Goal: Use online tool/utility: Use online tool/utility

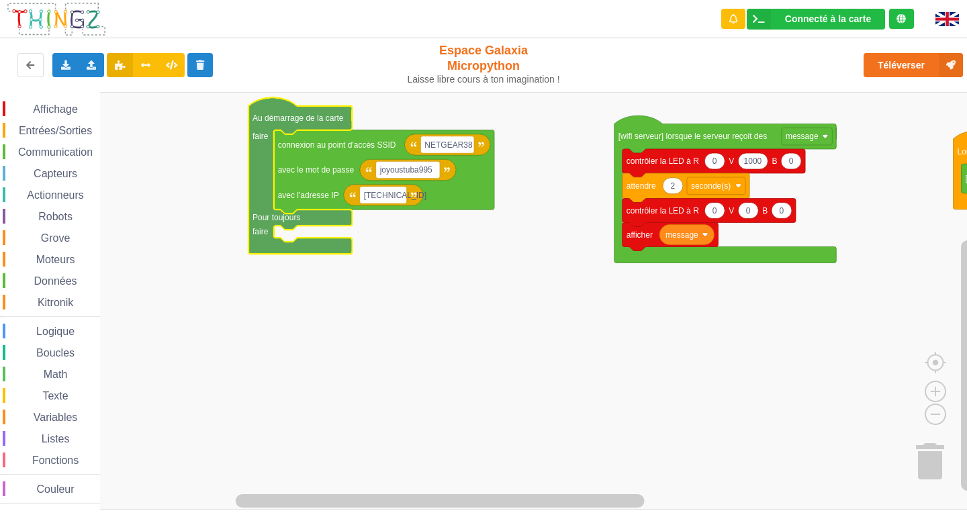
click at [441, 252] on rect "Espace de travail de Blocky" at bounding box center [488, 301] width 976 height 418
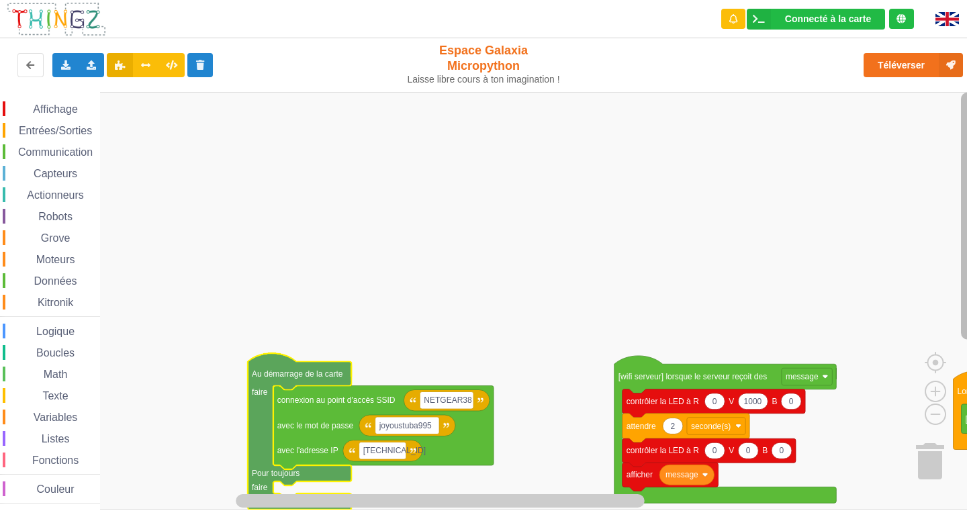
click at [941, 164] on div "Affichage Entrées/Sorties Communication Capteurs Actionneurs Robots Grove Moteu…" at bounding box center [488, 301] width 976 height 418
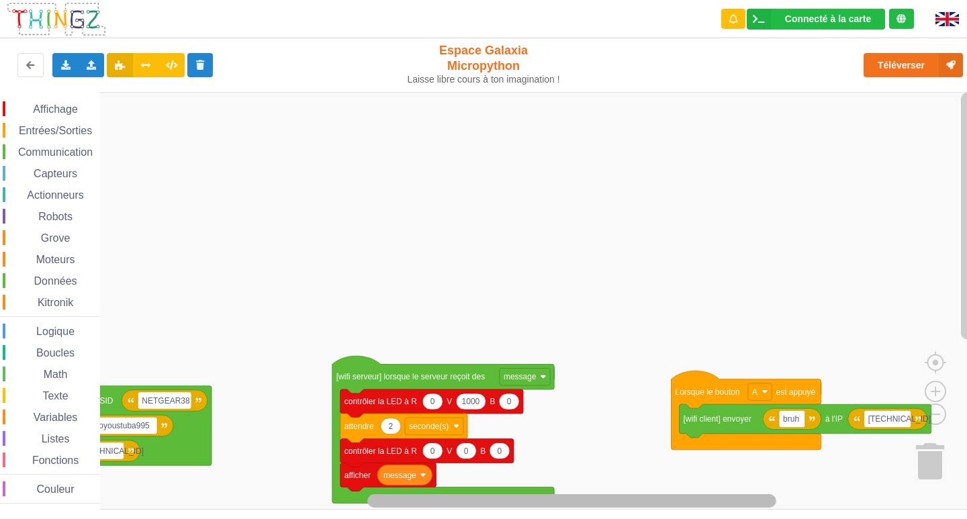
click at [718, 483] on rect "Espace de travail de Blocky" at bounding box center [571, 500] width 409 height 13
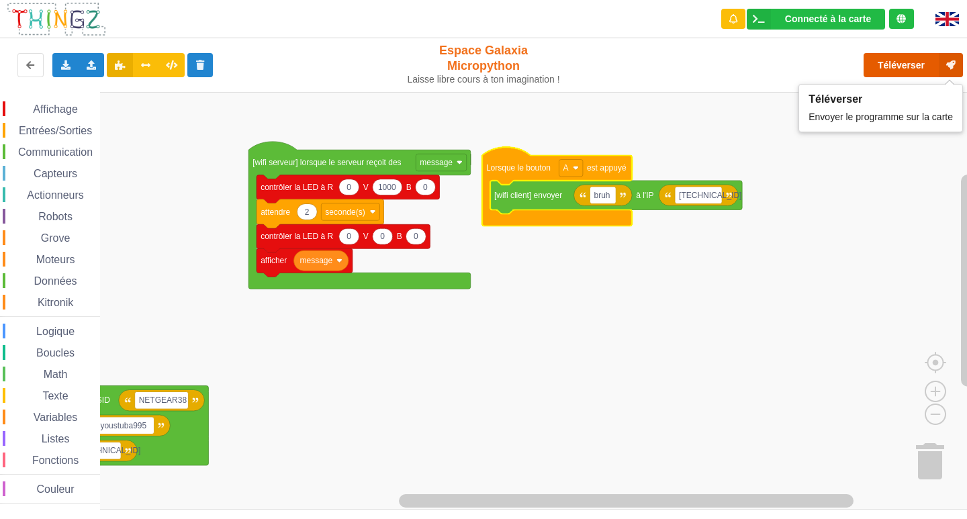
click at [887, 70] on button "Téléverser" at bounding box center [912, 65] width 99 height 24
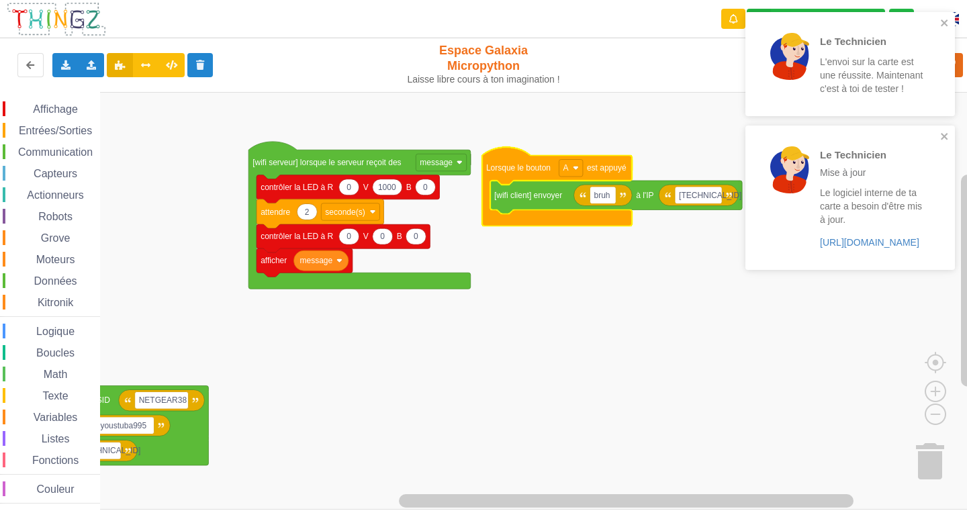
click at [941, 15] on div "Le Technicien L'envoi sur la carte est une réussite. Maintenant c'est à toi de …" at bounding box center [849, 64] width 209 height 104
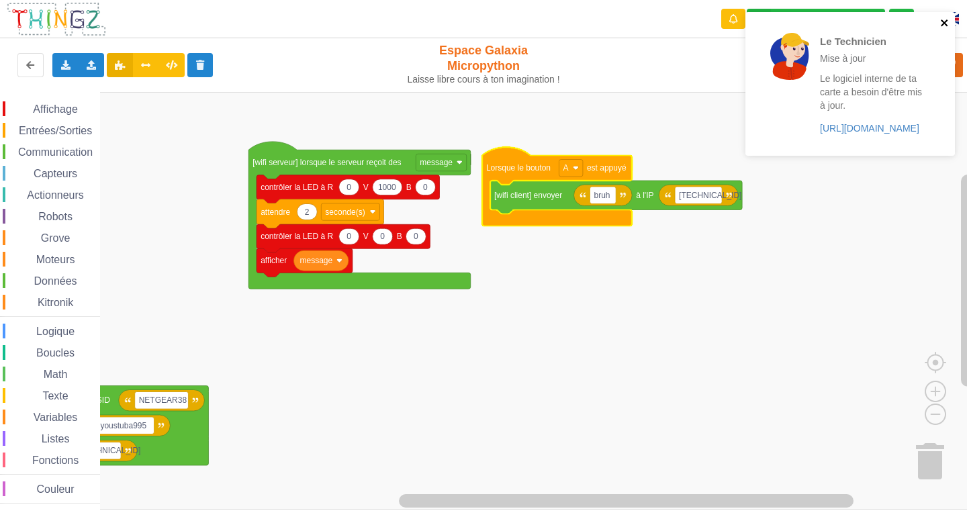
click at [943, 24] on icon "close" at bounding box center [944, 22] width 7 height 7
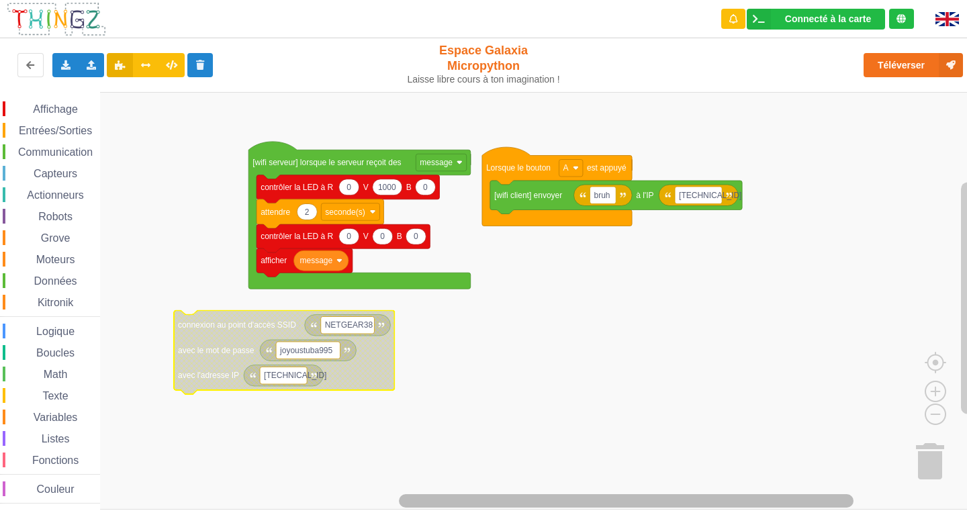
click at [333, 469] on div "Affichage Entrées/Sorties Communication Capteurs Actionneurs Robots Grove Moteu…" at bounding box center [488, 301] width 976 height 418
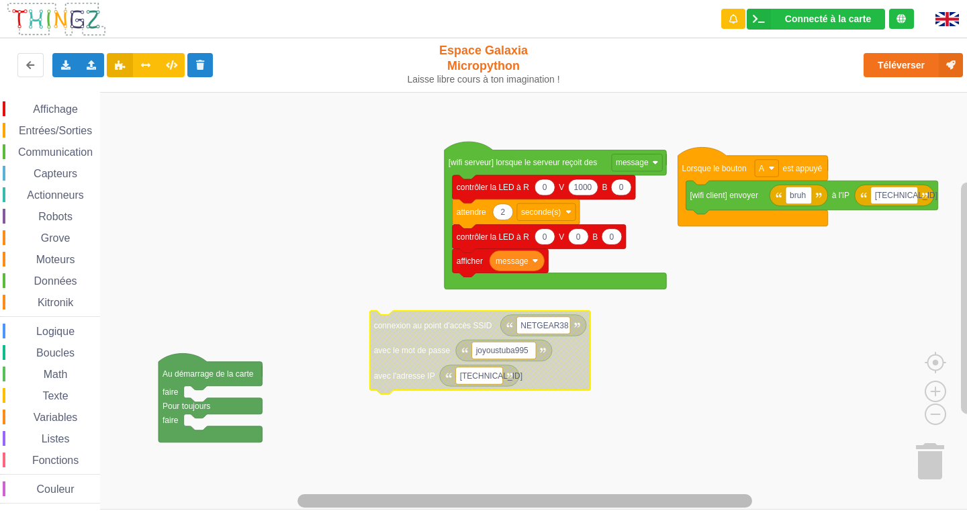
click at [348, 483] on div "Affichage Entrées/Sorties Communication Capteurs Actionneurs Robots Grove Moteu…" at bounding box center [488, 301] width 976 height 418
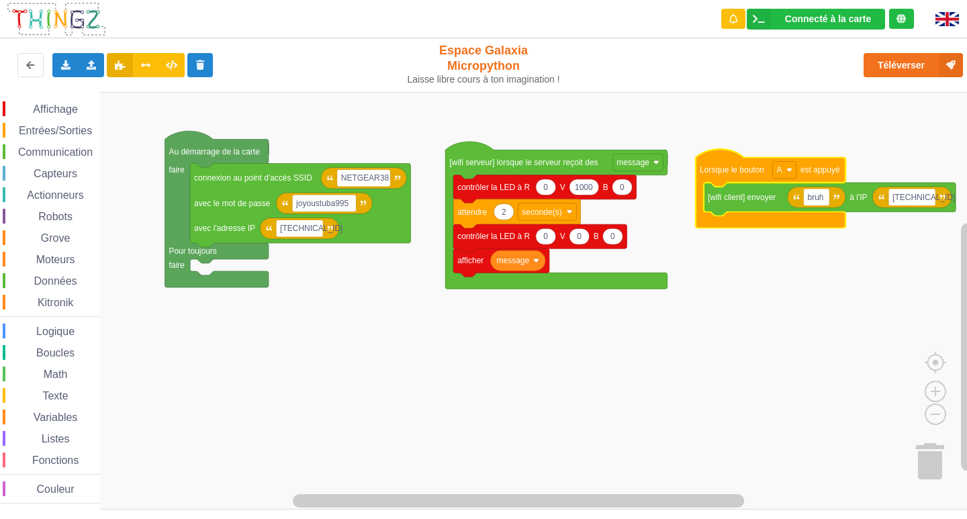
click at [71, 146] on span "Communication" at bounding box center [55, 151] width 79 height 11
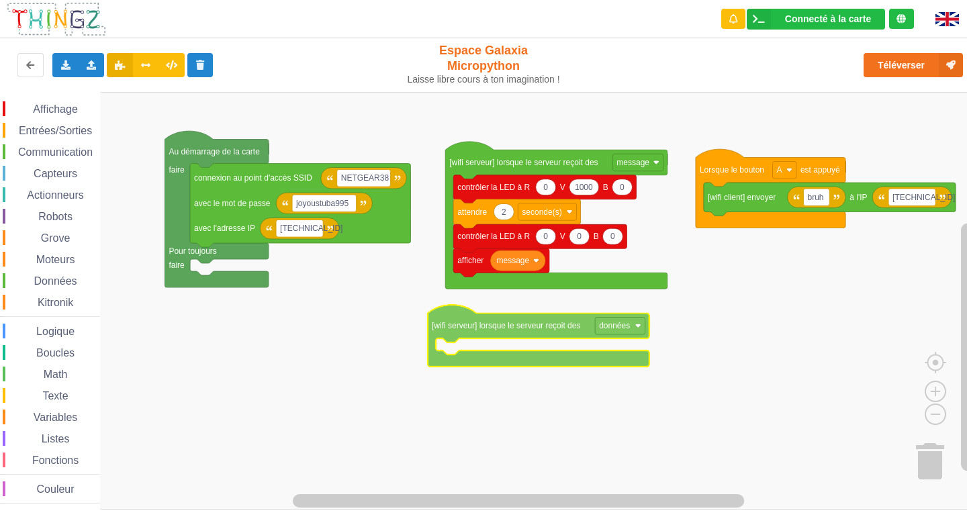
click at [518, 336] on div "Affichage Entrées/Sorties Communication Capteurs Actionneurs Robots Grove Moteu…" at bounding box center [488, 301] width 976 height 418
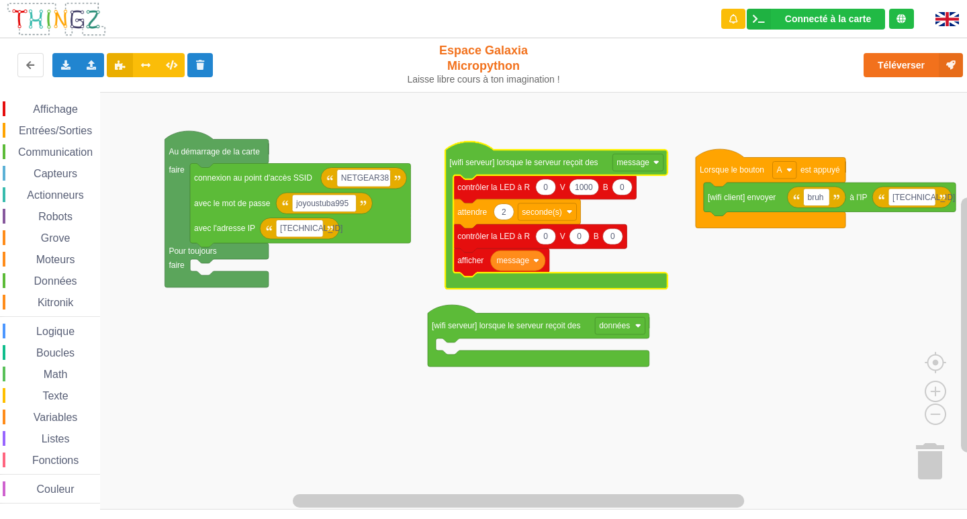
click at [706, 311] on rect "Espace de travail de Blocky" at bounding box center [488, 301] width 976 height 418
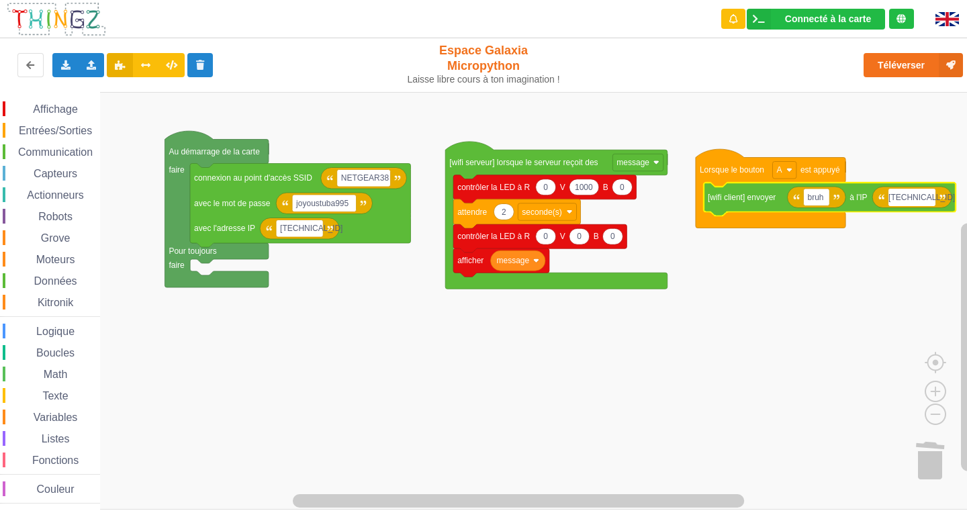
click at [928, 199] on input "[TECHNICAL_ID]" at bounding box center [911, 197] width 47 height 17
type input "[TECHNICAL_ID]"
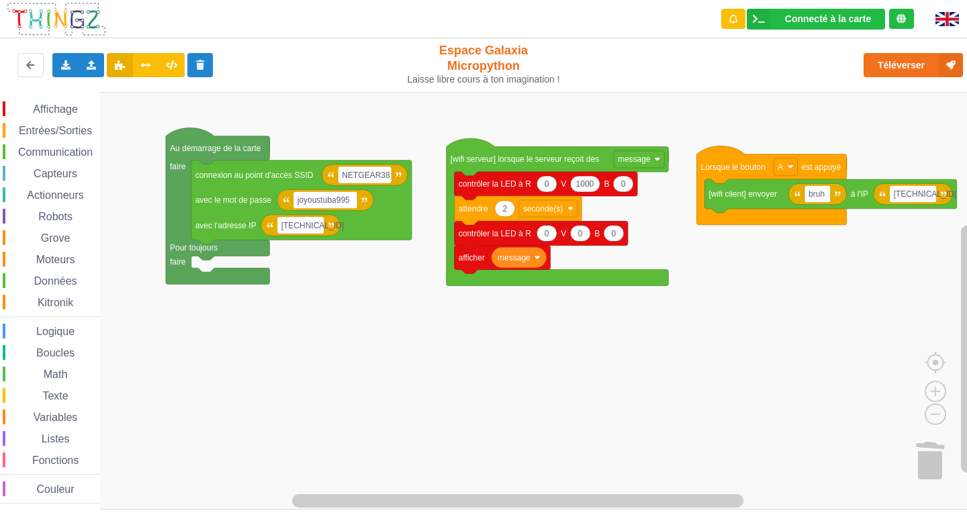
click at [896, 248] on rect "Espace de travail de Blocky" at bounding box center [488, 301] width 976 height 418
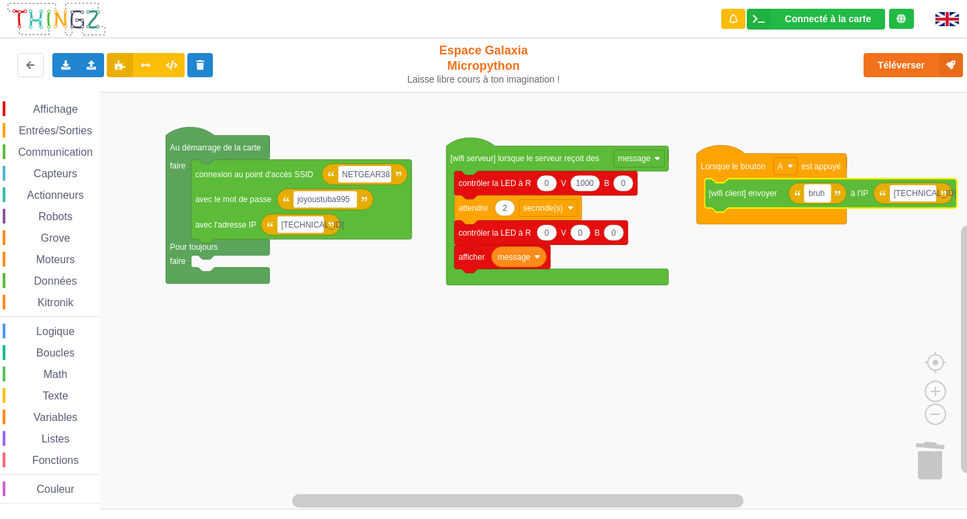
click at [824, 196] on text "bruh" at bounding box center [816, 193] width 16 height 9
click at [69, 125] on span "Entrées/Sorties" at bounding box center [55, 130] width 77 height 11
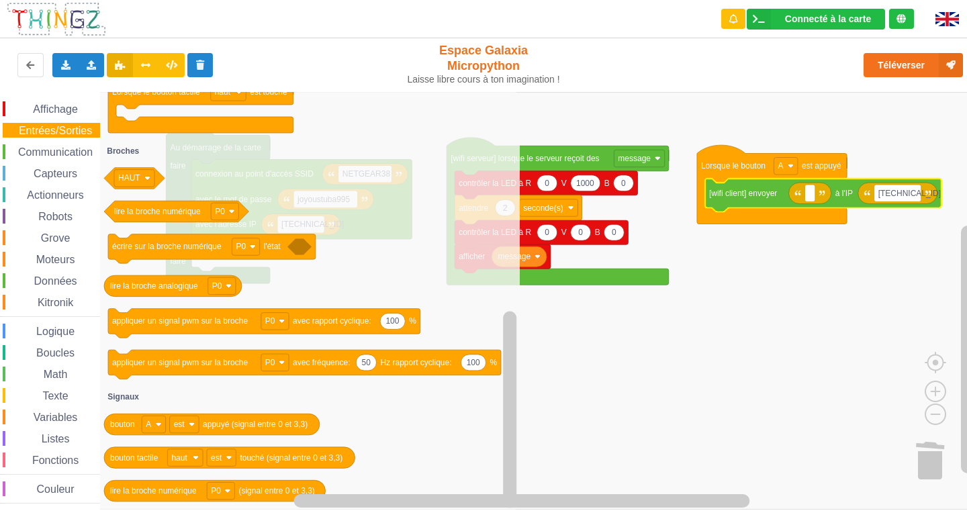
click at [839, 387] on rect "Espace de travail de Blocky" at bounding box center [488, 301] width 976 height 418
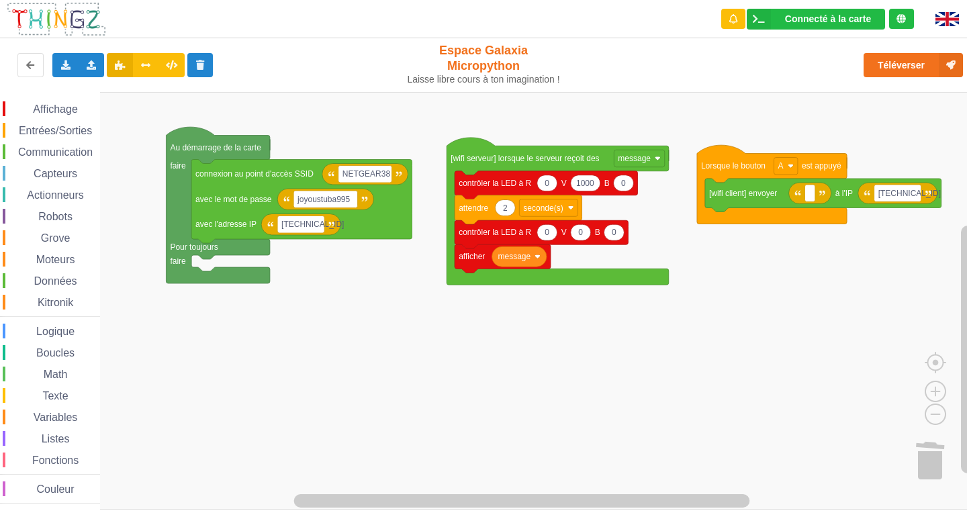
click at [54, 101] on div "Affichage Entrées/Sorties Communication Capteurs Actionneurs Robots Grove Moteu…" at bounding box center [50, 301] width 100 height 418
click at [55, 110] on span "Affichage" at bounding box center [55, 108] width 48 height 11
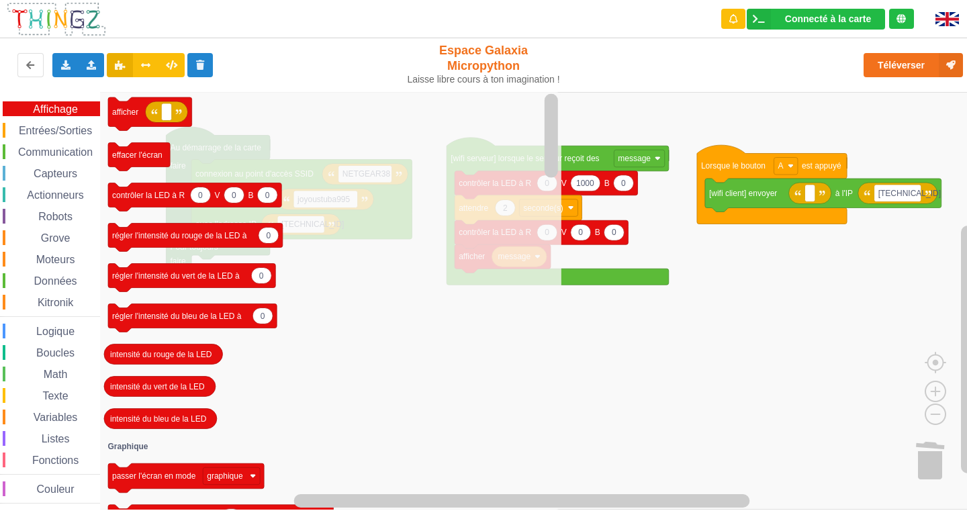
click at [44, 416] on span "Variables" at bounding box center [56, 417] width 48 height 11
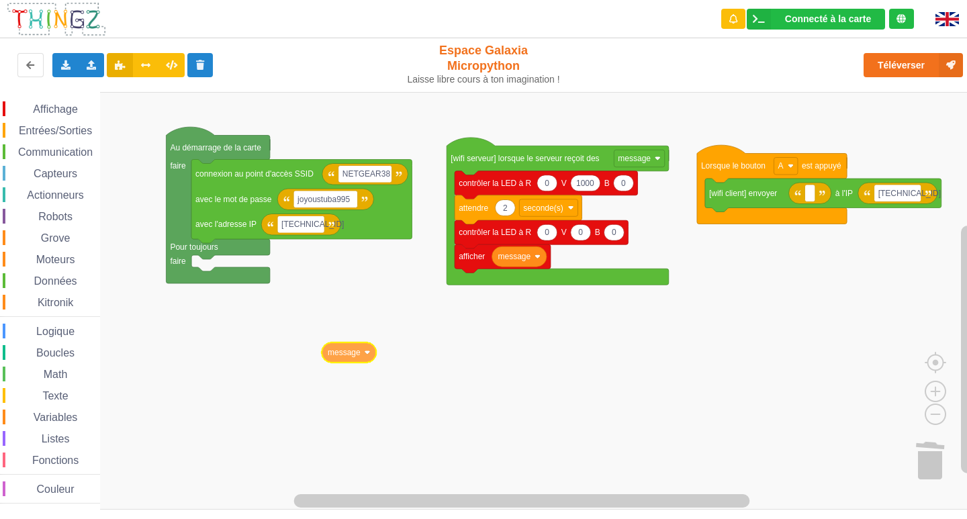
click at [359, 346] on div "Affichage Entrées/Sorties Communication Capteurs Actionneurs Robots Grove Moteu…" at bounding box center [488, 301] width 976 height 418
click at [38, 284] on span "Données" at bounding box center [55, 280] width 47 height 11
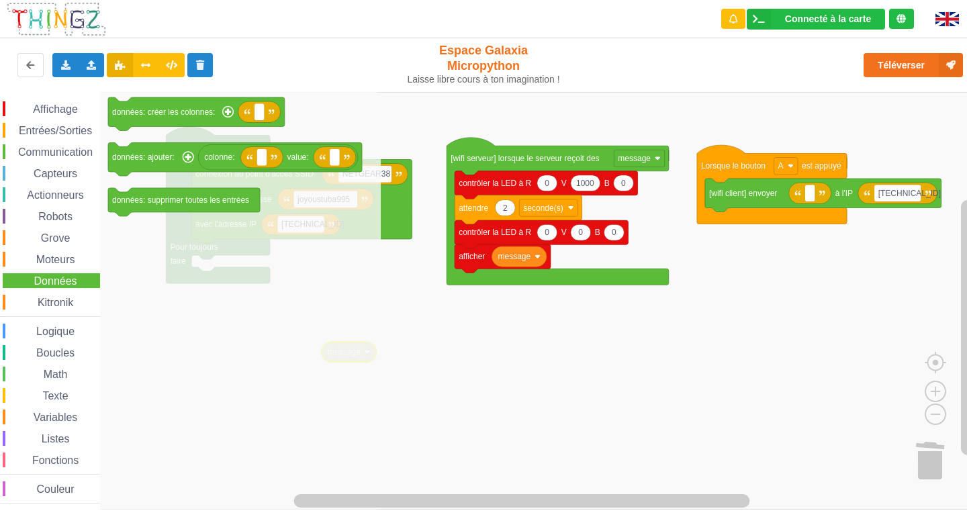
click at [38, 264] on span "Moteurs" at bounding box center [55, 259] width 43 height 11
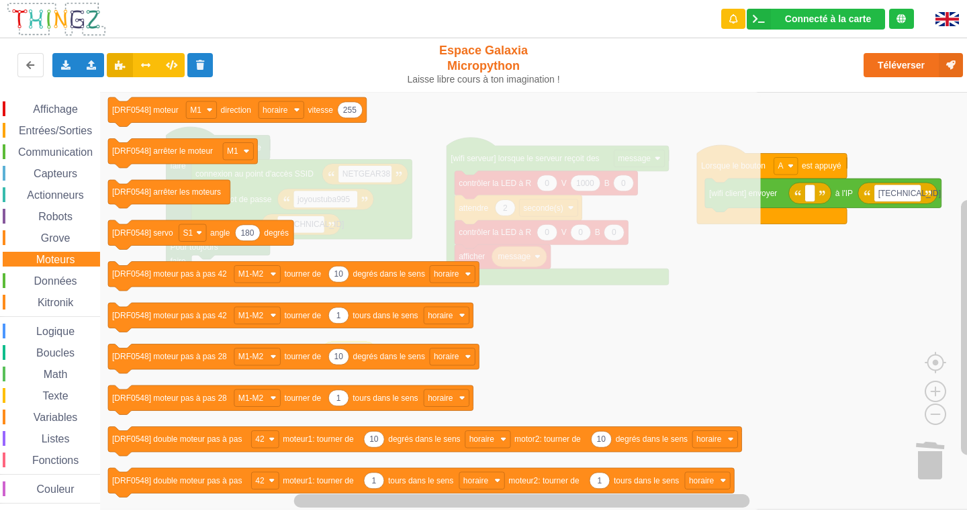
click at [40, 247] on div "Affichage Entrées/Sorties Communication Capteurs Actionneurs Robots Grove Moteu…" at bounding box center [50, 302] width 100 height 402
click at [51, 187] on div "Affichage Entrées/Sorties Communication Capteurs Actionneurs Robots Grove Moteu…" at bounding box center [50, 302] width 100 height 402
click at [52, 176] on span "Capteurs" at bounding box center [56, 173] width 48 height 11
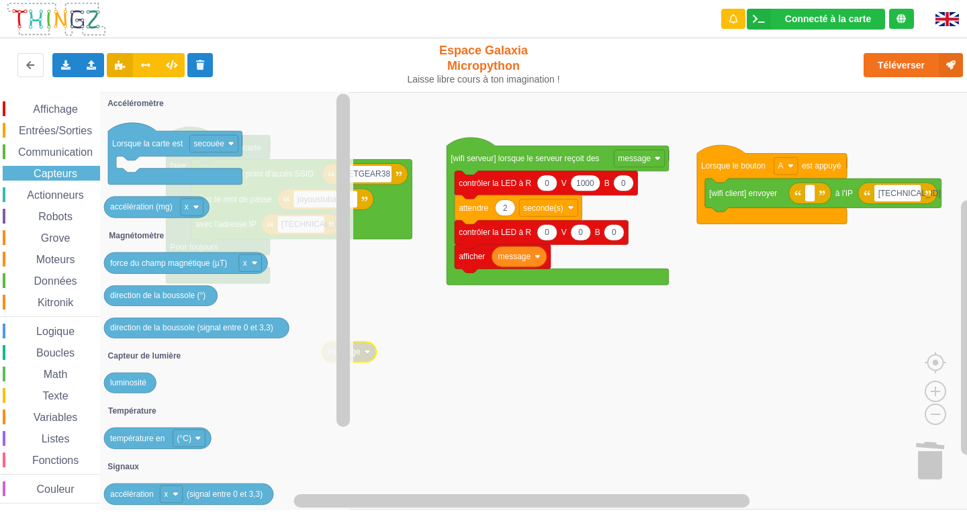
click at [58, 195] on span "Actionneurs" at bounding box center [55, 194] width 61 height 11
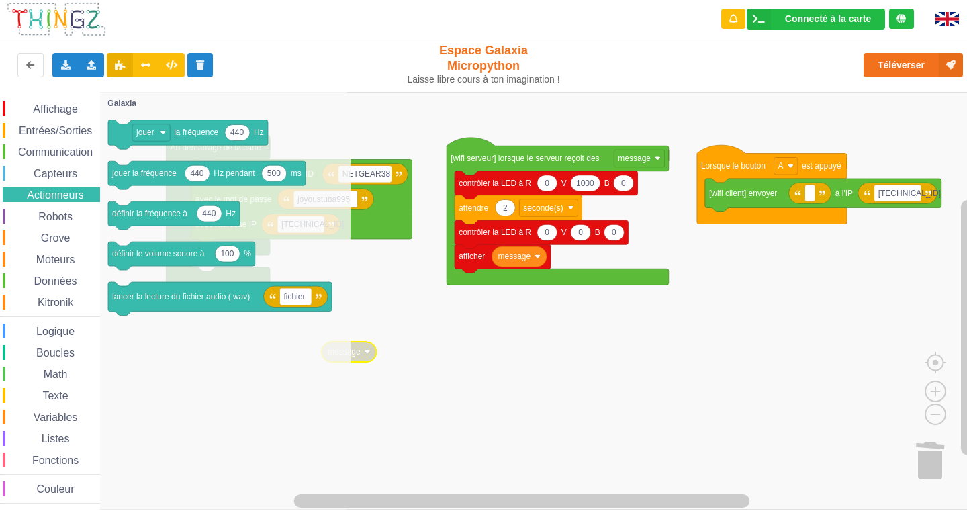
click at [56, 156] on span "Communication" at bounding box center [55, 151] width 79 height 11
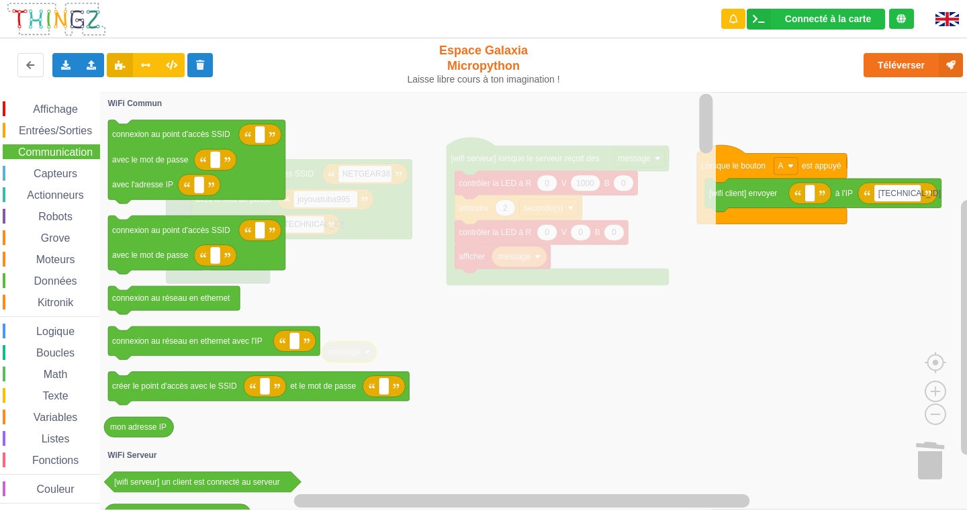
click at [58, 135] on span "Entrées/Sorties" at bounding box center [55, 130] width 77 height 11
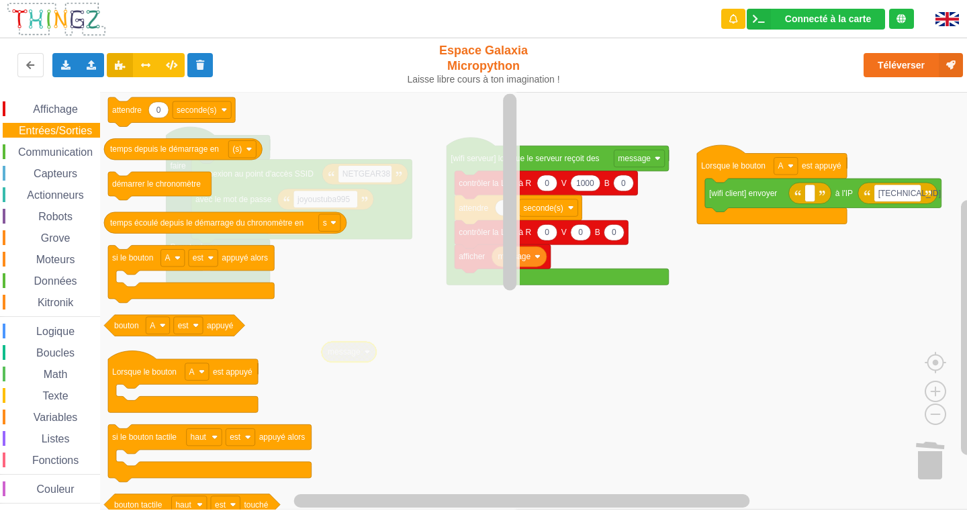
click at [57, 107] on span "Affichage" at bounding box center [55, 108] width 48 height 11
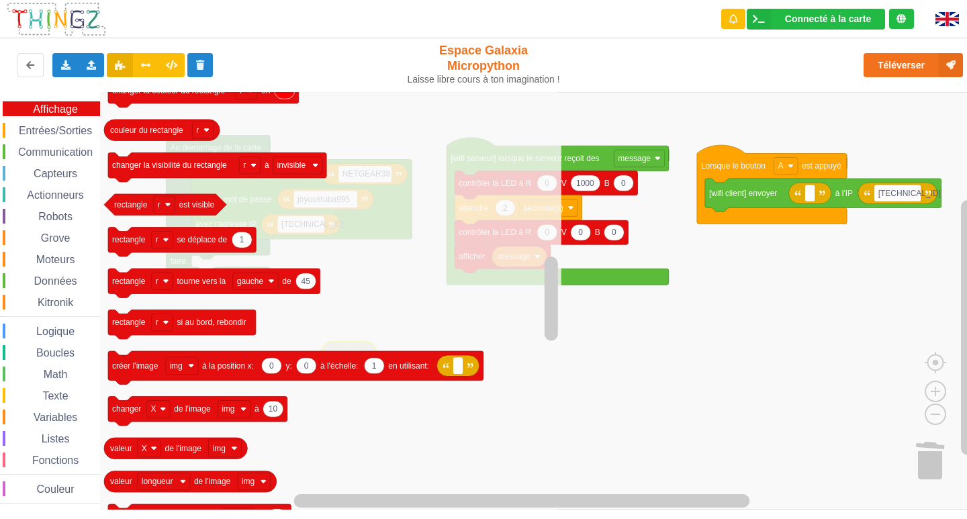
click at [81, 124] on div "Entrées/Sorties" at bounding box center [51, 130] width 97 height 15
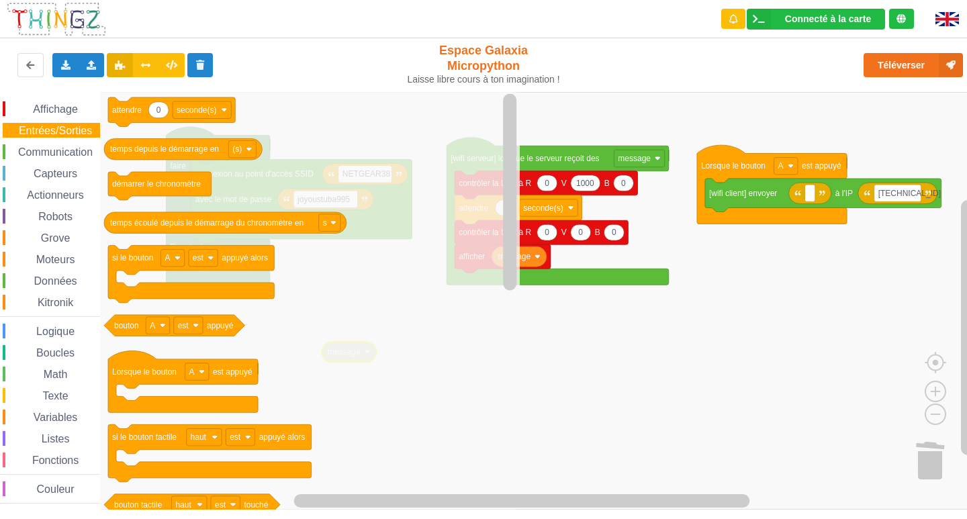
drag, startPoint x: 77, startPoint y: 150, endPoint x: 95, endPoint y: 150, distance: 18.8
click at [77, 148] on span "Communication" at bounding box center [55, 151] width 79 height 11
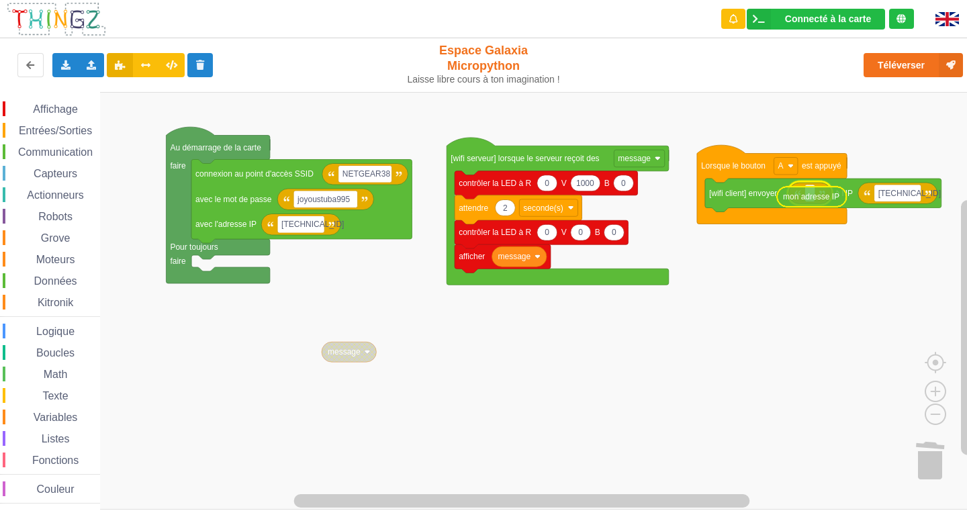
click at [824, 197] on div "Affichage Entrées/Sorties Communication Capteurs Actionneurs Robots Grove Moteu…" at bounding box center [488, 301] width 976 height 418
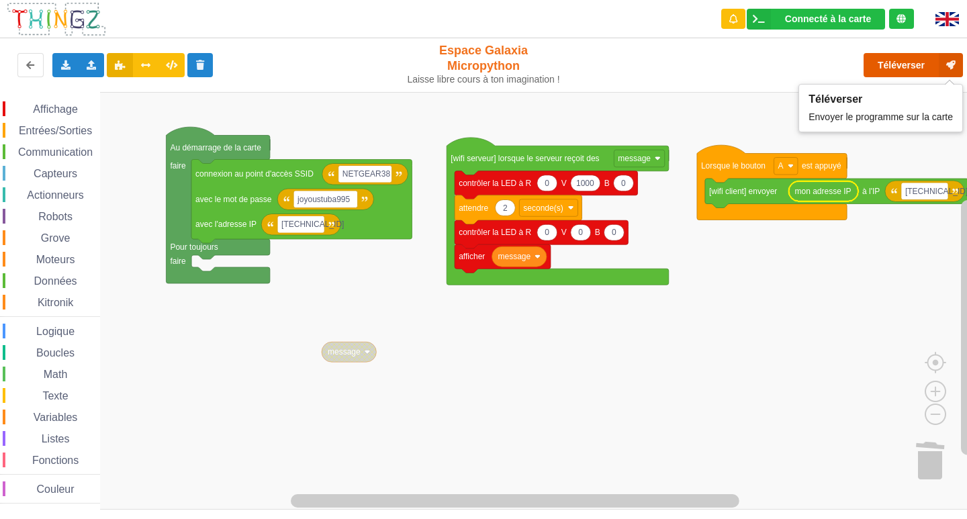
click at [894, 70] on button "Téléverser" at bounding box center [912, 65] width 99 height 24
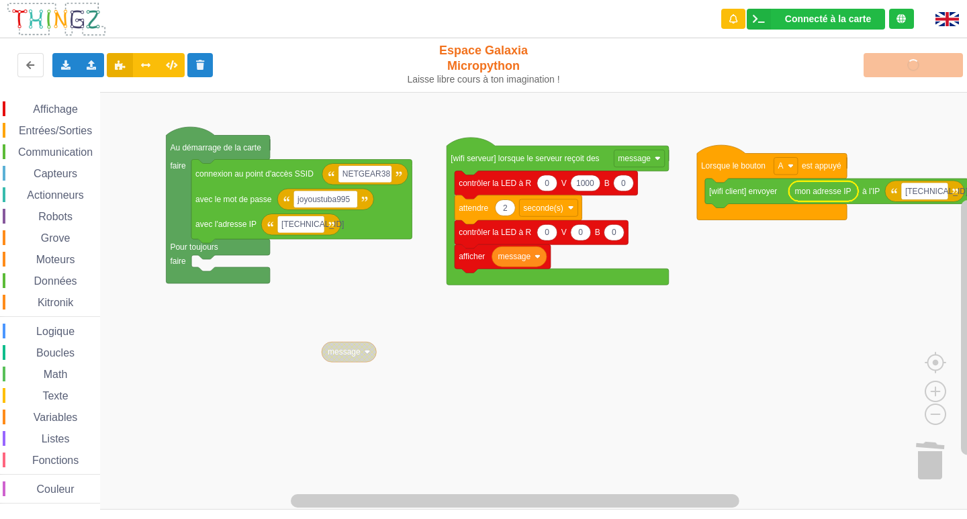
click at [955, 13] on img at bounding box center [946, 19] width 23 height 14
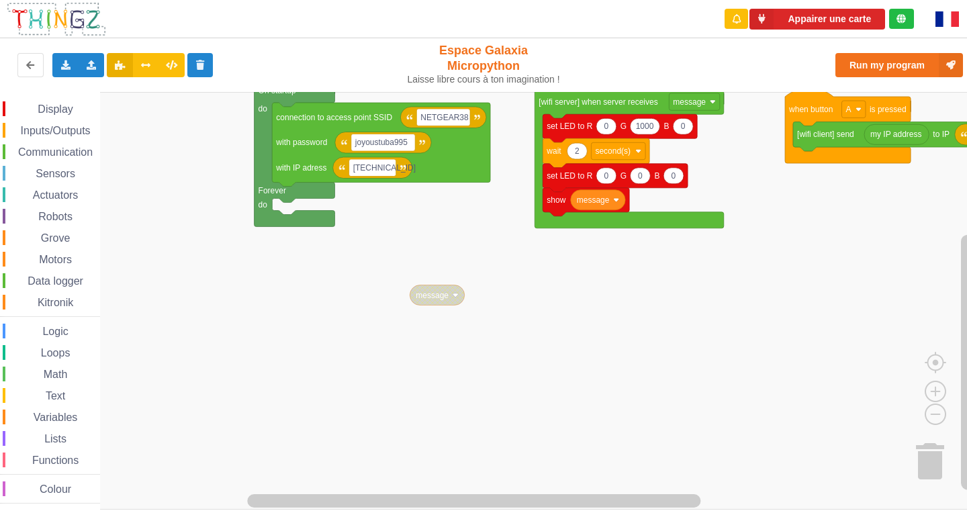
click at [943, 11] on img at bounding box center [946, 18] width 23 height 15
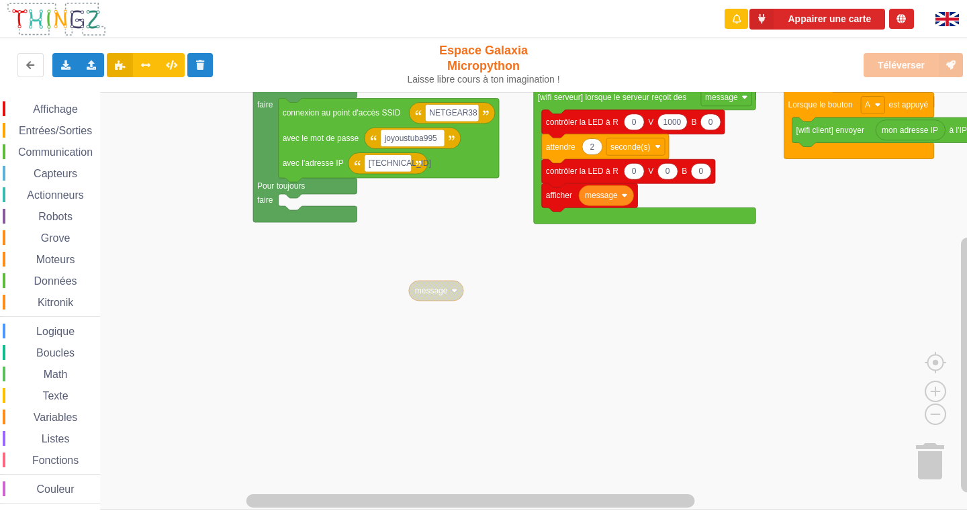
click at [892, 66] on div "Téléverser" at bounding box center [773, 65] width 397 height 43
click at [950, 64] on div "Téléverser" at bounding box center [773, 65] width 397 height 43
click at [908, 73] on div "Téléverser" at bounding box center [773, 65] width 397 height 43
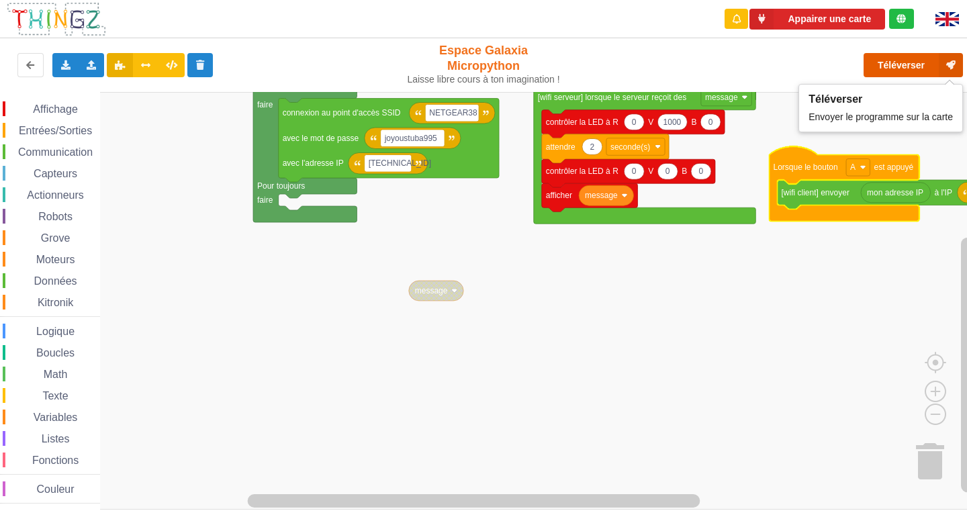
click at [886, 61] on button "Téléverser" at bounding box center [912, 65] width 99 height 24
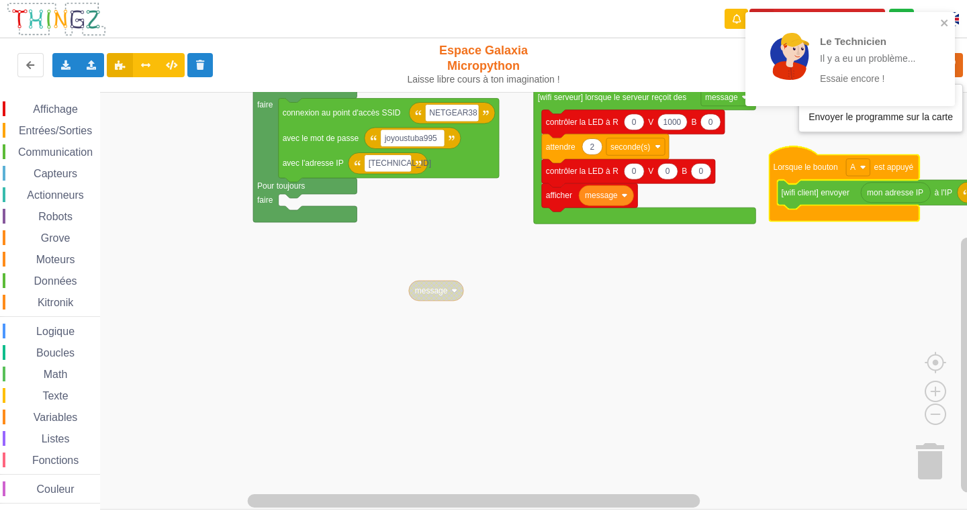
click at [934, 17] on div "Le Technicien Il y a eu un problème... Essaie encore !" at bounding box center [845, 58] width 189 height 83
click at [940, 20] on icon "close" at bounding box center [944, 22] width 9 height 11
click at [945, 14] on div "Le Technicien Il y a eu un problème... Essaie encore !" at bounding box center [849, 59] width 209 height 94
click at [937, 15] on div "Le Technicien Il y a eu un problème... Essaie encore !" at bounding box center [849, 59] width 209 height 94
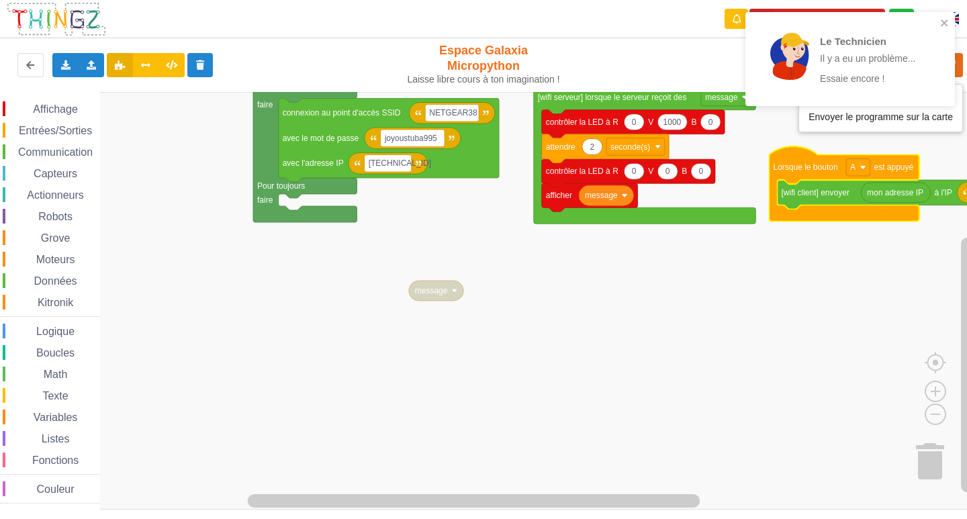
click at [652, 218] on rect "Espace de travail de Blocky" at bounding box center [488, 301] width 976 height 418
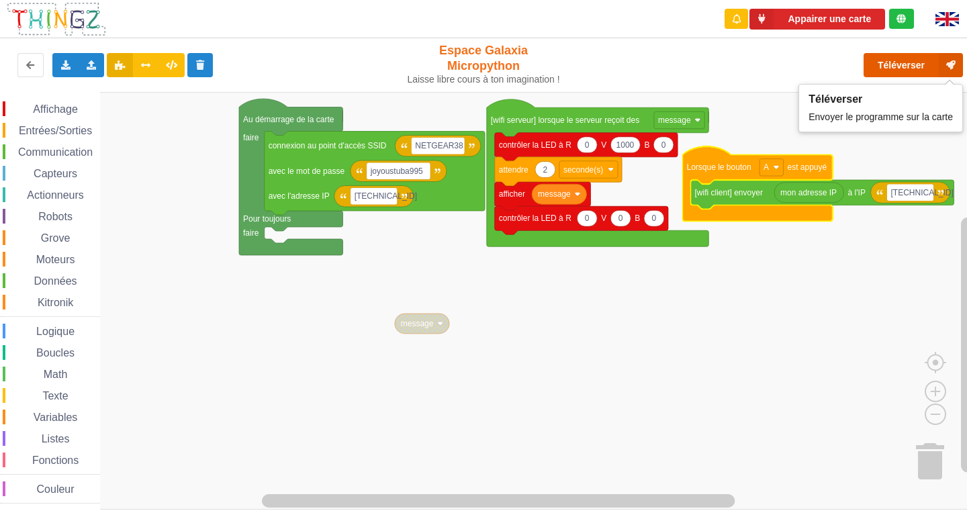
click at [892, 68] on button "Téléverser" at bounding box center [912, 65] width 99 height 24
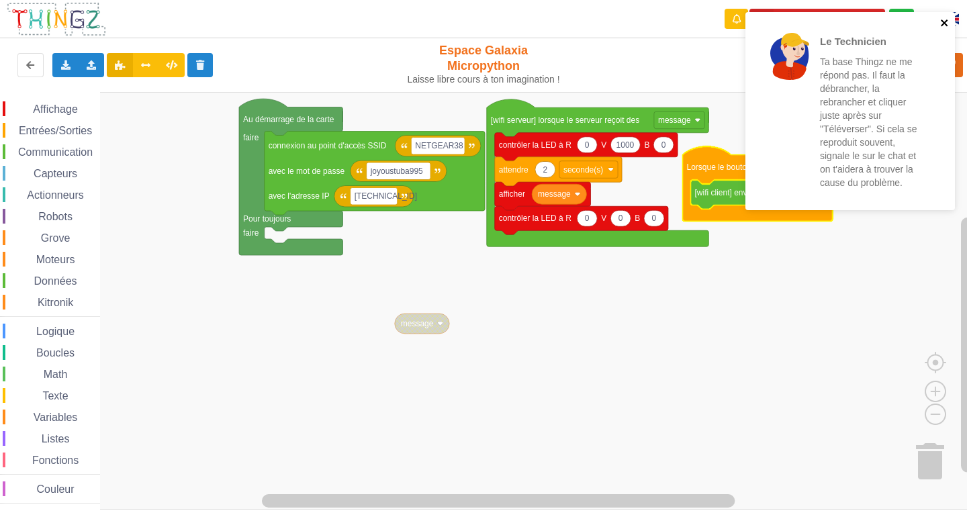
click at [942, 21] on icon "close" at bounding box center [944, 22] width 7 height 7
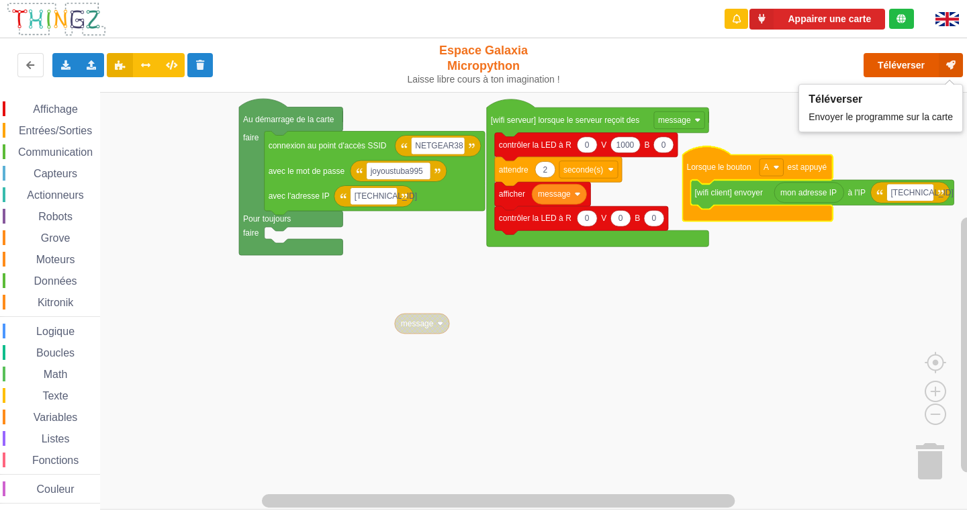
click at [908, 56] on button "Téléverser" at bounding box center [912, 65] width 99 height 24
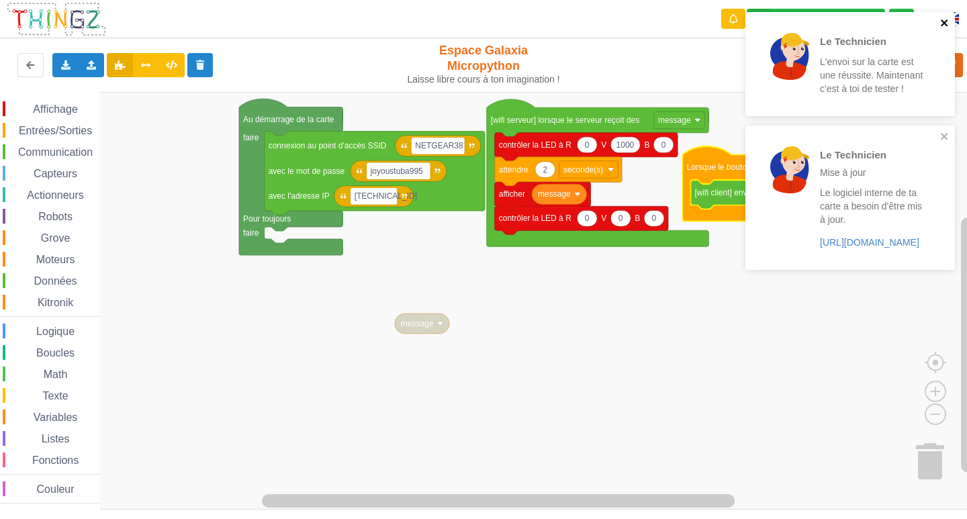
click at [940, 19] on icon "close" at bounding box center [944, 22] width 9 height 11
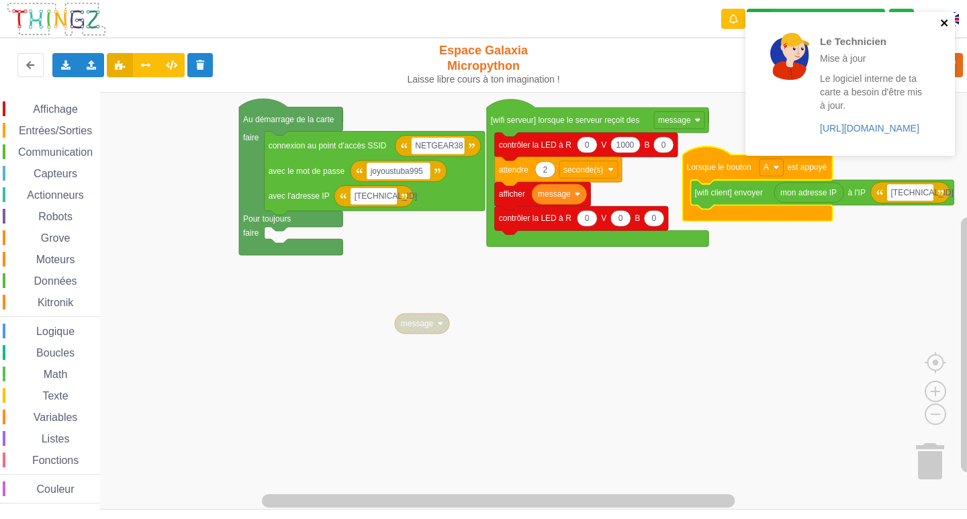
click at [941, 19] on icon "close" at bounding box center [944, 22] width 9 height 11
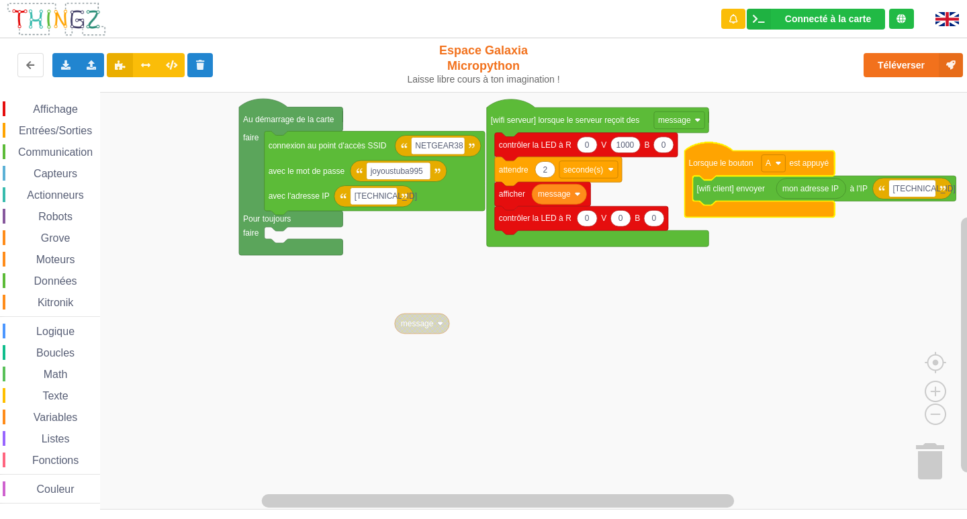
click at [712, 354] on rect "Espace de travail de Blocky" at bounding box center [488, 301] width 976 height 418
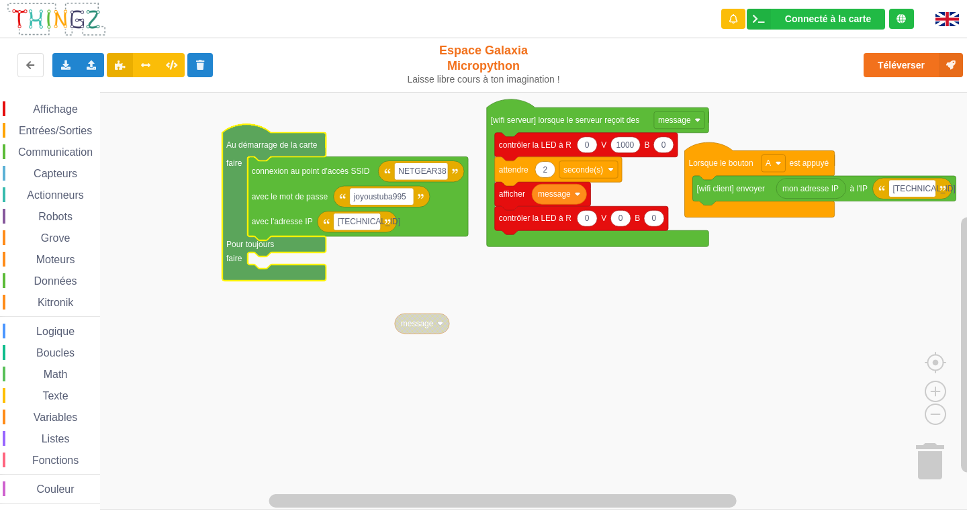
click at [261, 273] on icon "Espace de travail de Blocky" at bounding box center [273, 202] width 103 height 156
click at [212, 333] on rect "Espace de travail de Blocky" at bounding box center [488, 301] width 976 height 418
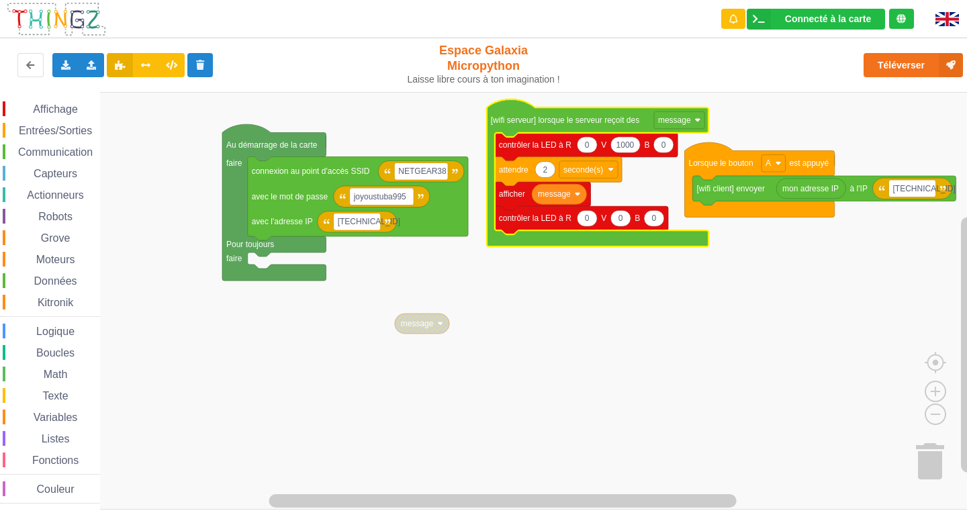
click at [506, 299] on rect "Espace de travail de Blocky" at bounding box center [488, 301] width 976 height 418
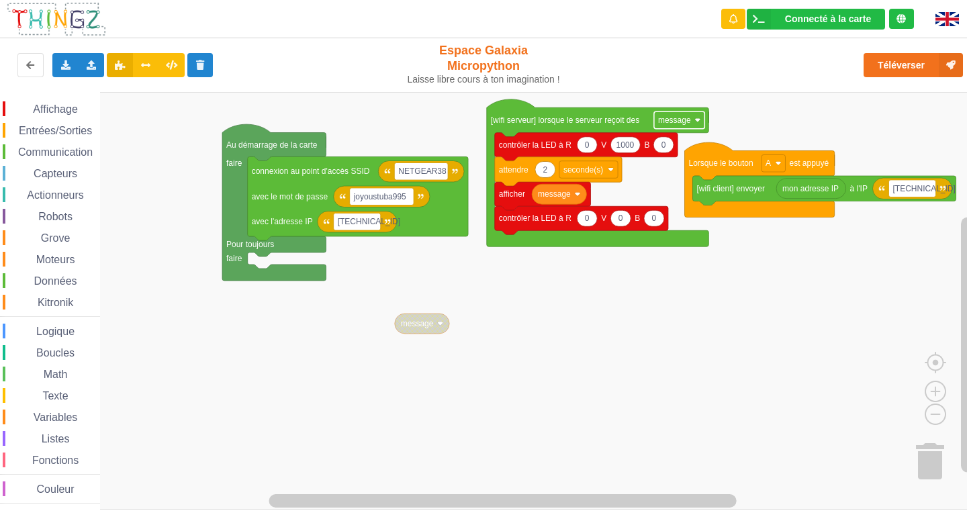
click at [692, 115] on rect "Espace de travail de Blocky" at bounding box center [679, 119] width 50 height 17
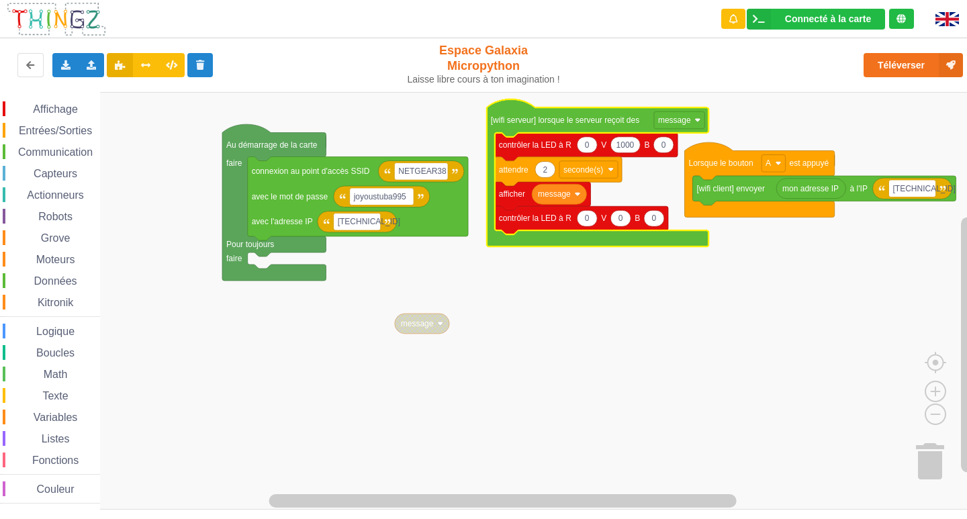
click at [655, 299] on rect "Espace de travail de Blocky" at bounding box center [488, 301] width 976 height 418
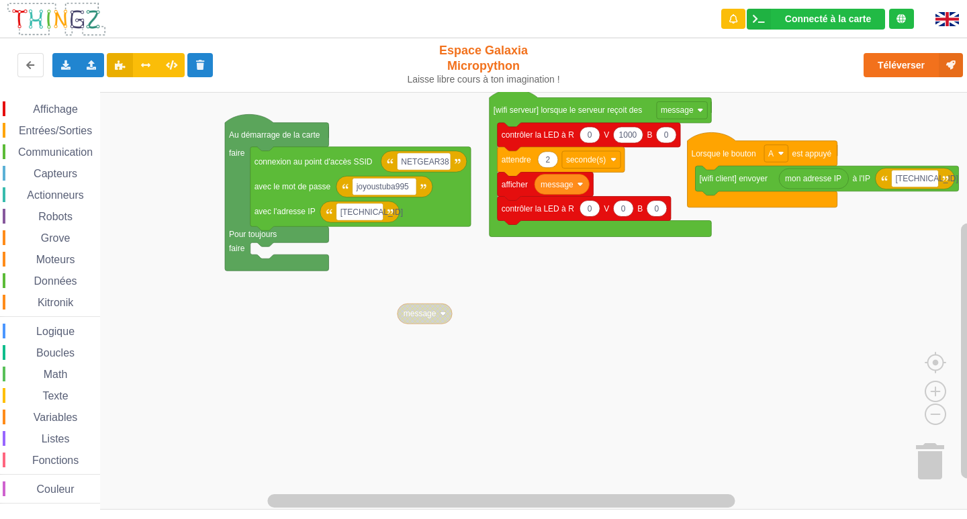
click at [537, 289] on div "Affichage Entrées/Sorties Communication Capteurs Actionneurs Robots Grove Moteu…" at bounding box center [488, 301] width 976 height 418
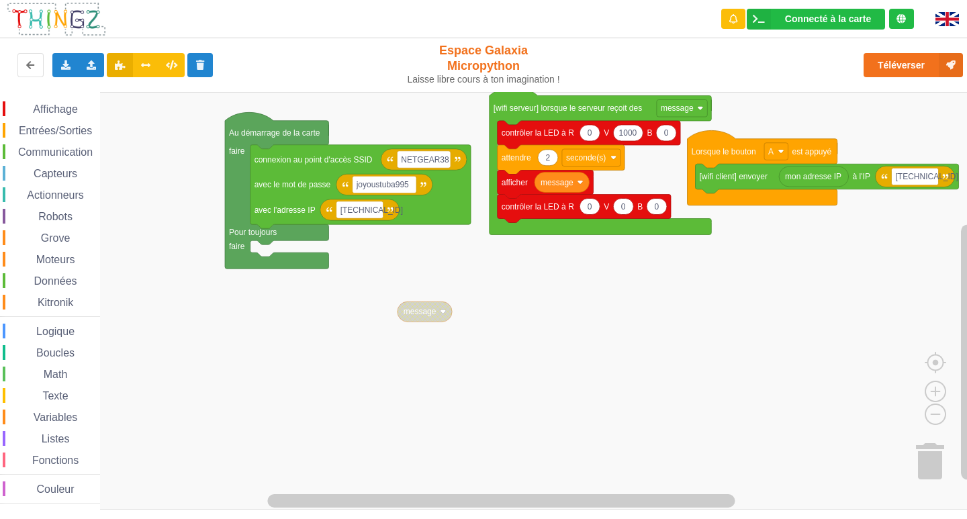
click at [66, 128] on span "Entrées/Sorties" at bounding box center [55, 130] width 77 height 11
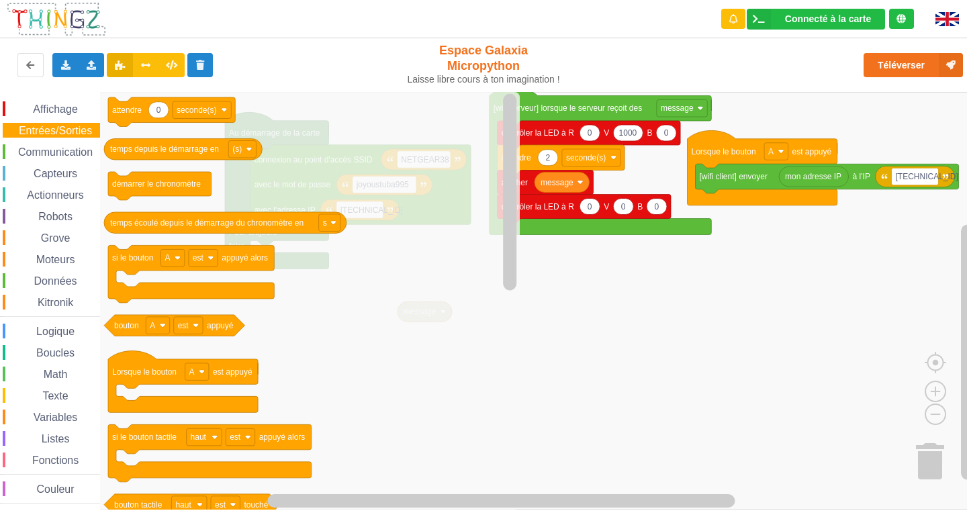
click at [61, 409] on div "Affichage Entrées/Sorties Communication Capteurs Actionneurs Robots Grove Moteu…" at bounding box center [50, 302] width 100 height 402
click at [58, 418] on span "Variables" at bounding box center [56, 417] width 48 height 11
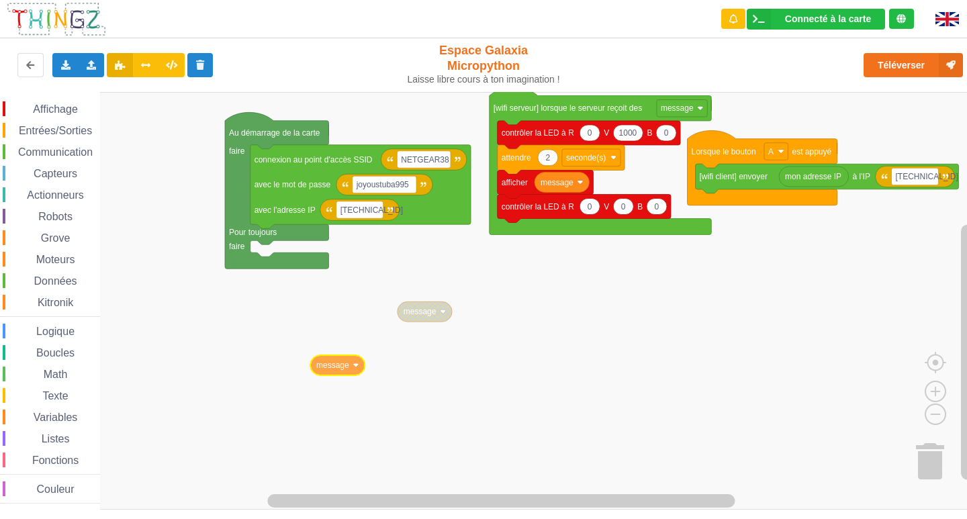
click at [385, 383] on div "Affichage Entrées/Sorties Communication Capteurs Actionneurs Robots Grove Moteu…" at bounding box center [488, 301] width 976 height 418
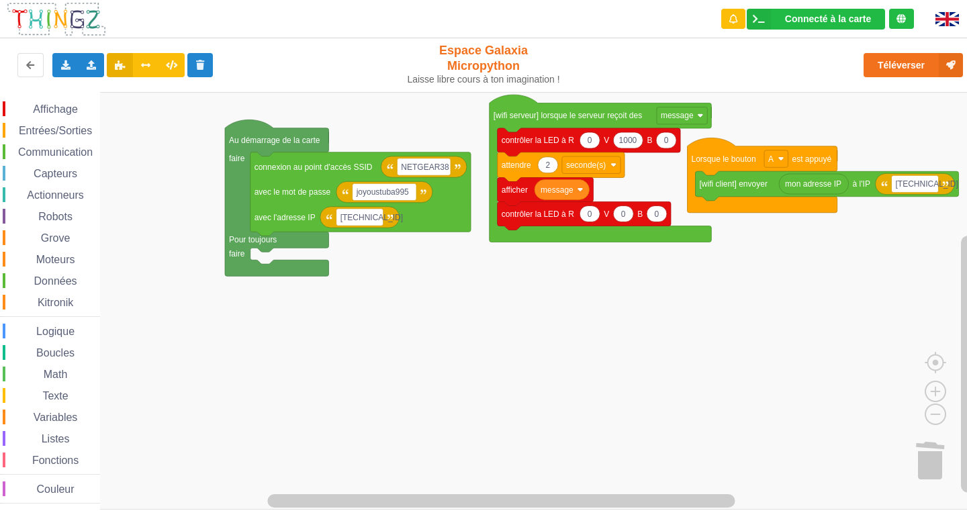
click at [52, 420] on span "Variables" at bounding box center [56, 417] width 48 height 11
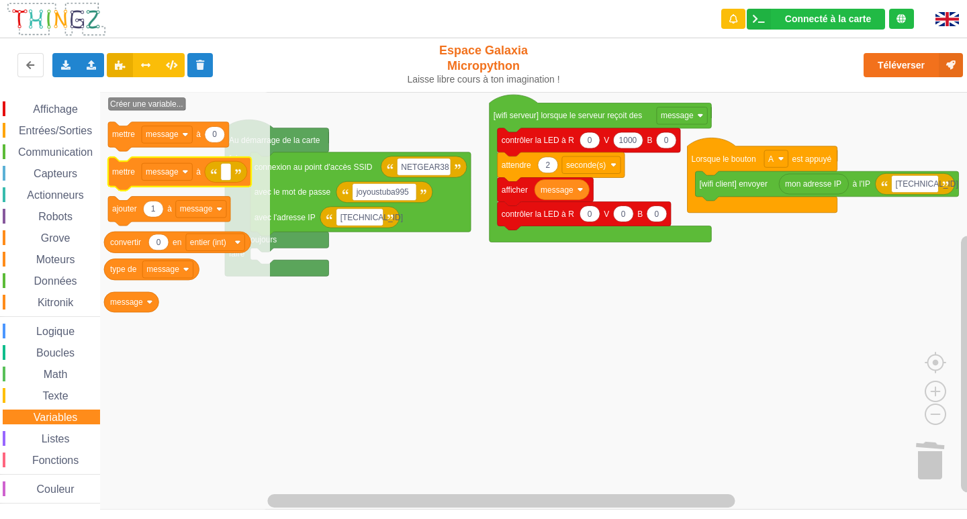
click at [195, 185] on icon "Espace de travail de Blocky" at bounding box center [179, 174] width 143 height 34
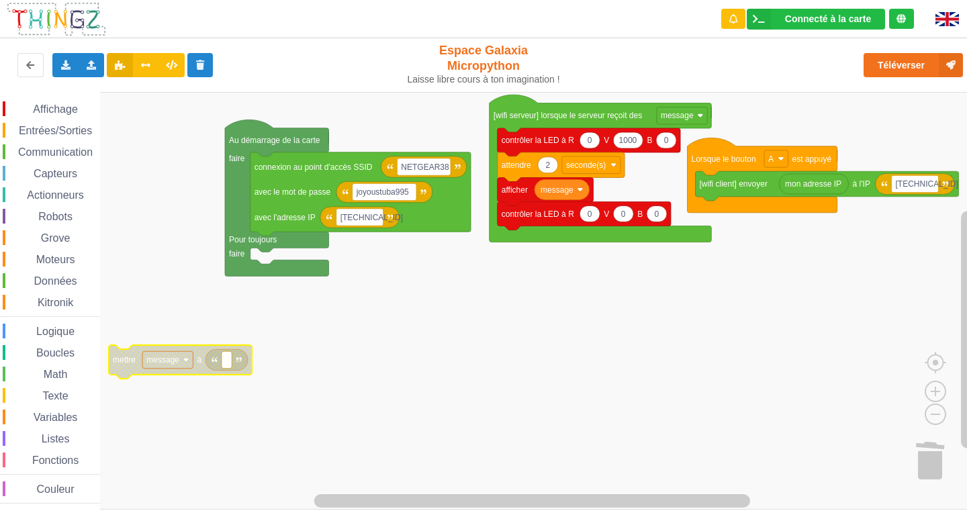
click at [216, 363] on icon "Espace de travail de Blocky" at bounding box center [226, 359] width 42 height 21
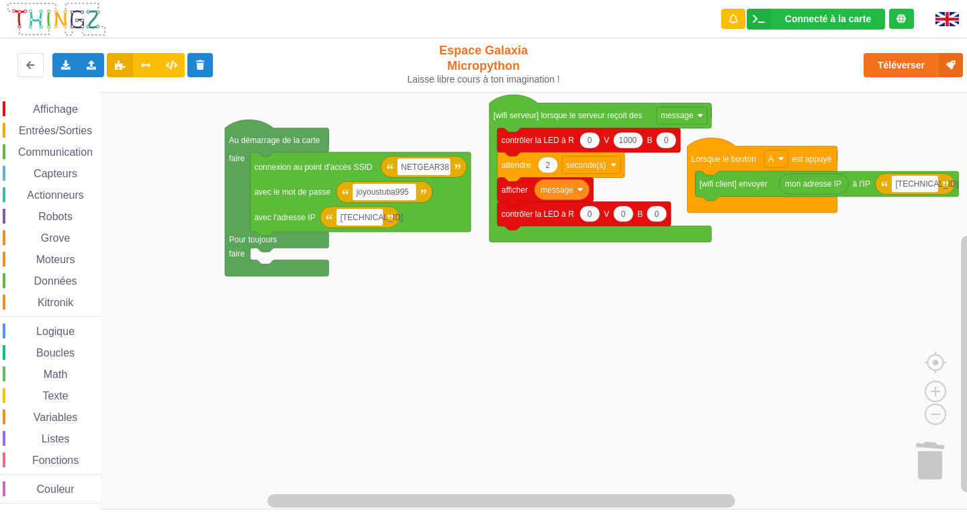
click at [48, 146] on div "Communication" at bounding box center [51, 151] width 97 height 15
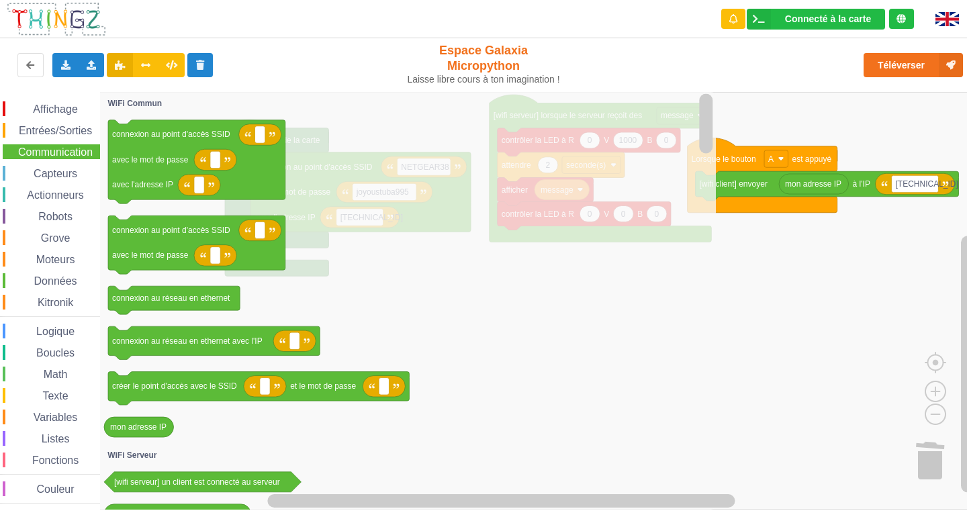
click at [38, 107] on span "Affichage" at bounding box center [55, 108] width 48 height 11
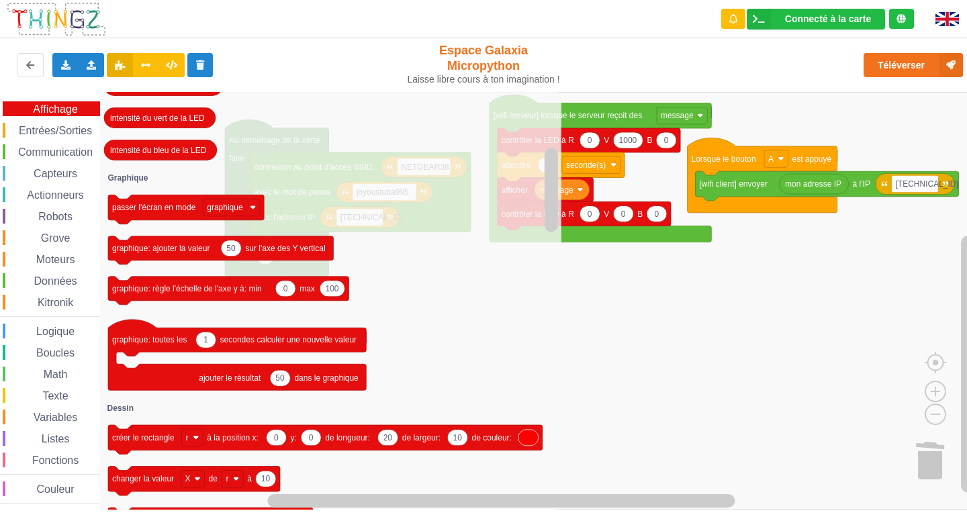
drag, startPoint x: 73, startPoint y: 421, endPoint x: 74, endPoint y: 410, distance: 10.8
click at [73, 416] on span "Variables" at bounding box center [56, 417] width 48 height 11
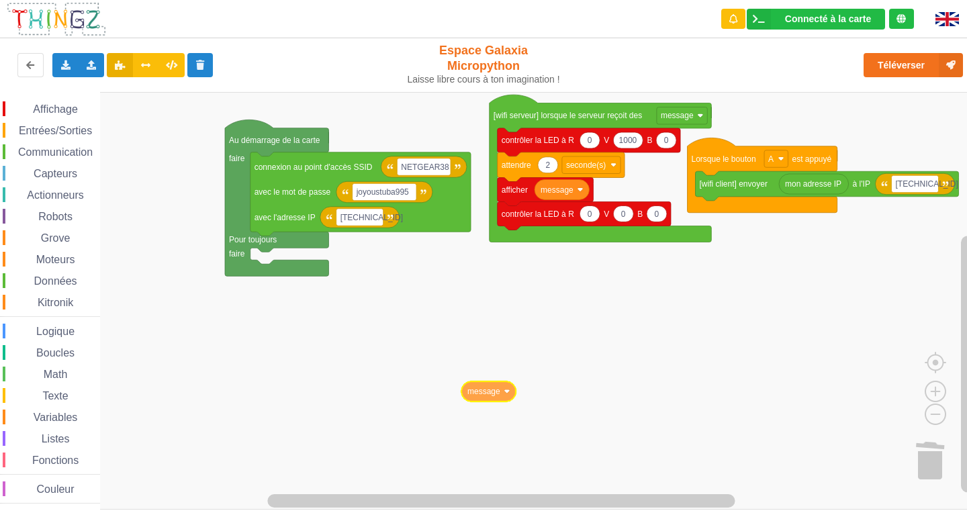
click at [501, 379] on div "Affichage Entrées/Sorties Communication Capteurs Actionneurs Robots Grove Moteu…" at bounding box center [488, 301] width 976 height 418
click at [577, 344] on image "Espace de travail de Blocky" at bounding box center [574, 343] width 6 height 6
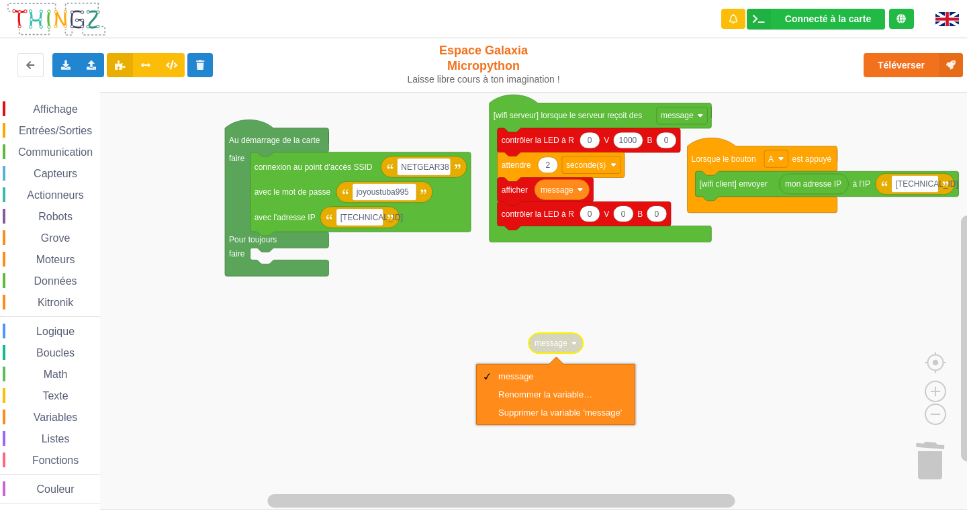
click at [676, 330] on rect "Espace de travail de Blocky" at bounding box center [488, 301] width 976 height 418
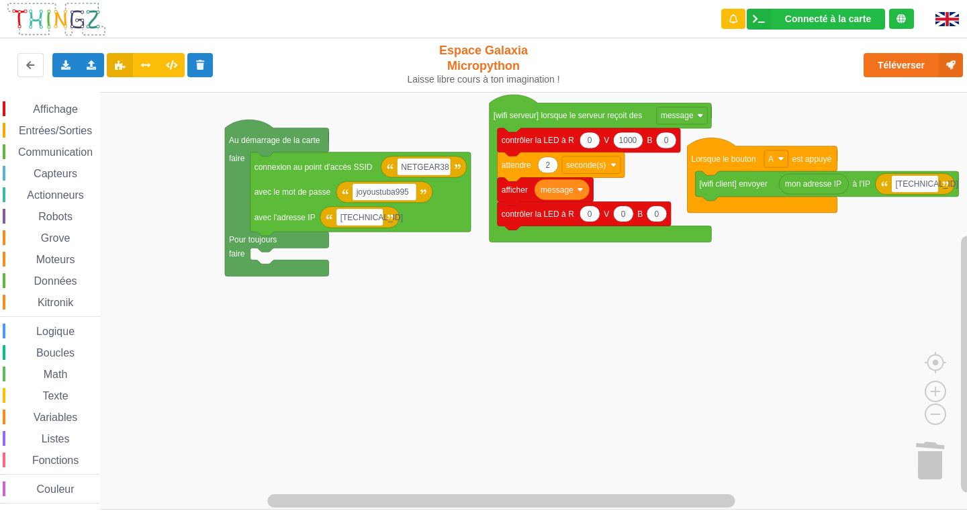
click at [571, 195] on text "message" at bounding box center [556, 189] width 33 height 9
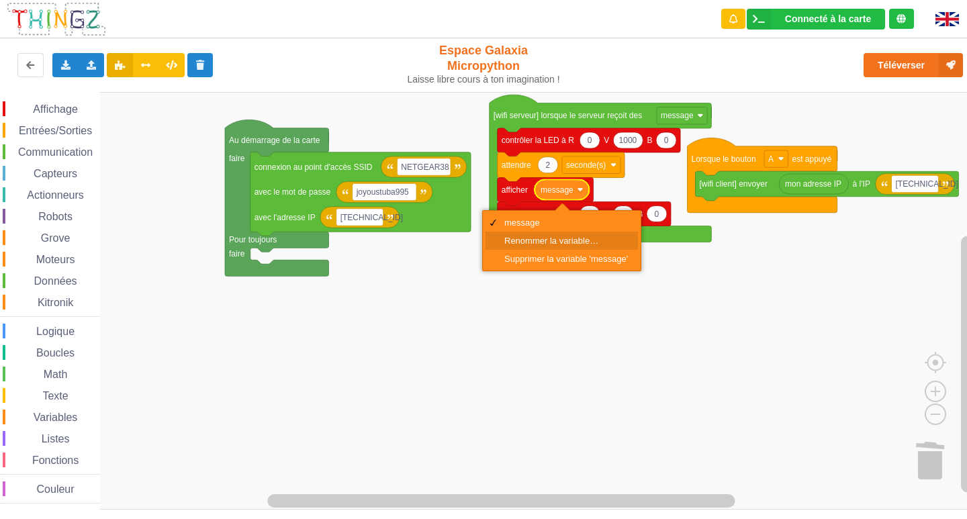
click at [553, 245] on div "Renommer la variable…" at bounding box center [566, 241] width 124 height 10
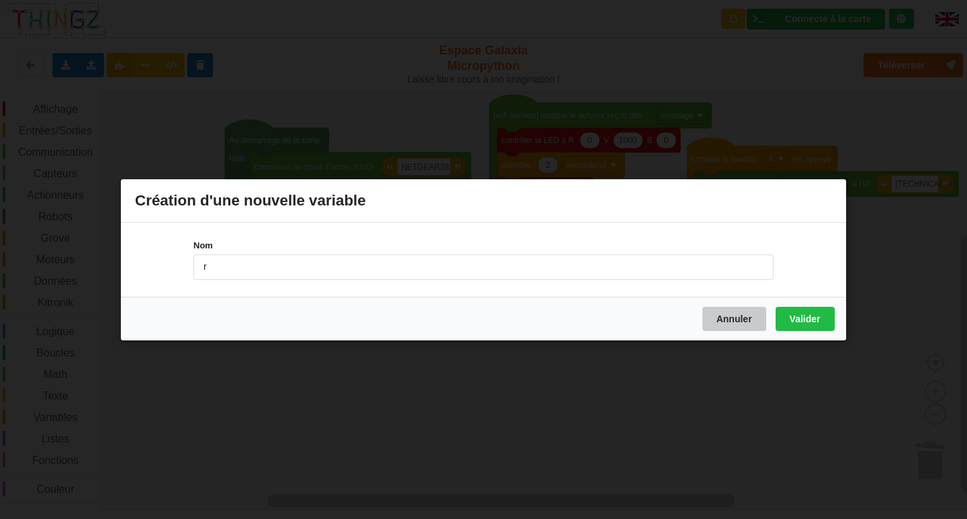
type input "r"
click at [740, 320] on button "Annuler" at bounding box center [734, 318] width 64 height 24
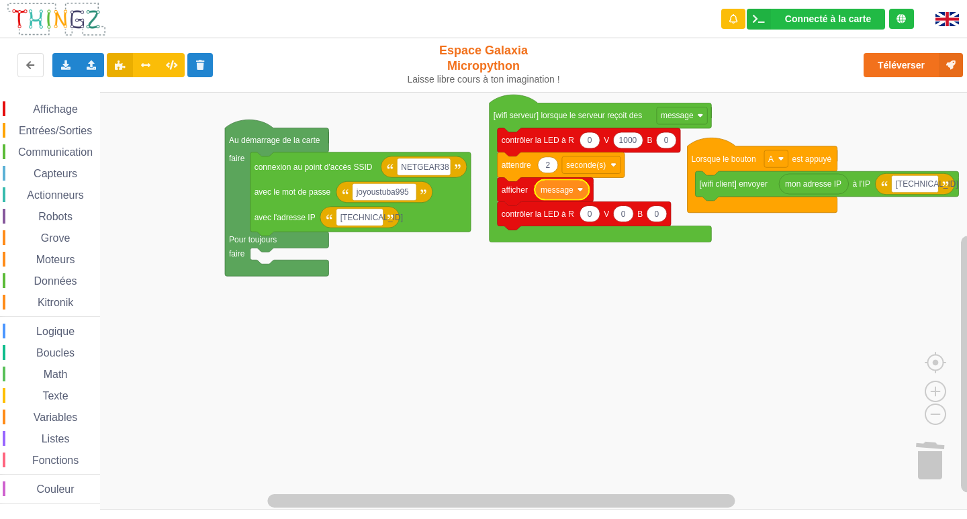
click at [57, 146] on span "Communication" at bounding box center [55, 151] width 79 height 11
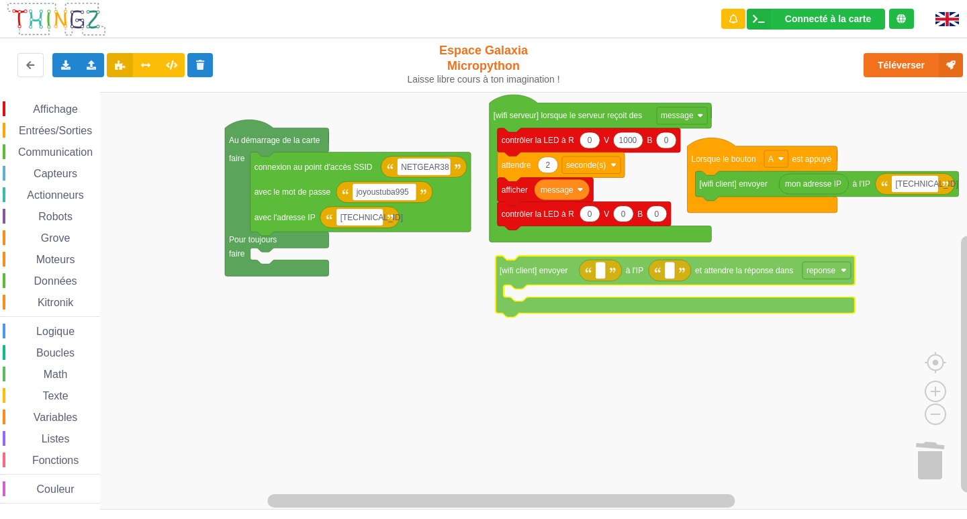
click at [732, 280] on div "Affichage Entrées/Sorties Communication Capteurs Actionneurs Robots Grove Moteu…" at bounding box center [488, 301] width 976 height 418
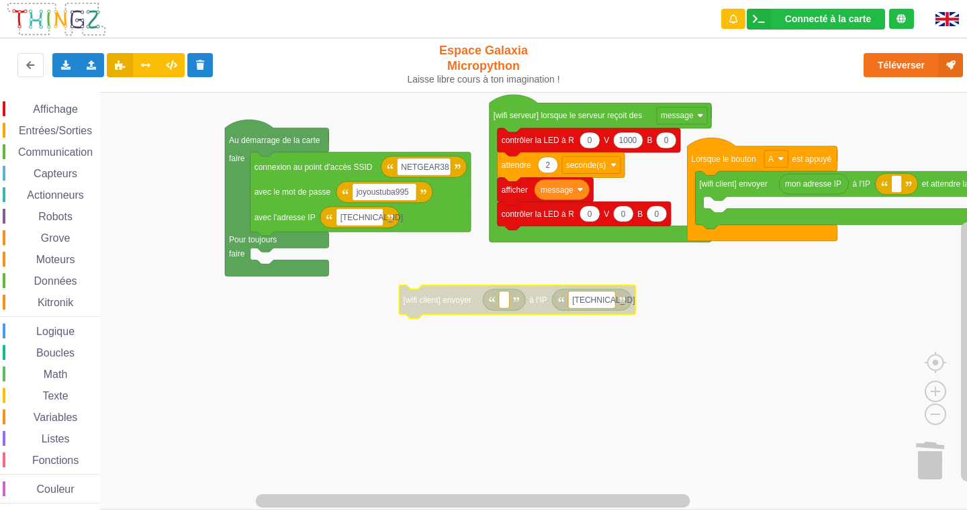
click at [611, 300] on rect "Espace de travail de Blocky" at bounding box center [591, 299] width 47 height 17
click at [611, 300] on input "[TECHNICAL_ID]" at bounding box center [591, 299] width 47 height 17
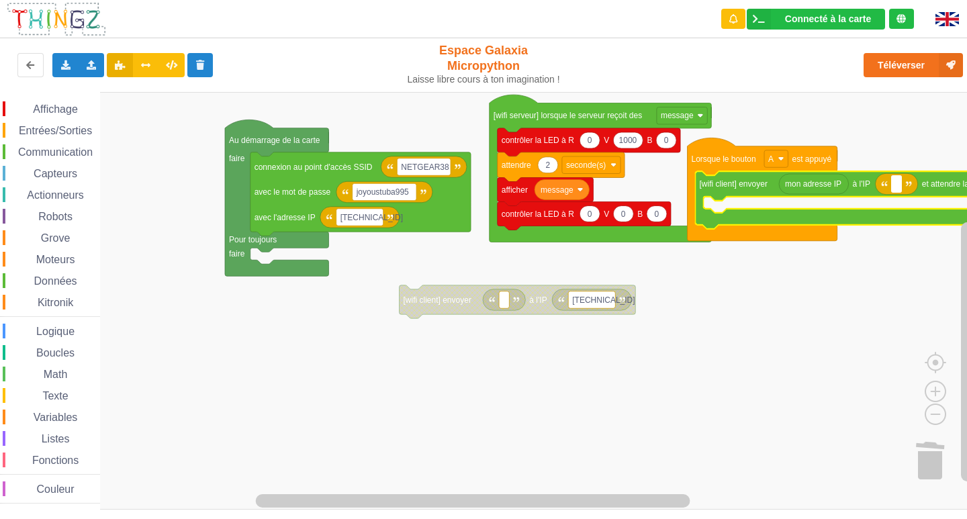
type input "[TECHNICAL_ID]"
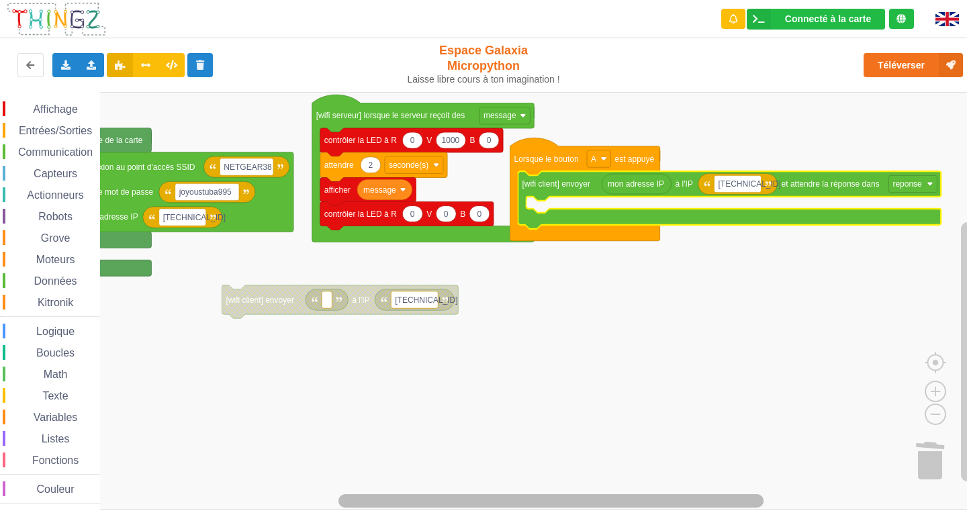
click at [742, 491] on div "Affichage Entrées/Sorties Communication Capteurs Actionneurs Robots Grove Moteu…" at bounding box center [488, 301] width 976 height 418
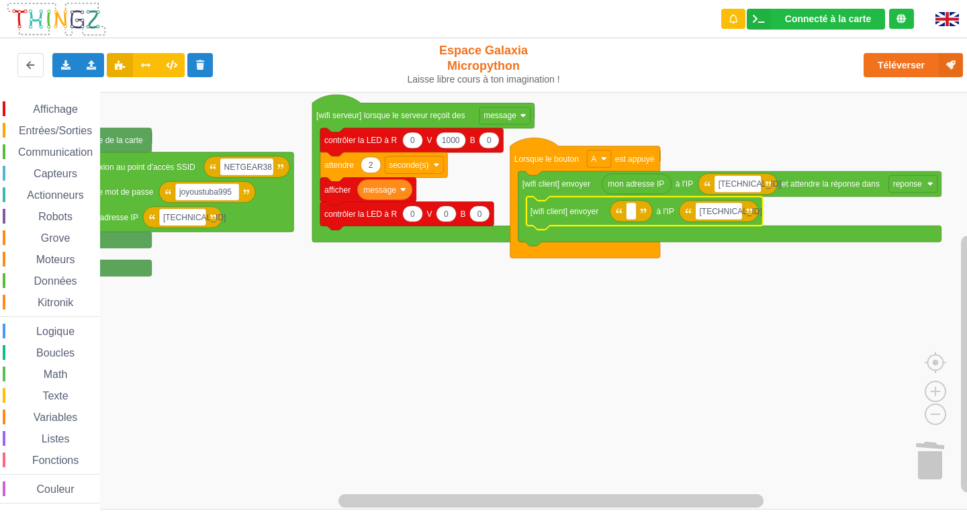
click at [53, 152] on span "Communication" at bounding box center [55, 151] width 79 height 11
click at [649, 211] on div "Affichage Entrées/Sorties Communication Capteurs Actionneurs Robots Grove Moteu…" at bounding box center [488, 301] width 976 height 418
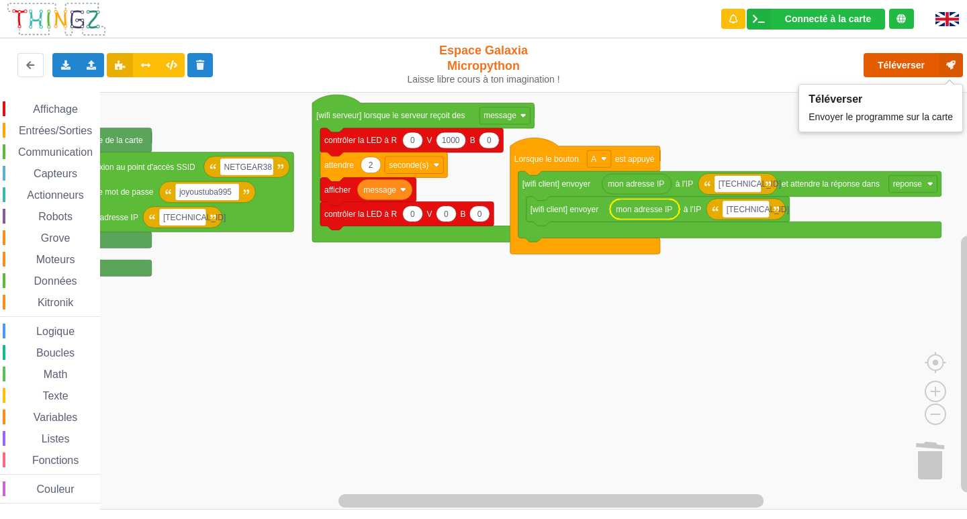
click at [904, 68] on button "Téléverser" at bounding box center [912, 65] width 99 height 24
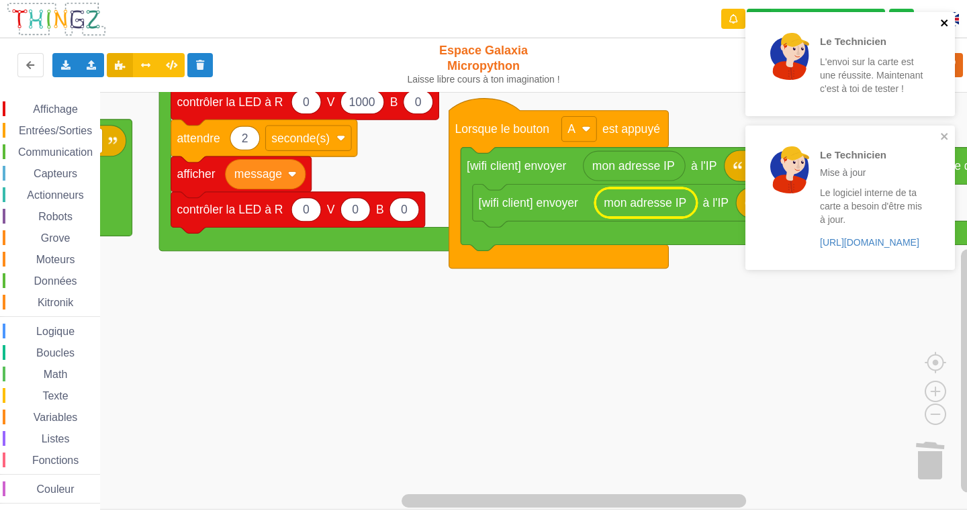
click at [947, 19] on icon "close" at bounding box center [944, 22] width 9 height 11
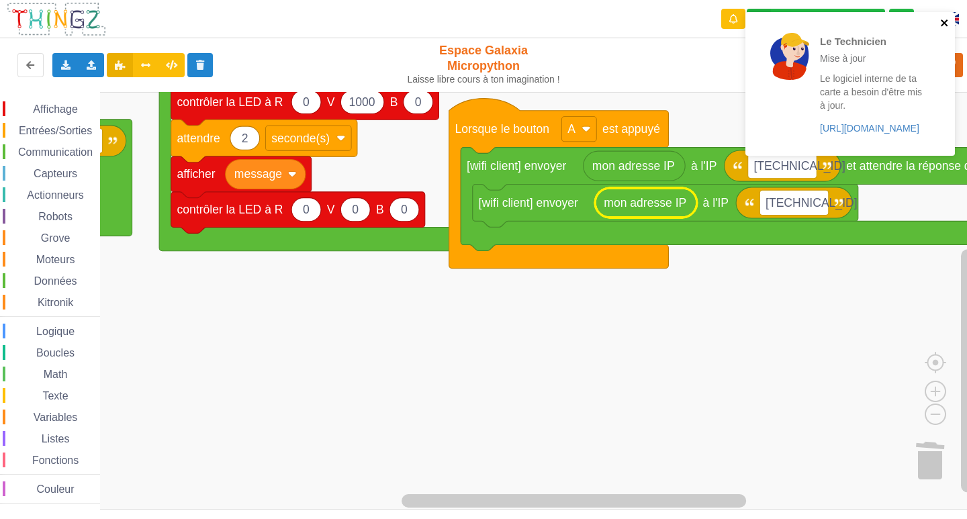
click at [947, 19] on icon "close" at bounding box center [944, 22] width 9 height 11
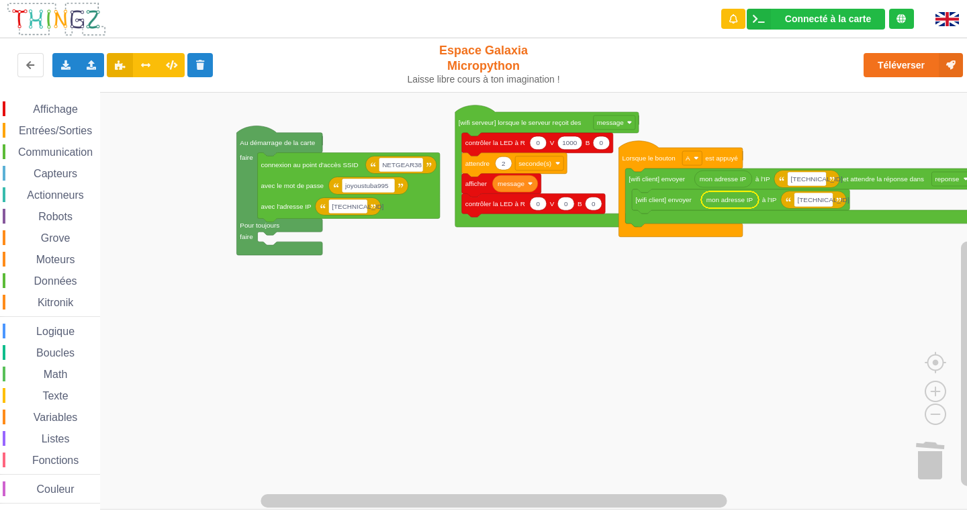
click at [629, 262] on rect "Espace de travail de Blocky" at bounding box center [488, 301] width 976 height 418
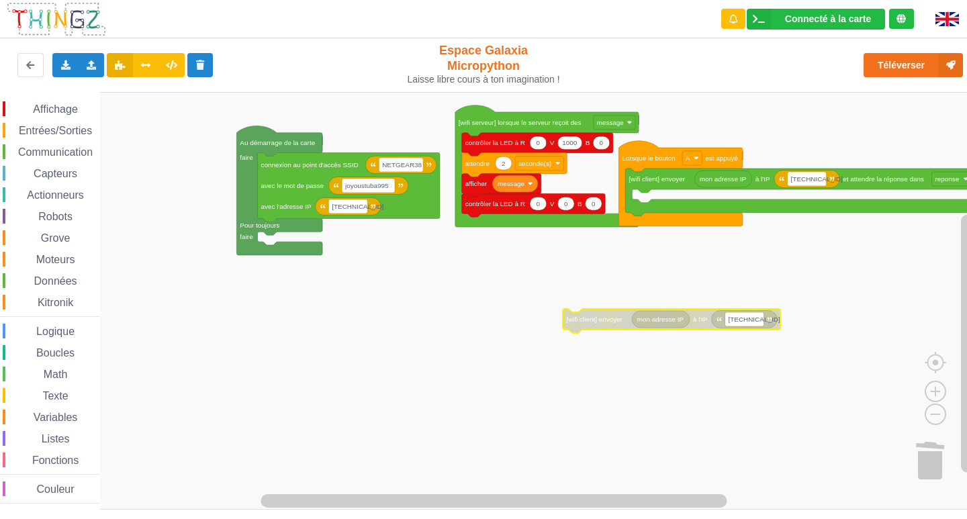
click at [73, 120] on div "Affichage Entrées/Sorties Communication Capteurs Actionneurs Robots Grove Moteu…" at bounding box center [50, 302] width 100 height 402
click at [70, 103] on div "Affichage" at bounding box center [51, 108] width 97 height 15
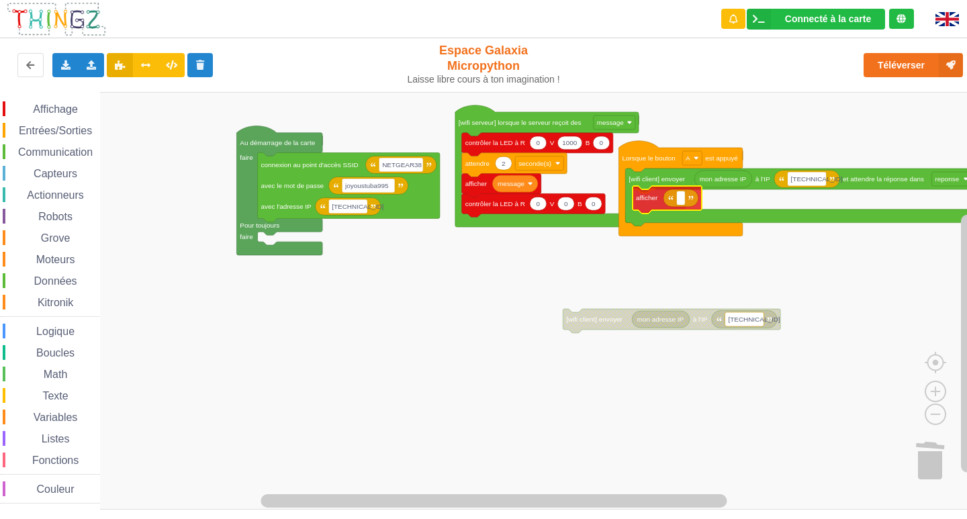
click at [645, 193] on div "Affichage Entrées/Sorties Communication Capteurs Actionneurs Robots Grove Moteu…" at bounding box center [488, 301] width 976 height 418
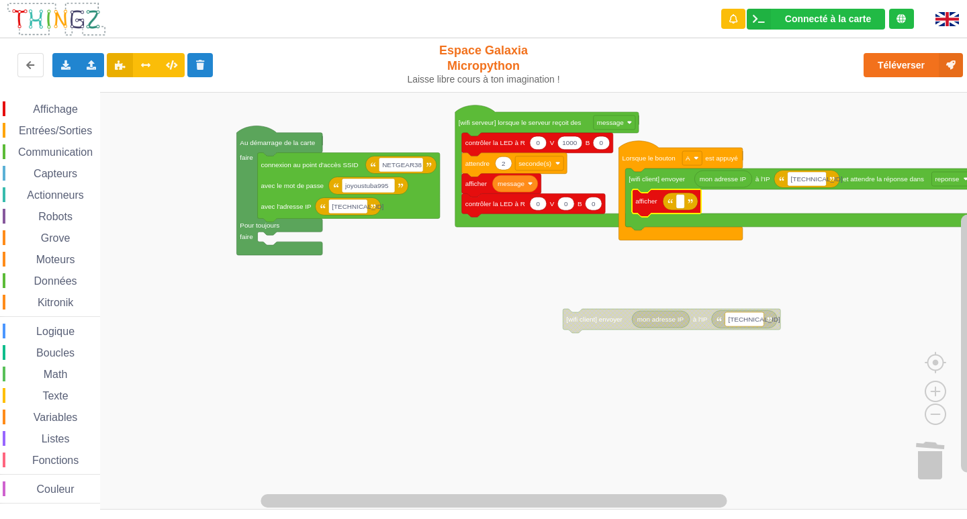
click at [49, 408] on div "Affichage Entrées/Sorties Communication Capteurs Actionneurs Robots Grove Moteu…" at bounding box center [50, 302] width 100 height 402
click at [53, 416] on span "Variables" at bounding box center [56, 417] width 48 height 11
click at [687, 211] on div "Affichage Entrées/Sorties Communication Capteurs Actionneurs Robots Grove Moteu…" at bounding box center [488, 301] width 976 height 418
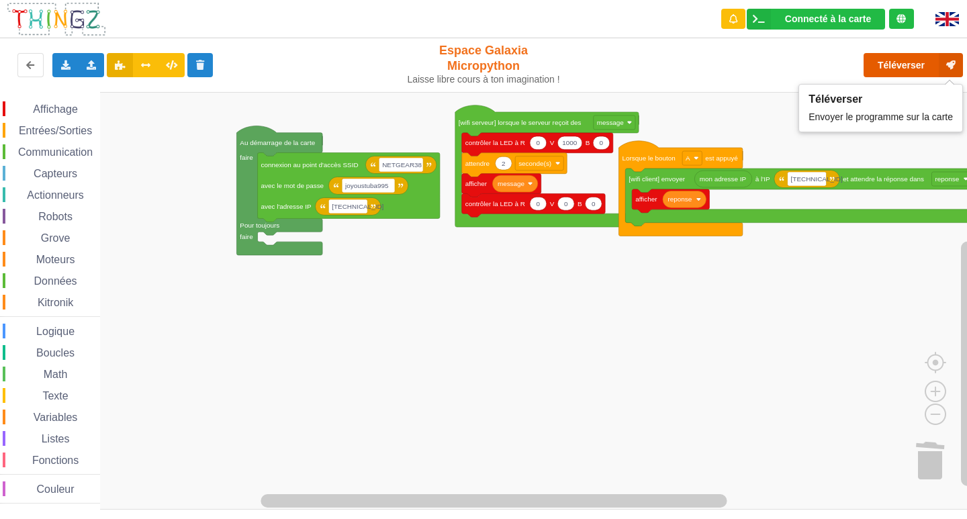
click at [916, 58] on button "Téléverser" at bounding box center [912, 65] width 99 height 24
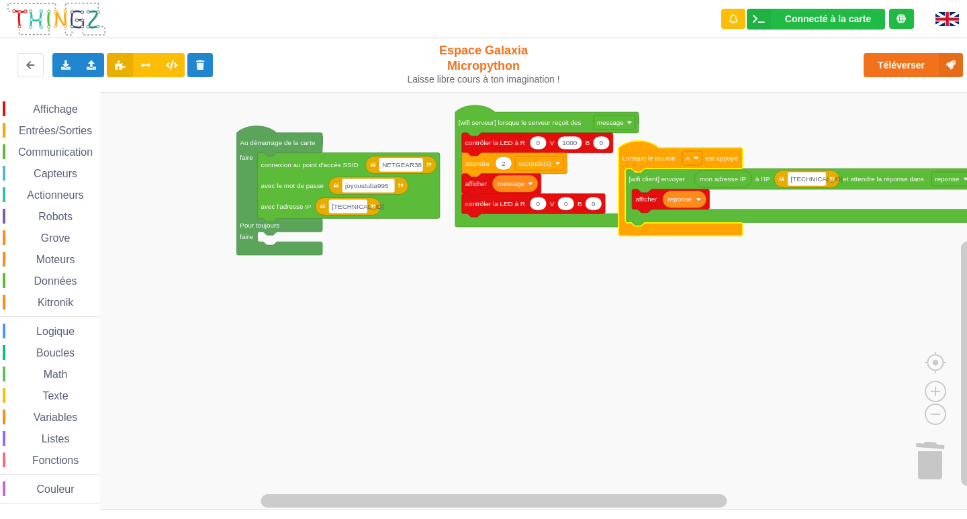
click at [645, 166] on icon "Espace de travail de Blocky" at bounding box center [680, 188] width 124 height 95
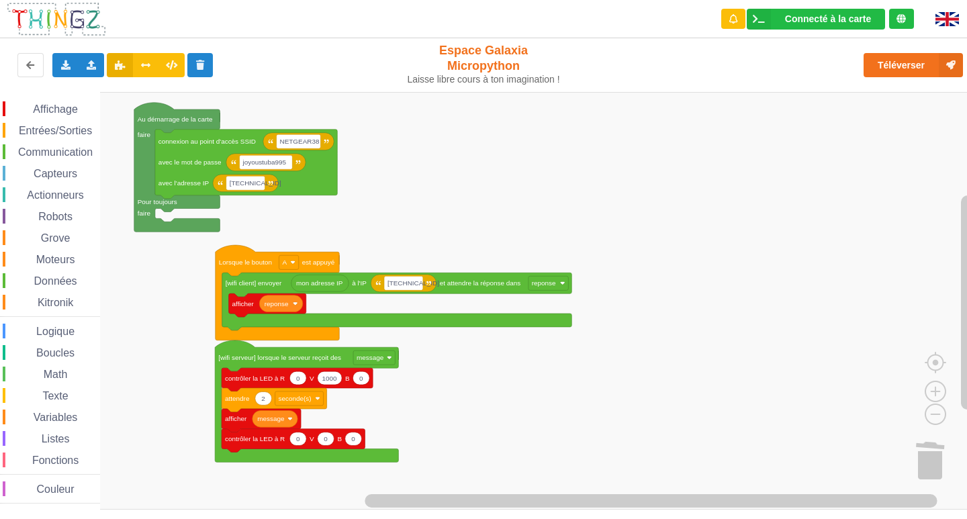
click at [111, 117] on rect "Espace de travail de Blocky" at bounding box center [488, 301] width 976 height 418
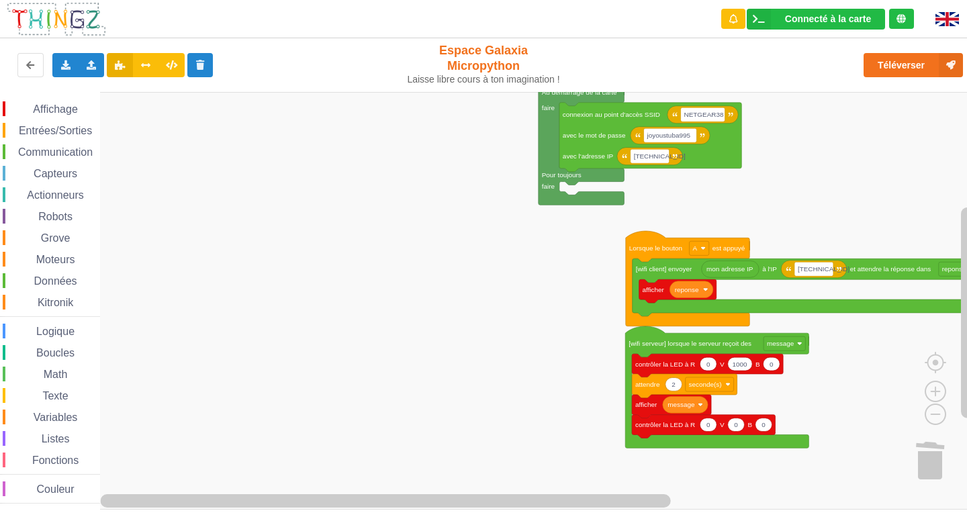
click at [592, 256] on div "Affichage Entrées/Sorties Communication Capteurs Actionneurs Robots Grove Moteu…" at bounding box center [488, 301] width 976 height 418
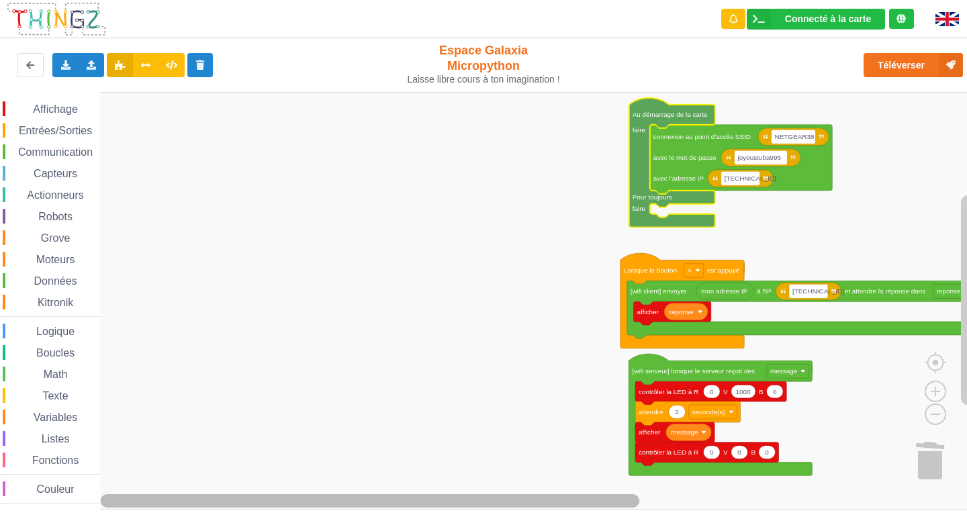
click at [221, 502] on rect "Espace de travail de Blocky" at bounding box center [370, 500] width 539 height 13
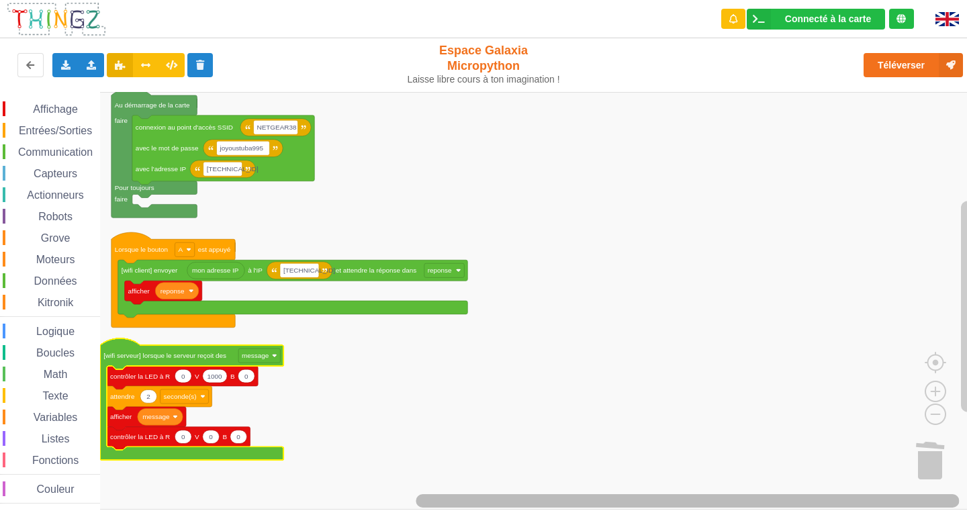
click at [966, 518] on html "Connecté à la carte Réglages Ouvrir le moniteur automatiquement Connexion autom…" at bounding box center [483, 259] width 967 height 519
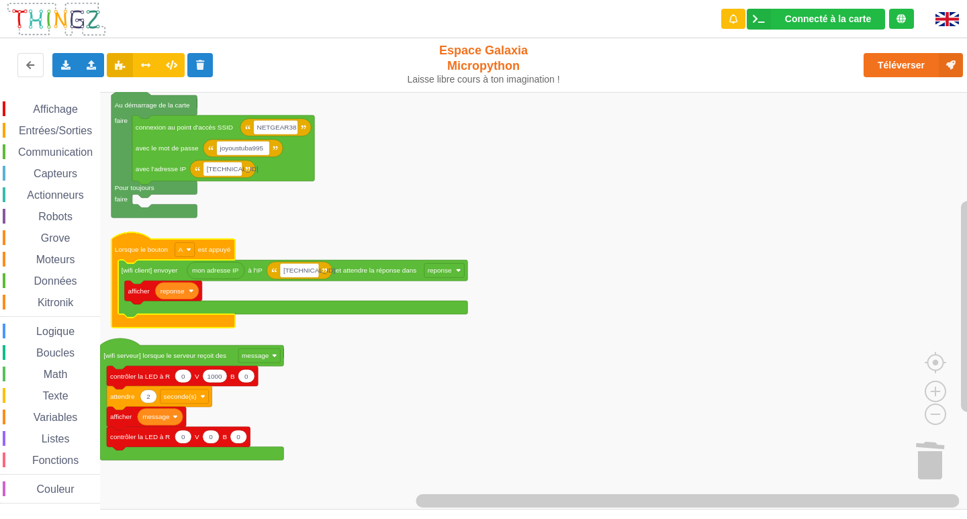
click at [123, 265] on icon "Espace de travail de Blocky" at bounding box center [293, 289] width 350 height 58
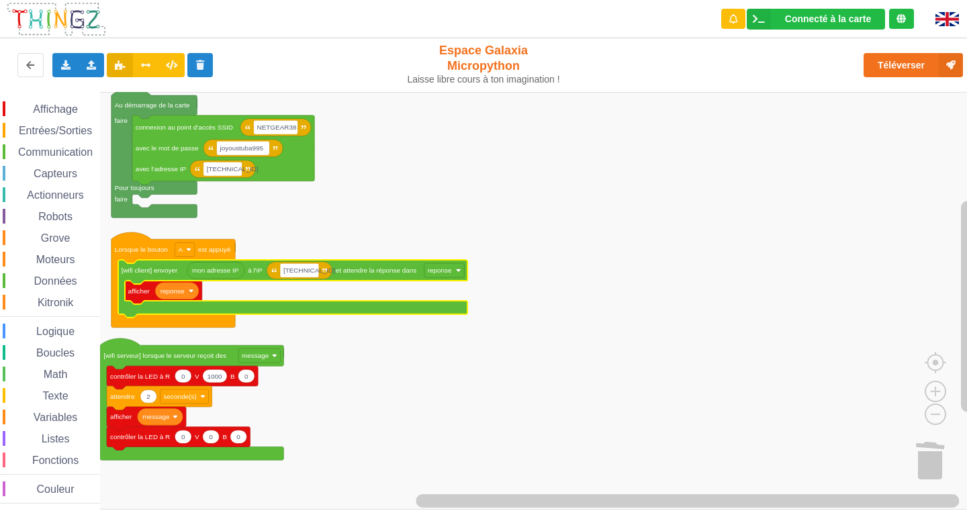
click at [137, 248] on text "Lorsque le bouton" at bounding box center [141, 249] width 53 height 7
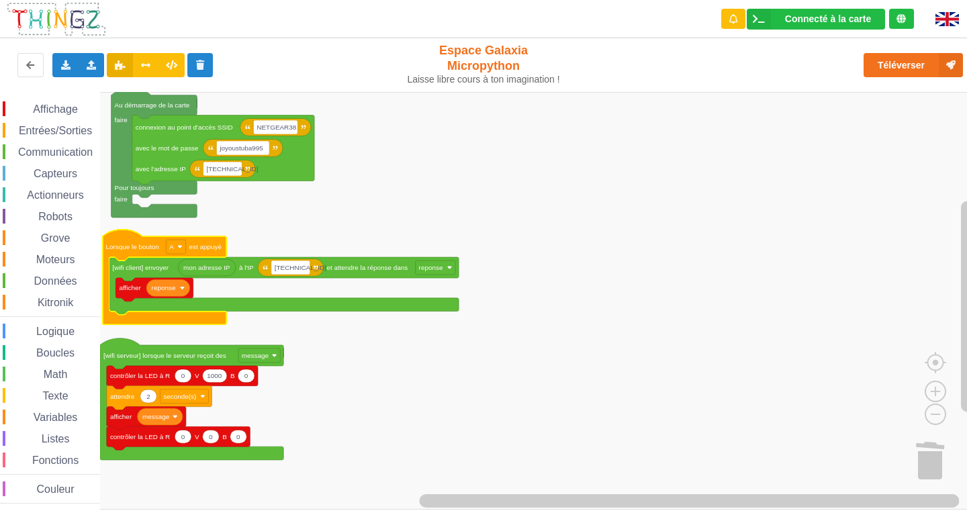
click at [68, 150] on span "Communication" at bounding box center [55, 151] width 79 height 11
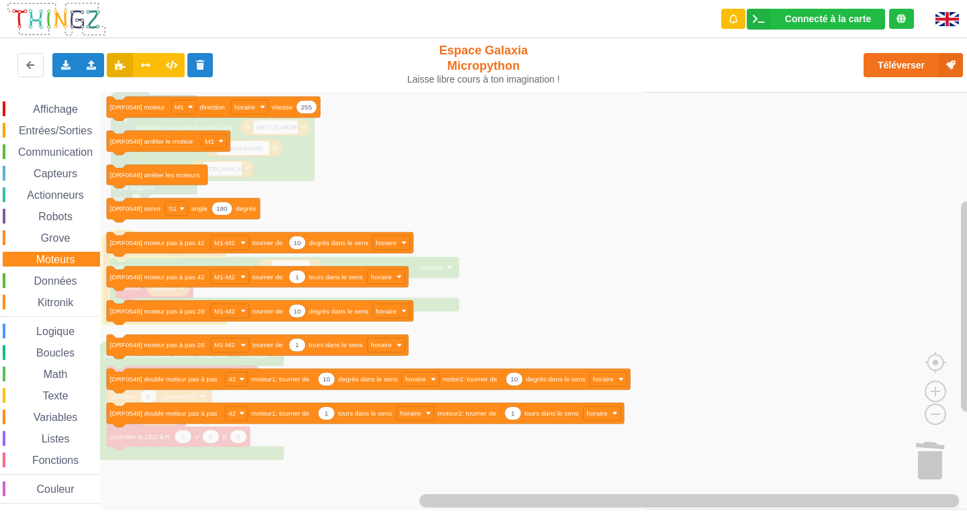
click at [397, 205] on icon "Espace de travail de Blocky" at bounding box center [374, 301] width 548 height 418
click at [395, 203] on icon "Espace de travail de Blocky" at bounding box center [374, 301] width 548 height 418
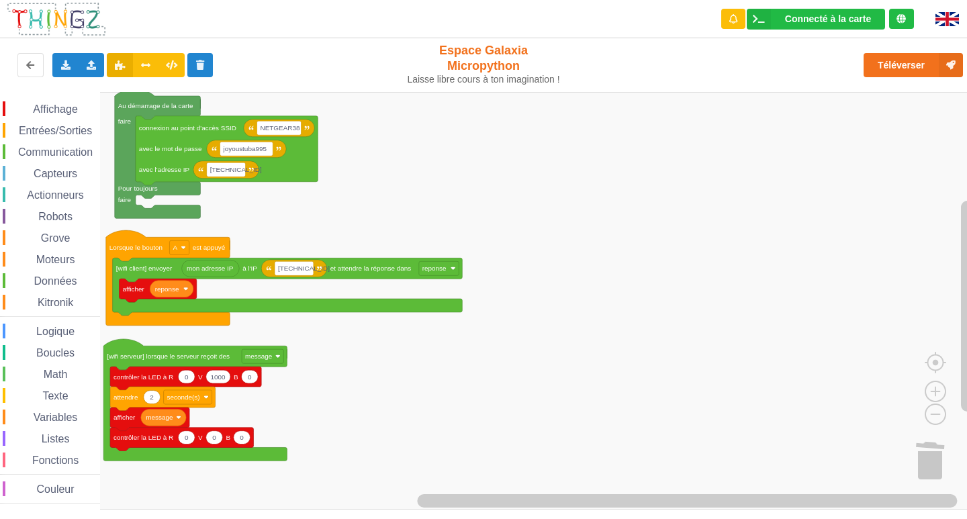
click at [800, 227] on rect "Espace de travail de Blocky" at bounding box center [488, 301] width 976 height 418
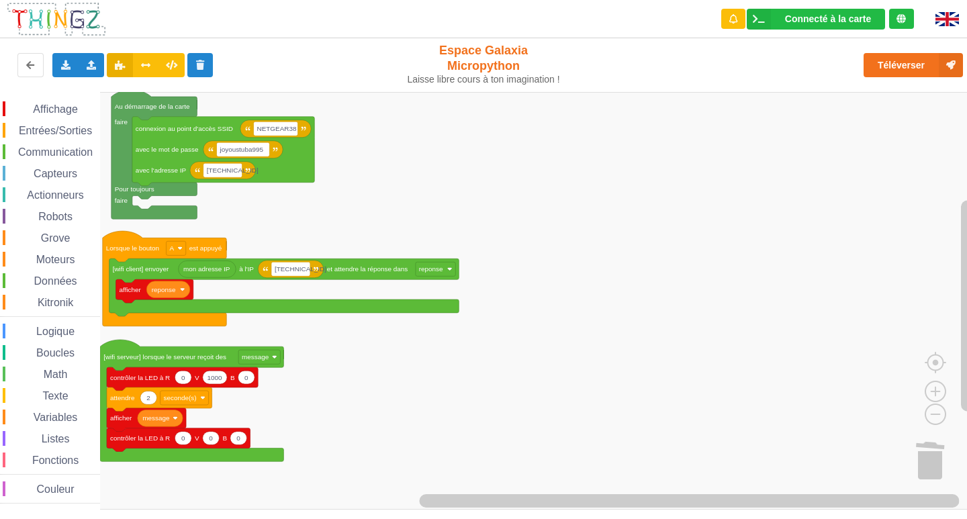
click at [87, 144] on div "Communication" at bounding box center [51, 151] width 97 height 15
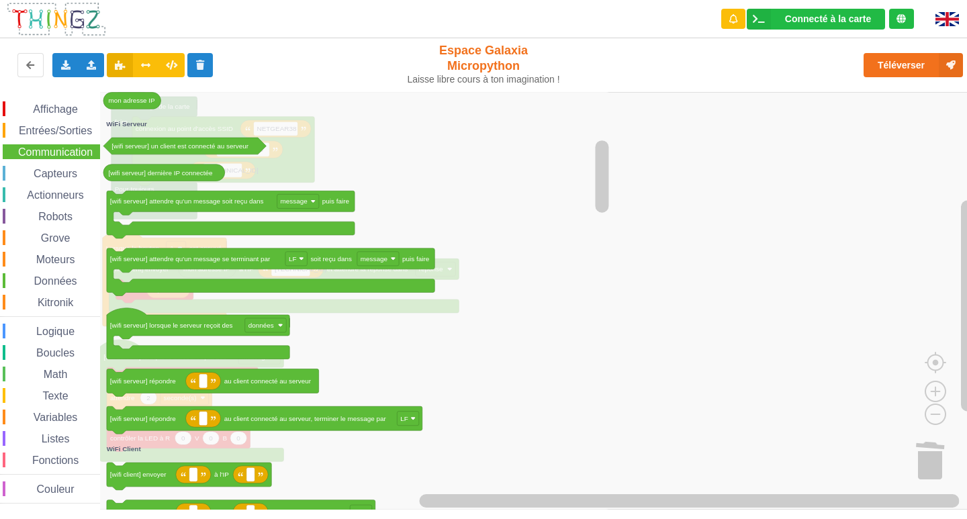
click at [585, 510] on div "Connecté à la carte Réglages Ouvrir le moniteur automatiquement Connexion autom…" at bounding box center [483, 259] width 967 height 519
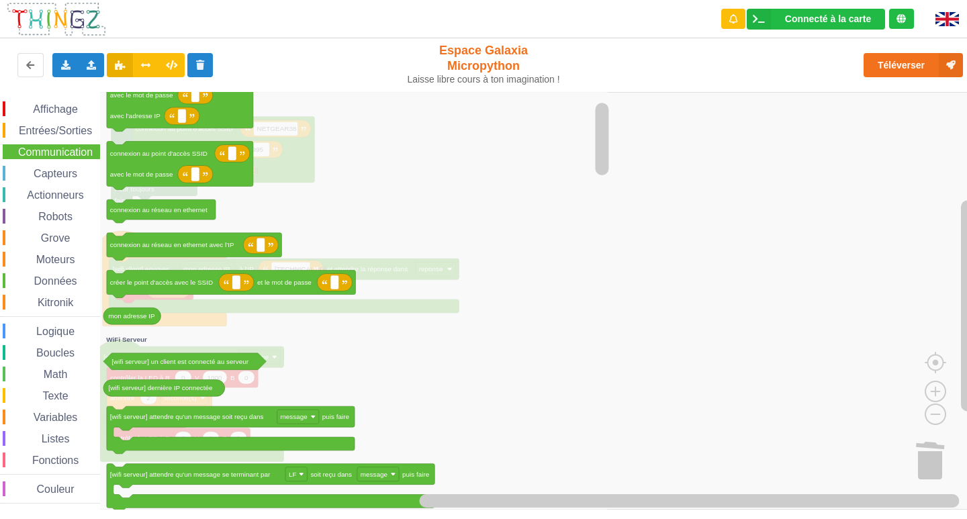
click at [799, 250] on rect "Espace de travail de Blocky" at bounding box center [488, 301] width 976 height 418
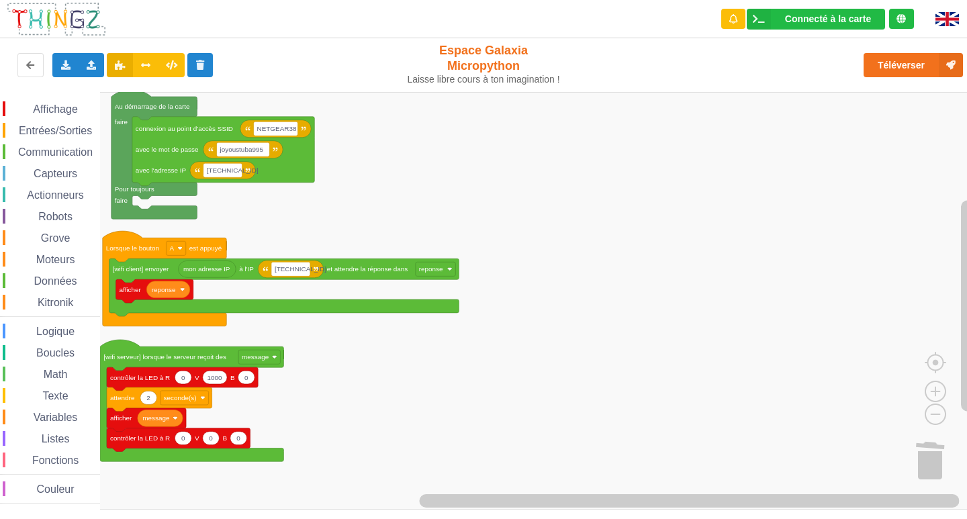
click at [63, 147] on span "Communication" at bounding box center [55, 151] width 79 height 11
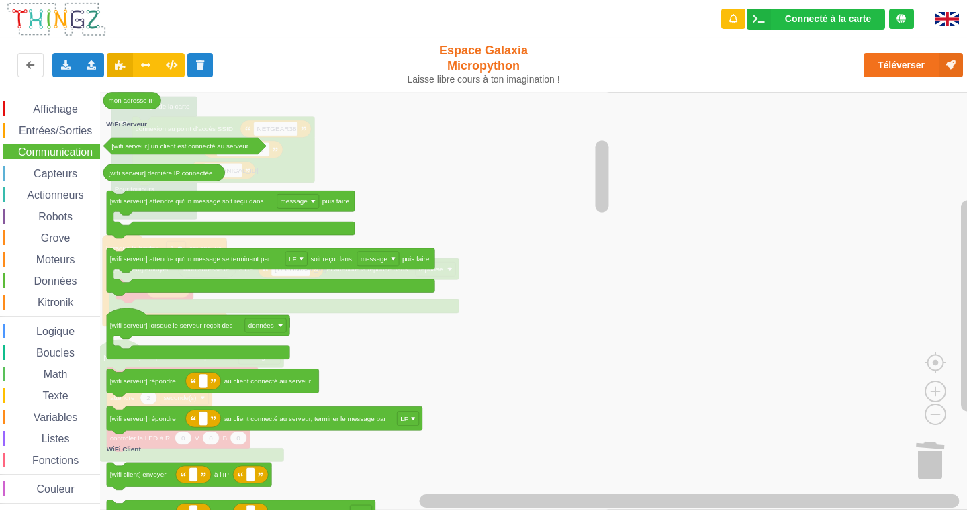
click at [836, 177] on rect "Espace de travail de Blocky" at bounding box center [488, 301] width 976 height 418
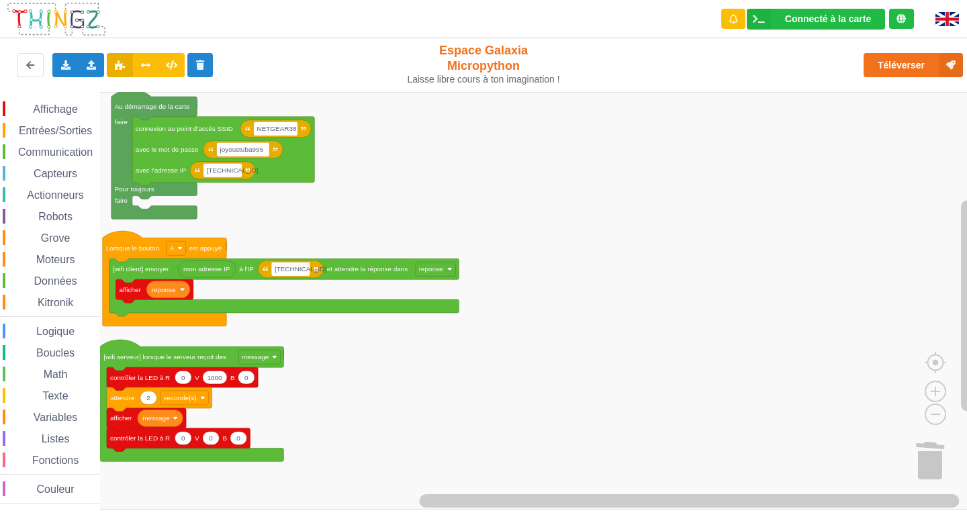
click at [66, 143] on div "Affichage Entrées/Sorties Communication Capteurs Actionneurs Robots Grove Moteu…" at bounding box center [50, 302] width 100 height 402
click at [62, 150] on span "Communication" at bounding box center [55, 151] width 79 height 11
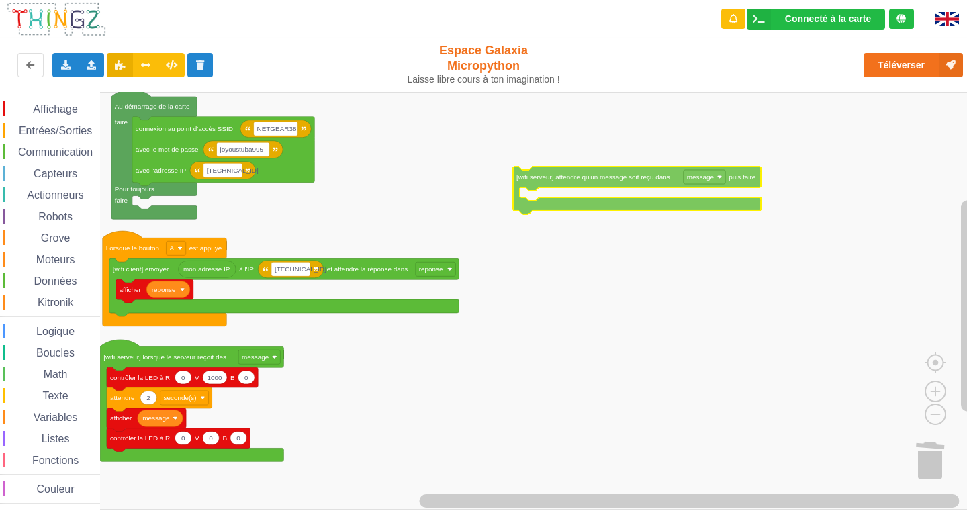
click at [646, 181] on div "Affichage Entrées/Sorties Communication Capteurs Actionneurs Robots Grove Moteu…" at bounding box center [488, 301] width 976 height 418
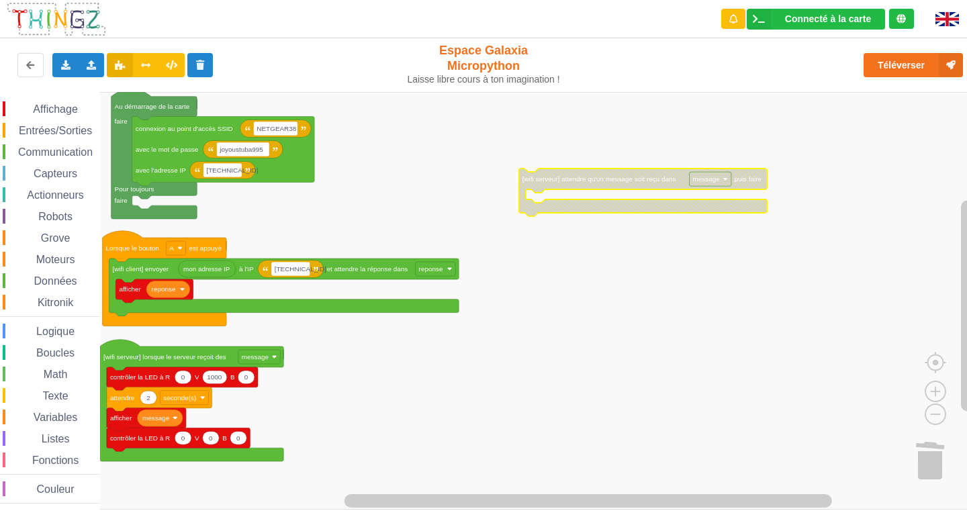
click at [620, 282] on rect "Espace de travail de Blocky" at bounding box center [488, 301] width 976 height 418
click at [586, 185] on icon "Espace de travail de Blocky" at bounding box center [643, 193] width 248 height 48
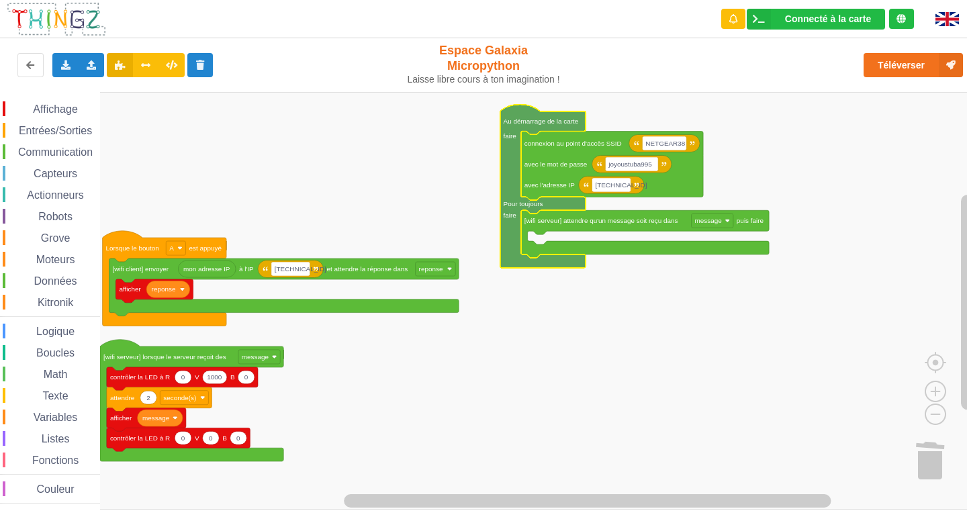
click at [77, 112] on span "Affichage" at bounding box center [55, 108] width 48 height 11
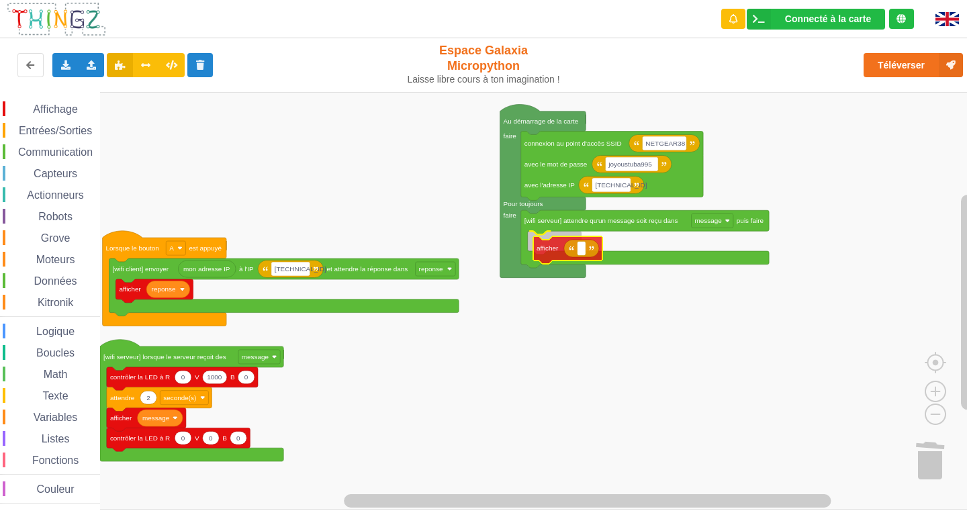
click at [542, 252] on div "Affichage Entrées/Sorties Communication Capteurs Actionneurs Robots Grove Moteu…" at bounding box center [488, 301] width 976 height 418
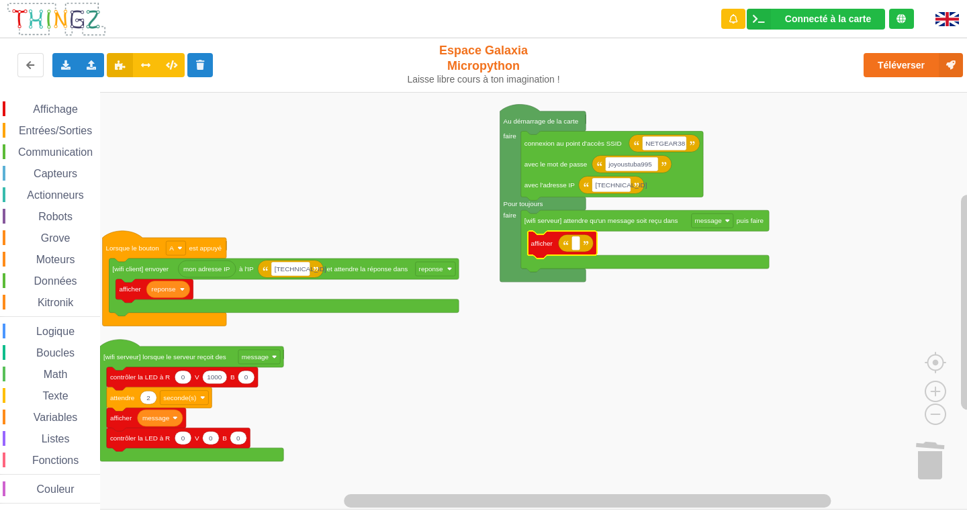
click at [62, 128] on span "Entrées/Sorties" at bounding box center [55, 130] width 77 height 11
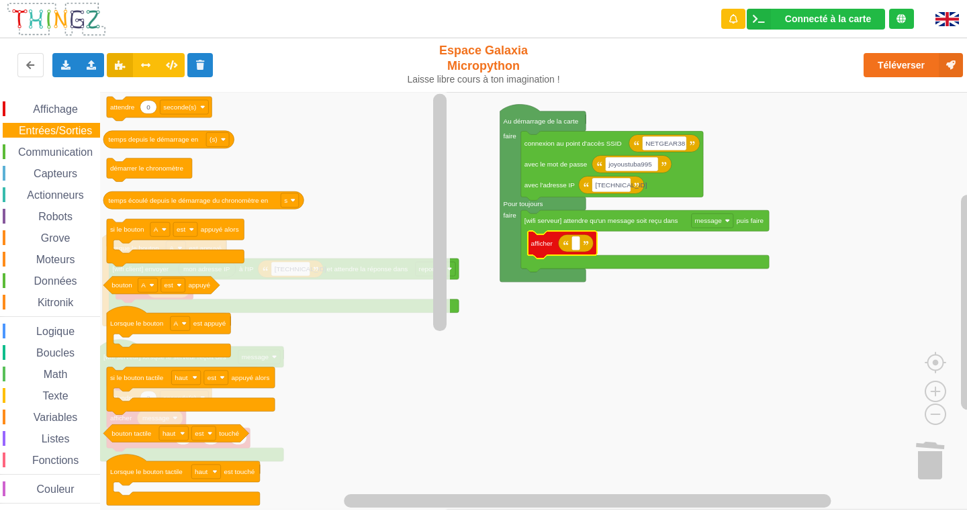
click at [58, 420] on span "Variables" at bounding box center [56, 417] width 48 height 11
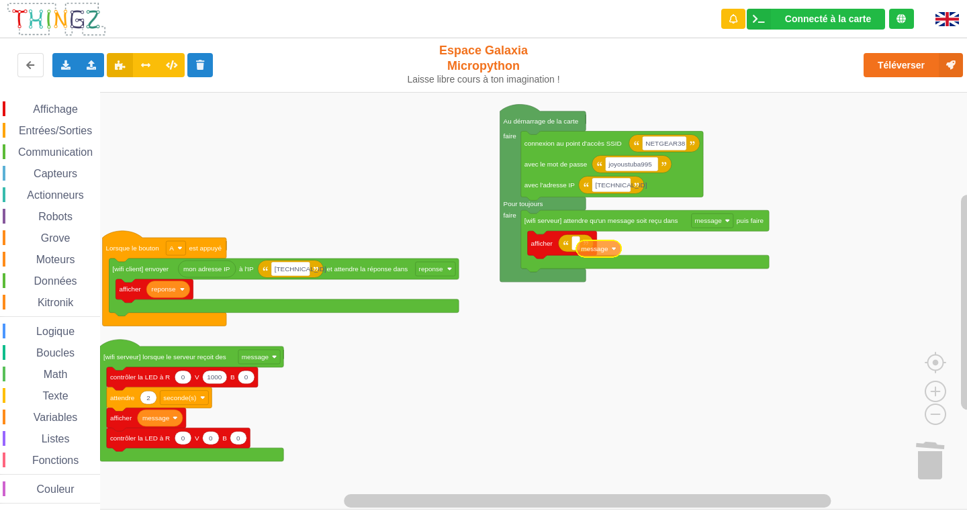
click at [589, 256] on div "Affichage Entrées/Sorties Communication Capteurs Actionneurs Robots Grove Moteu…" at bounding box center [488, 301] width 976 height 418
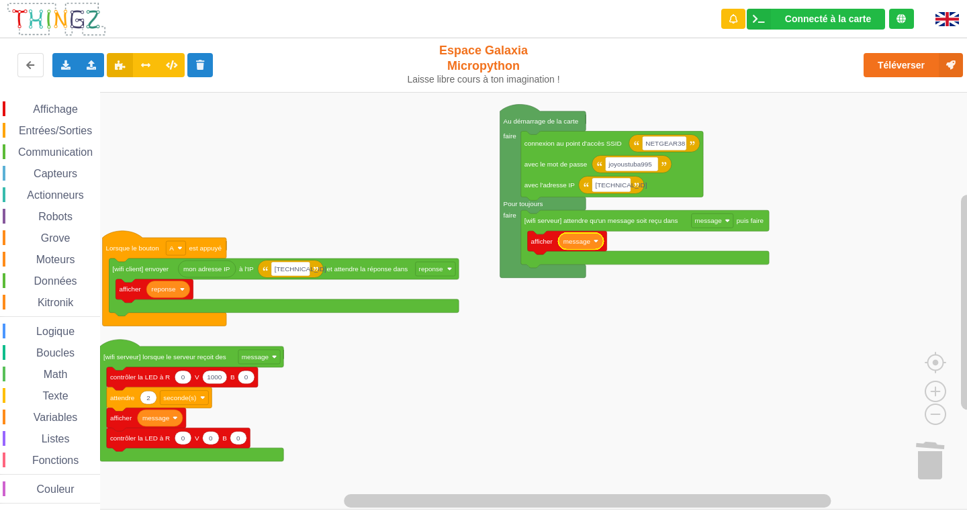
click at [557, 349] on rect "Espace de travail de Blocky" at bounding box center [488, 301] width 976 height 418
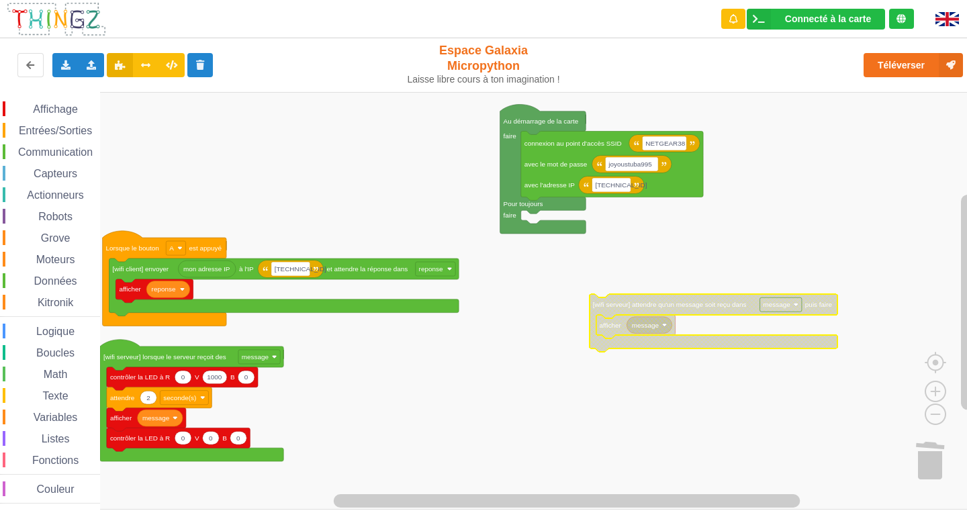
click at [565, 373] on rect "Espace de travail de Blocky" at bounding box center [488, 301] width 976 height 418
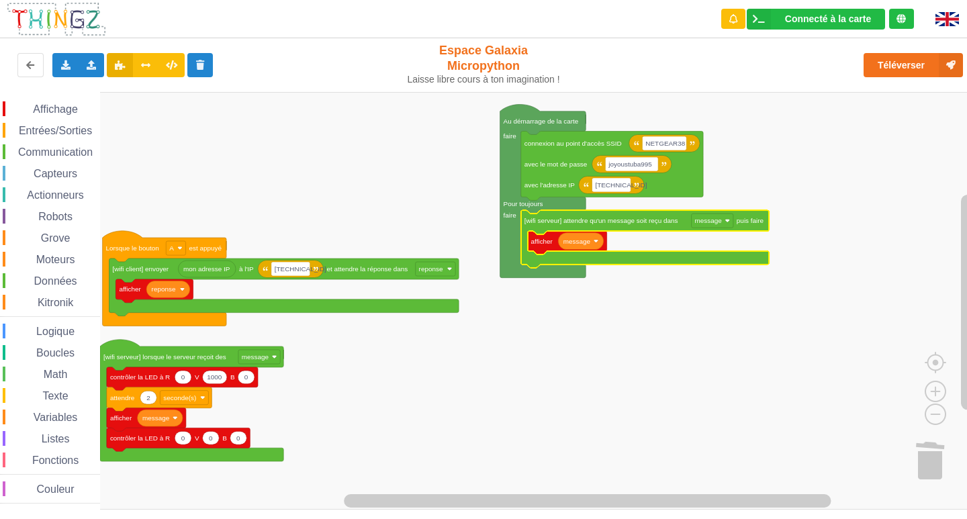
click at [75, 102] on div "Affichage" at bounding box center [51, 108] width 97 height 15
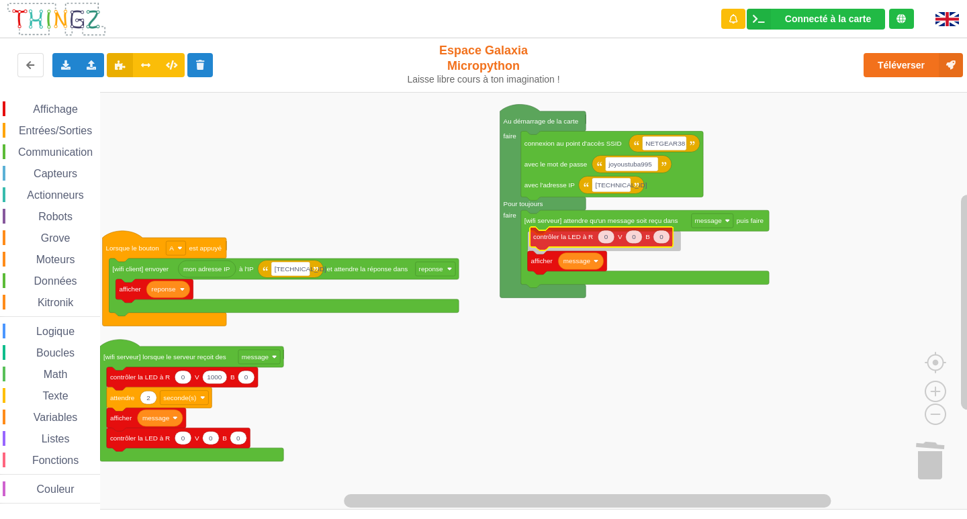
click at [563, 248] on div "Affichage Entrées/Sorties Communication Capteurs Actionneurs Robots Grove Moteu…" at bounding box center [488, 301] width 976 height 418
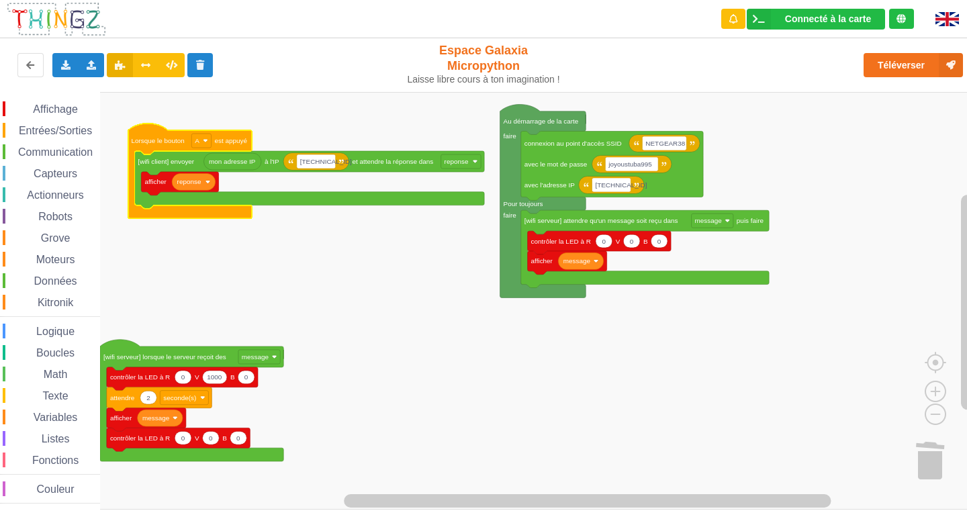
click at [36, 144] on div "Affichage Entrées/Sorties Communication Capteurs Actionneurs Robots Grove Moteu…" at bounding box center [50, 302] width 100 height 402
click at [44, 146] on span "Communication" at bounding box center [55, 151] width 79 height 11
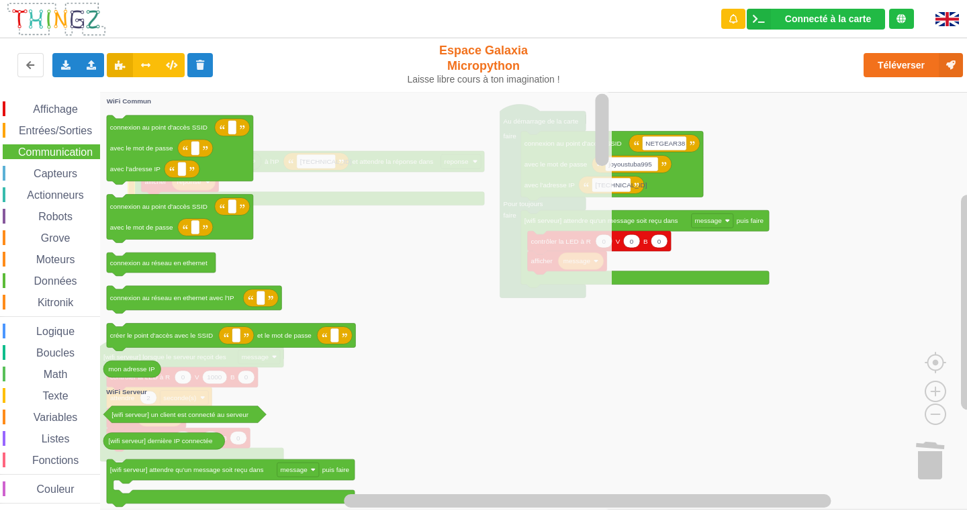
click at [45, 132] on span "Entrées/Sorties" at bounding box center [55, 130] width 77 height 11
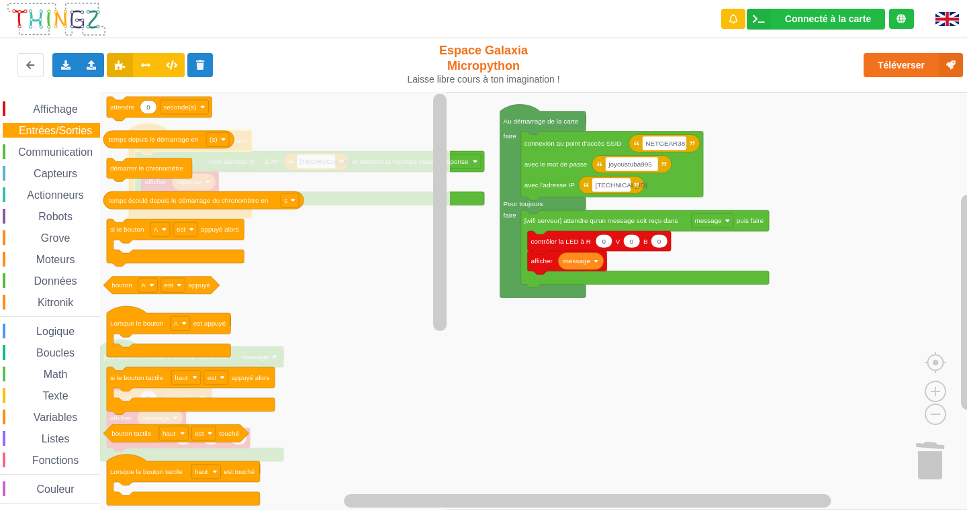
click at [538, 414] on rect "Espace de travail de Blocky" at bounding box center [488, 301] width 976 height 418
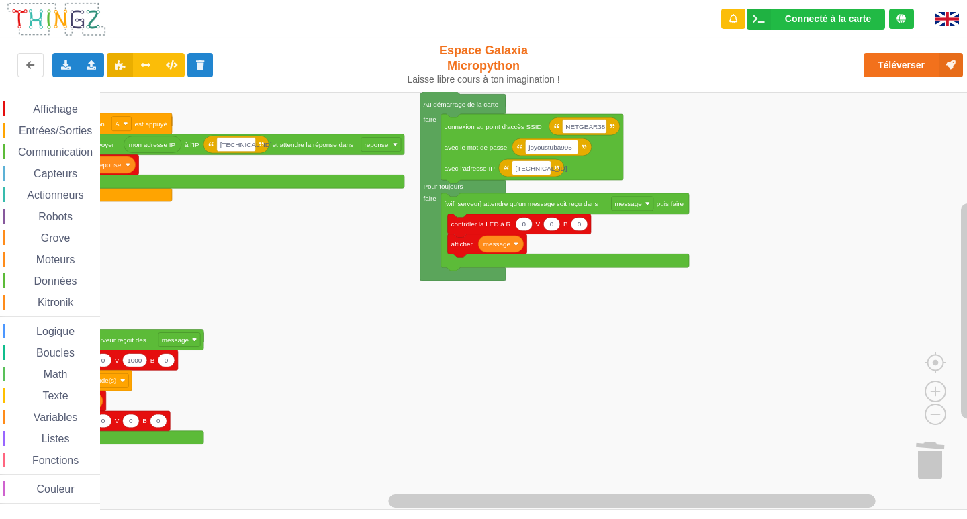
click at [19, 131] on span "Entrées/Sorties" at bounding box center [55, 130] width 77 height 11
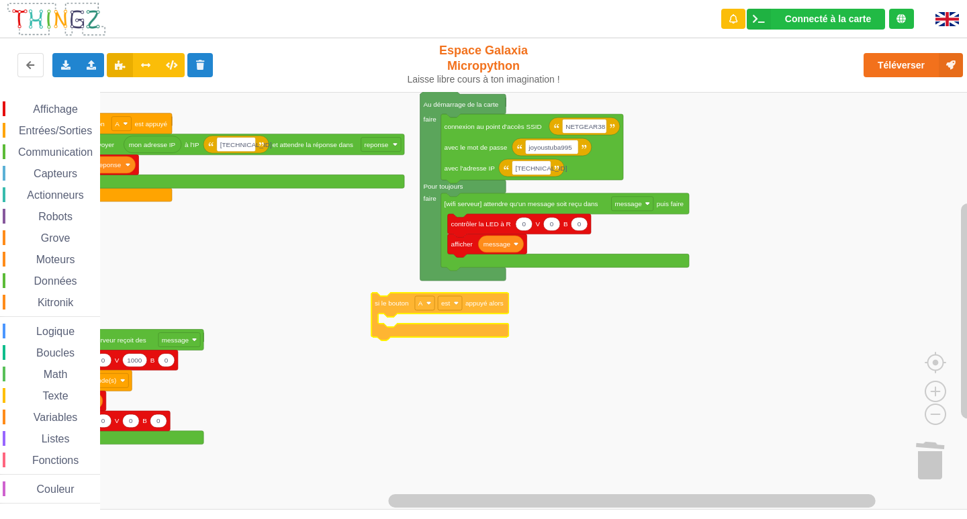
click at [434, 316] on div "Affichage Entrées/Sorties Communication Capteurs Actionneurs Robots Grove Moteu…" at bounding box center [488, 301] width 976 height 418
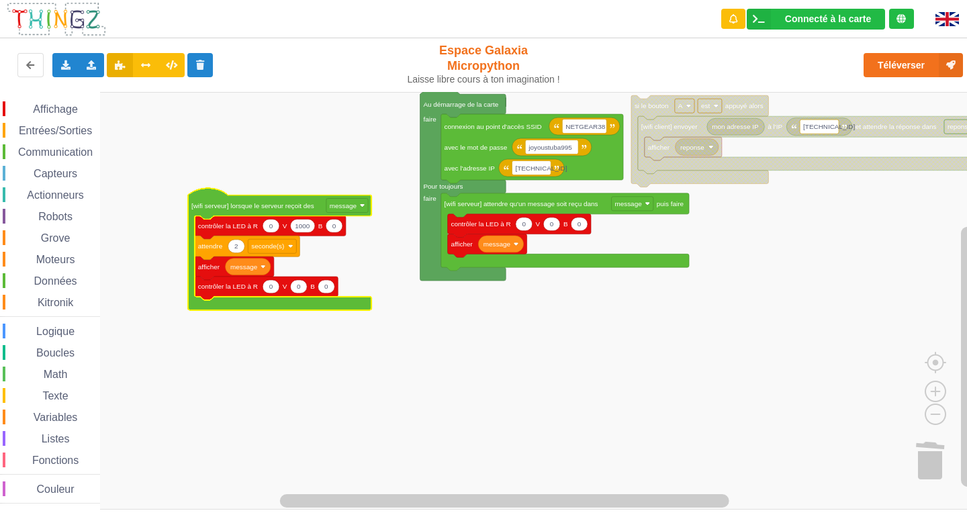
click at [43, 150] on span "Communication" at bounding box center [55, 151] width 79 height 11
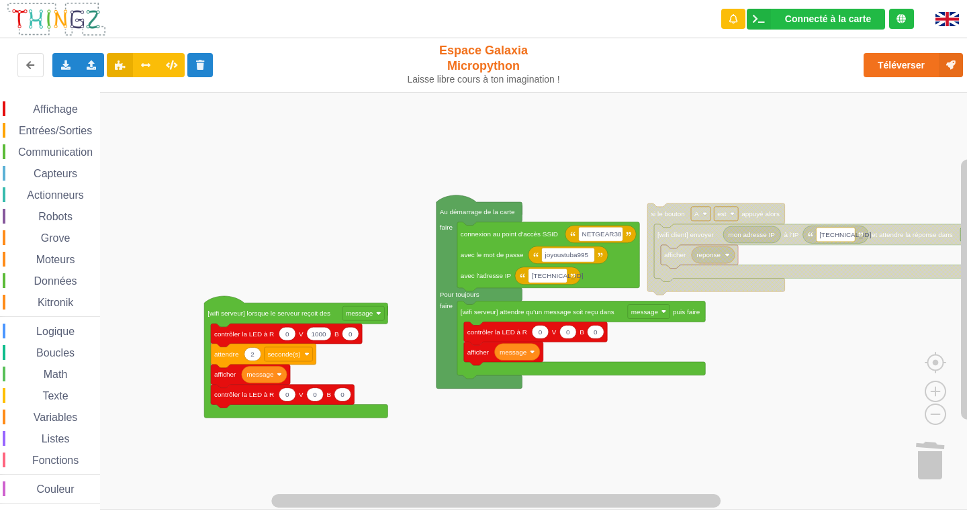
click at [730, 458] on rect "Espace de travail de Blocky" at bounding box center [488, 301] width 976 height 418
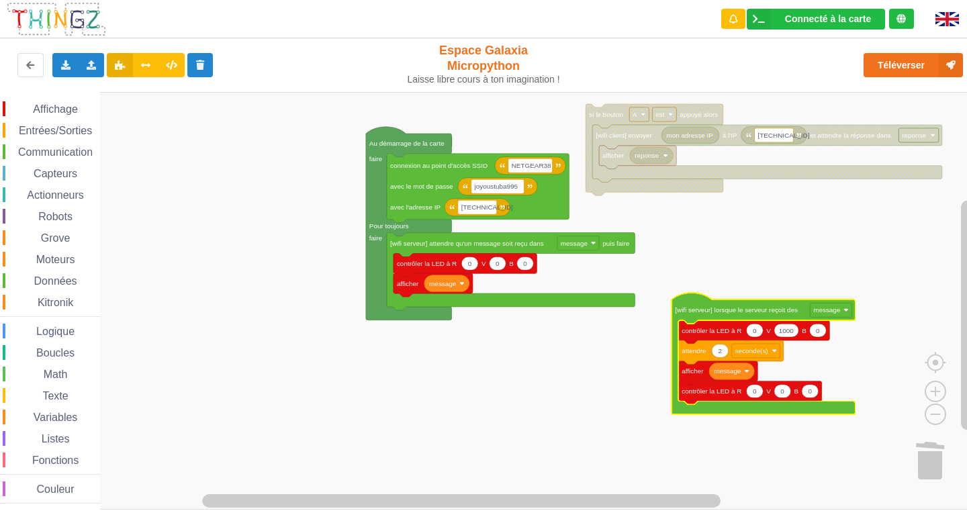
click at [648, 396] on rect "Espace de travail de Blocky" at bounding box center [488, 301] width 976 height 418
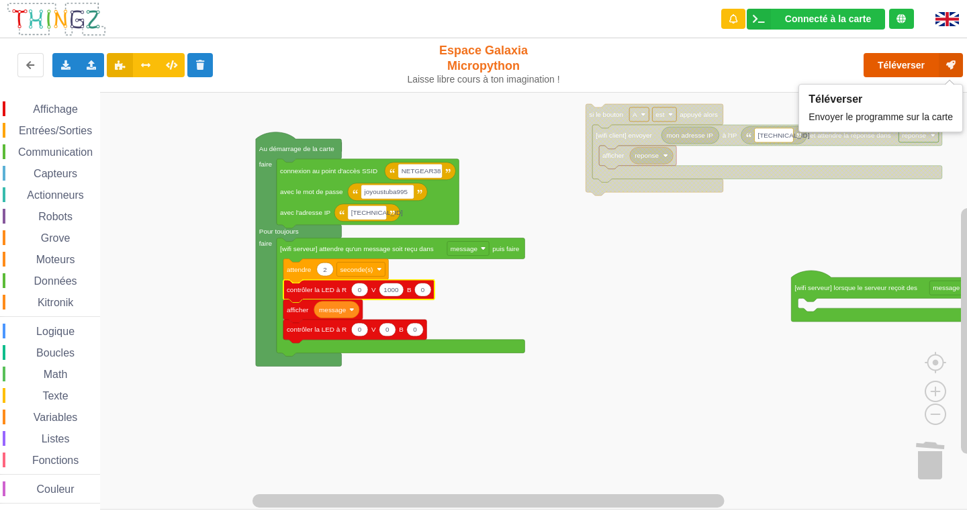
click at [909, 68] on button "Téléverser" at bounding box center [912, 65] width 99 height 24
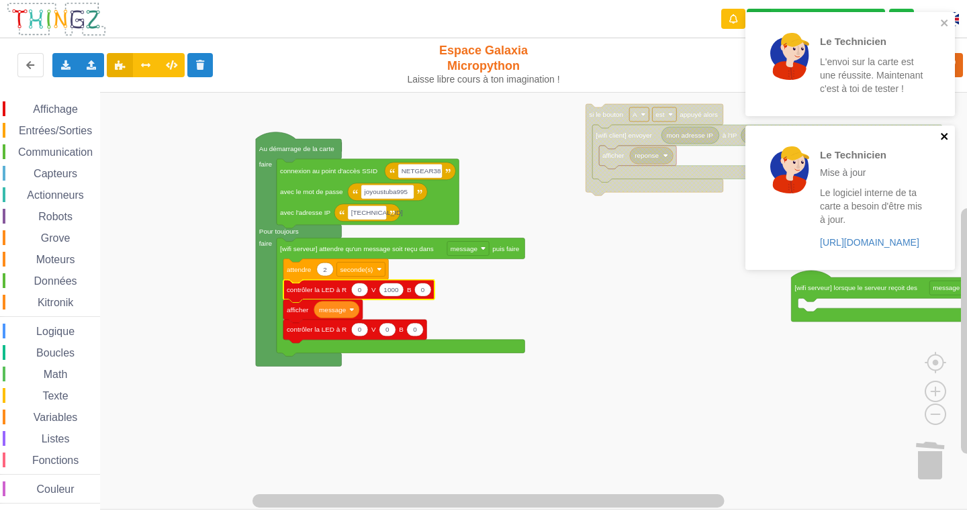
click at [947, 131] on icon "close" at bounding box center [944, 136] width 9 height 11
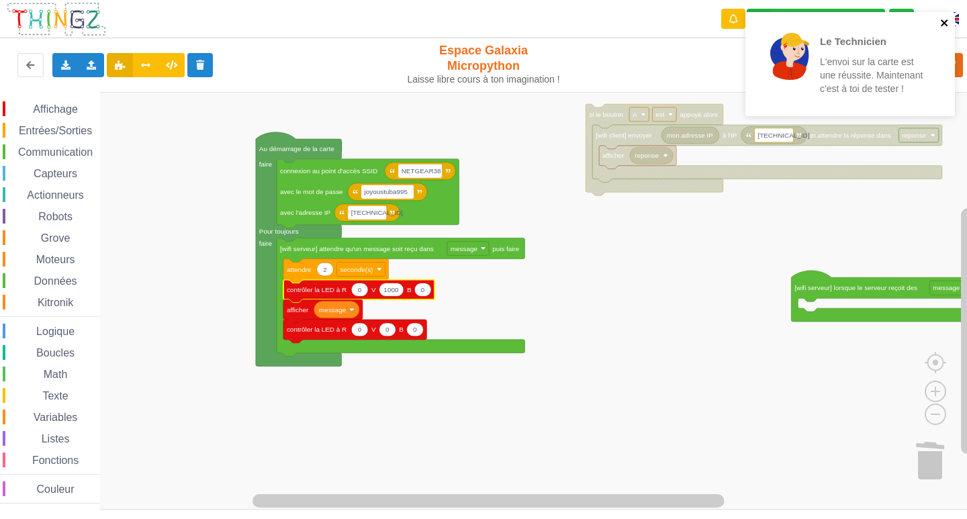
click at [944, 26] on icon "close" at bounding box center [944, 22] width 9 height 11
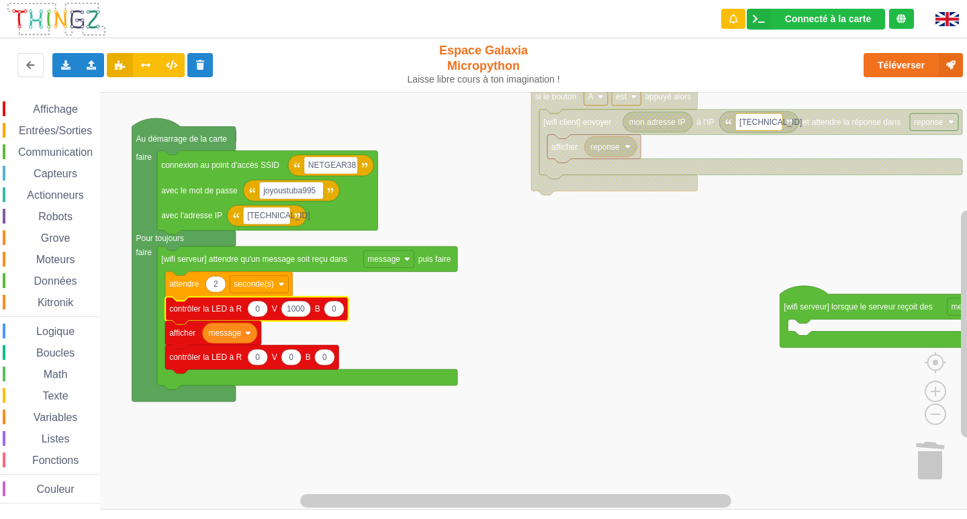
click at [914, 50] on div "Téléverser" at bounding box center [773, 65] width 397 height 43
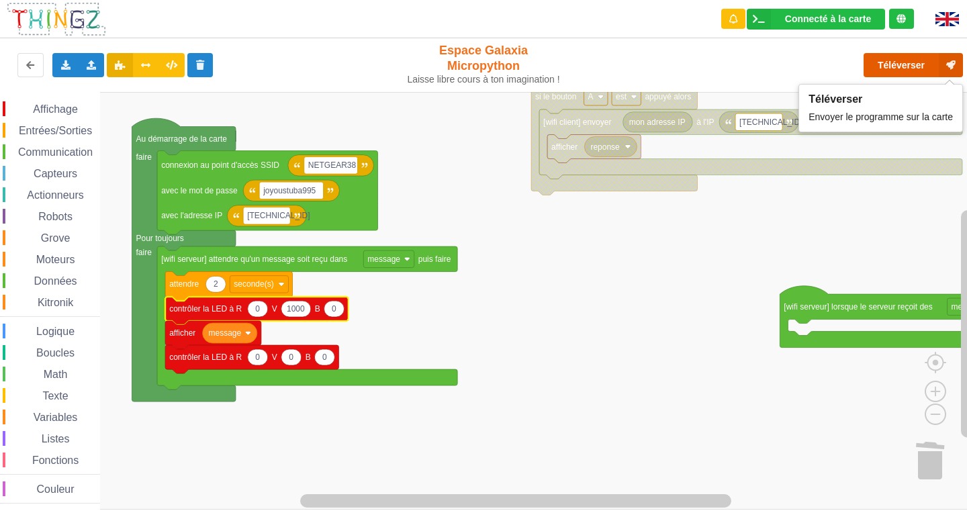
click at [896, 59] on button "Téléverser" at bounding box center [912, 65] width 99 height 24
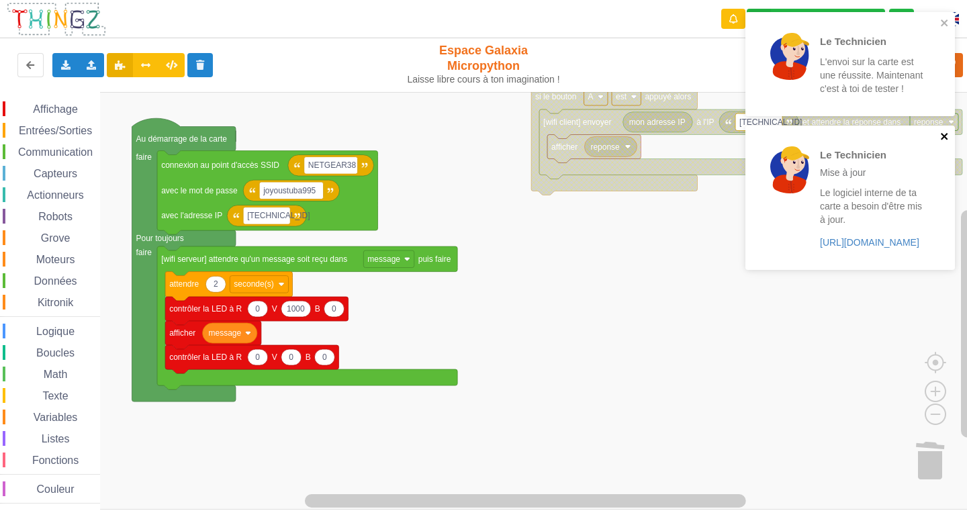
click at [945, 135] on icon "close" at bounding box center [944, 136] width 7 height 7
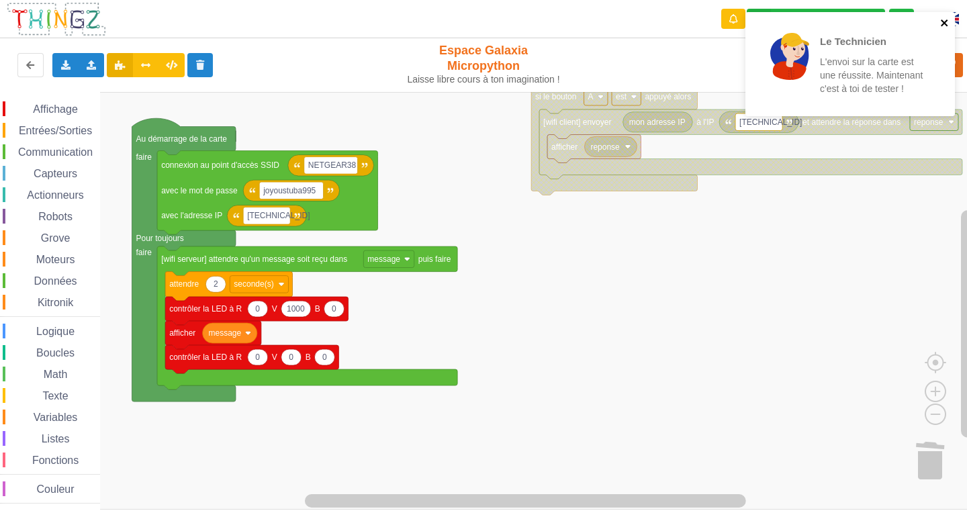
click at [945, 18] on icon "close" at bounding box center [944, 22] width 9 height 11
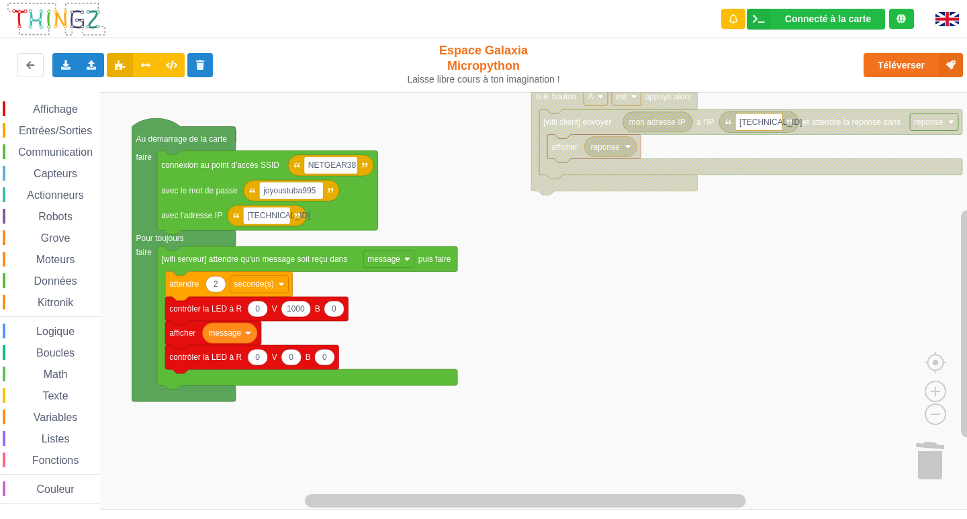
click at [577, 442] on rect "Espace de travail de Blocky" at bounding box center [488, 301] width 976 height 418
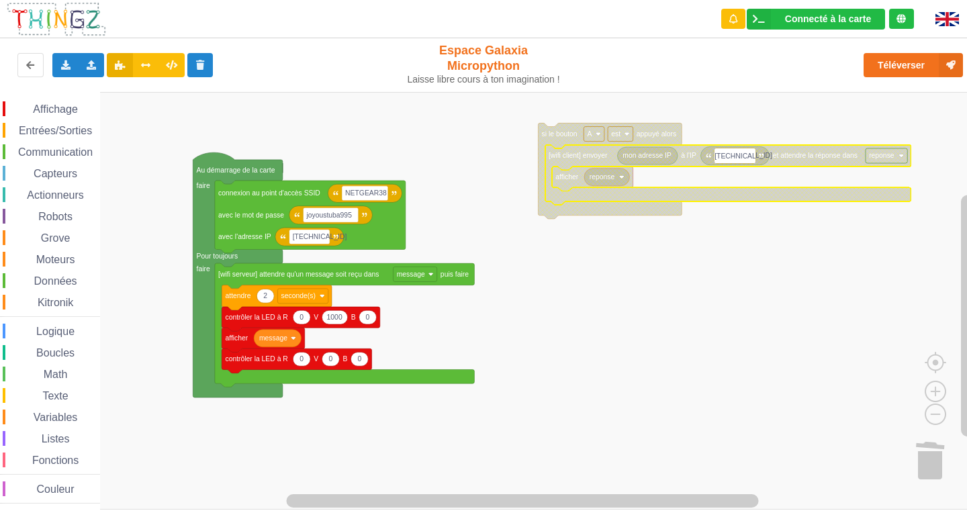
click at [751, 152] on input "[TECHNICAL_ID]" at bounding box center [734, 155] width 41 height 15
type input "[TECHNICAL_ID]"
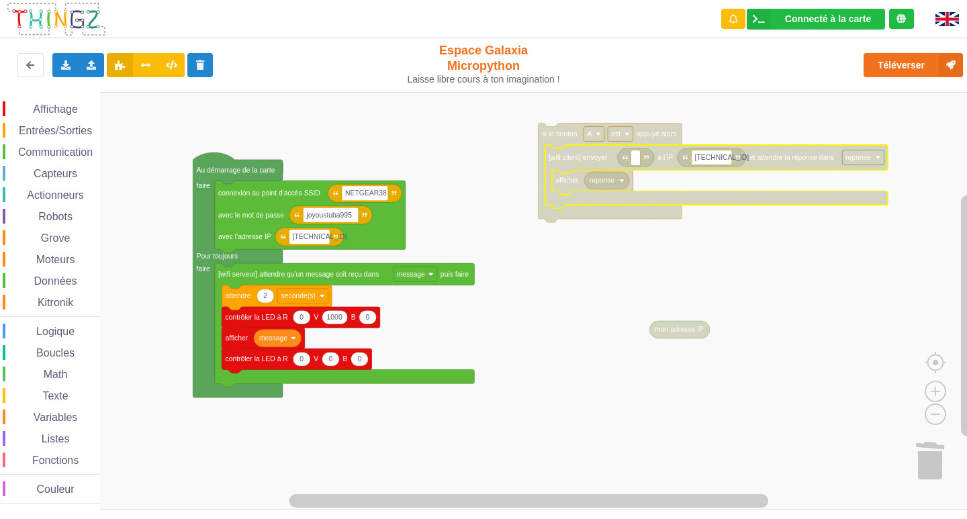
click at [634, 160] on input at bounding box center [635, 157] width 9 height 15
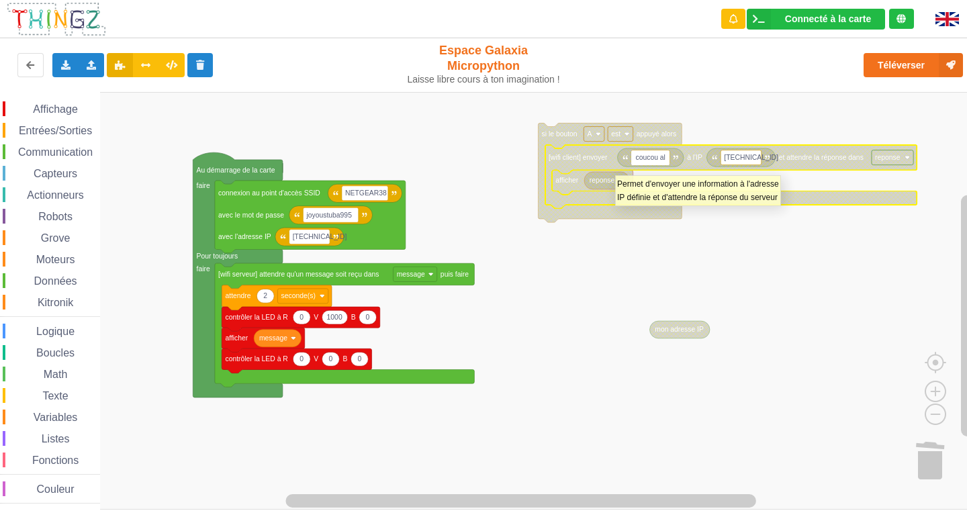
type input "coucou ali"
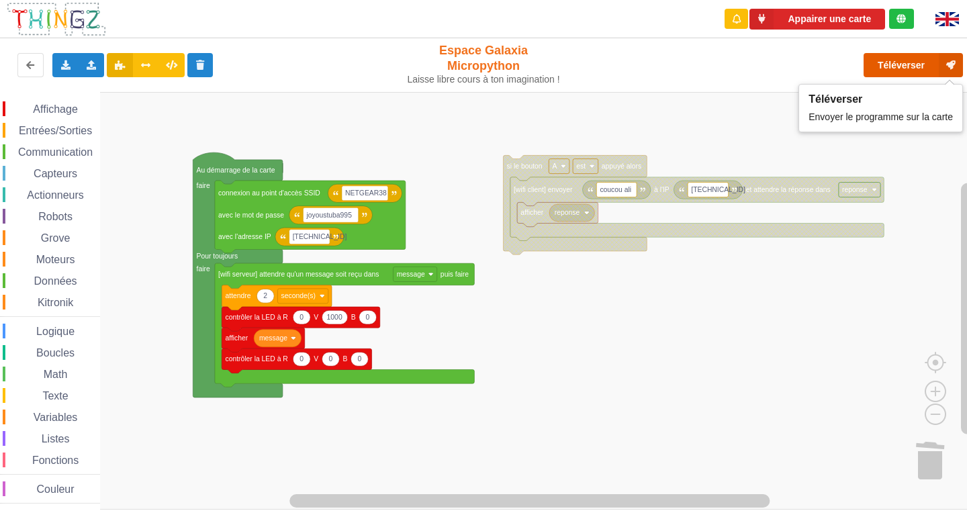
click at [906, 62] on button "Téléverser" at bounding box center [912, 65] width 99 height 24
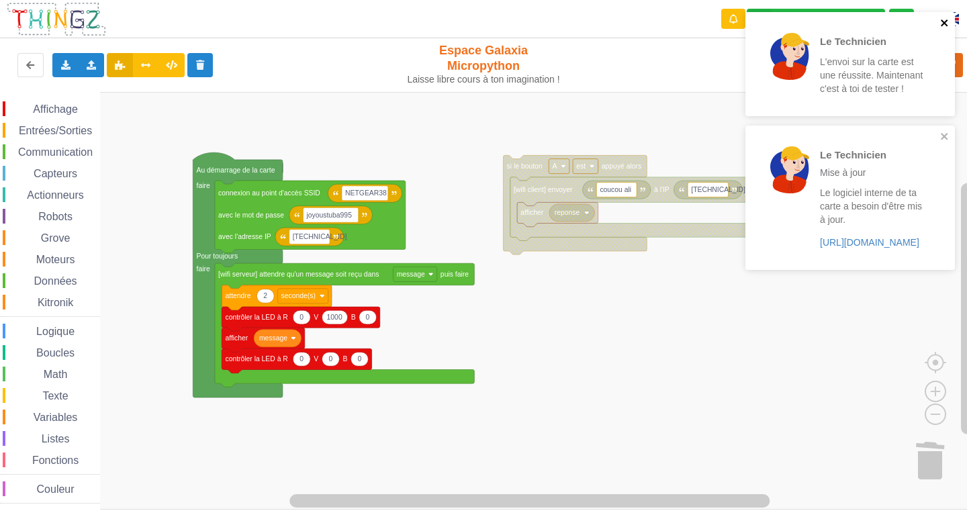
click at [941, 23] on icon "close" at bounding box center [944, 22] width 9 height 11
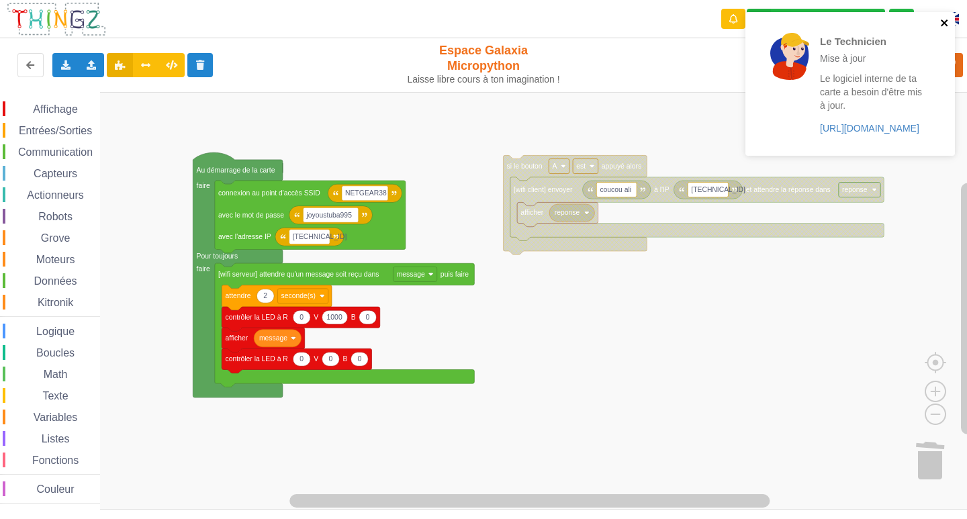
click at [941, 21] on icon "close" at bounding box center [944, 22] width 9 height 11
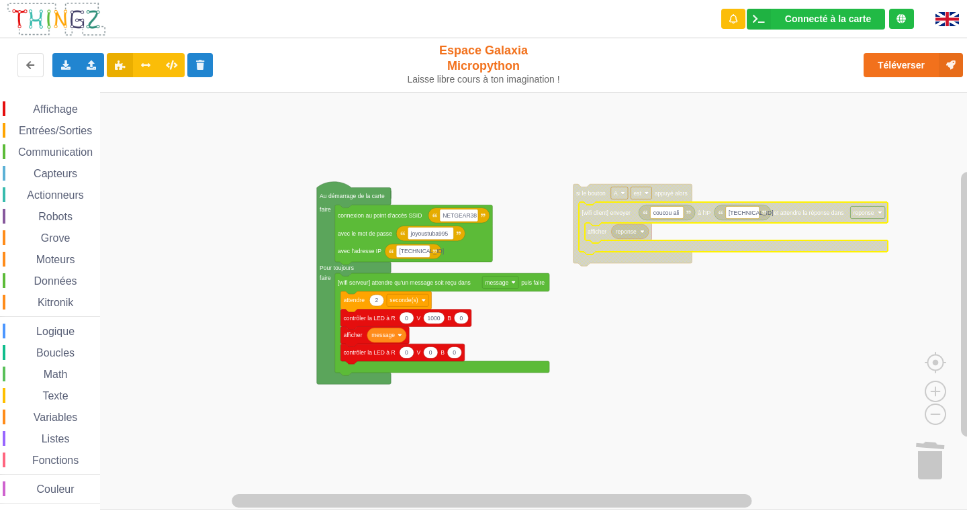
click at [751, 214] on text "[TECHNICAL_ID]" at bounding box center [750, 212] width 45 height 7
click at [753, 215] on input "[TECHNICAL_ID]" at bounding box center [743, 212] width 34 height 12
type input "[TECHNICAL_ID]"
click at [680, 211] on rect "Espace de travail de Blocky" at bounding box center [667, 212] width 34 height 12
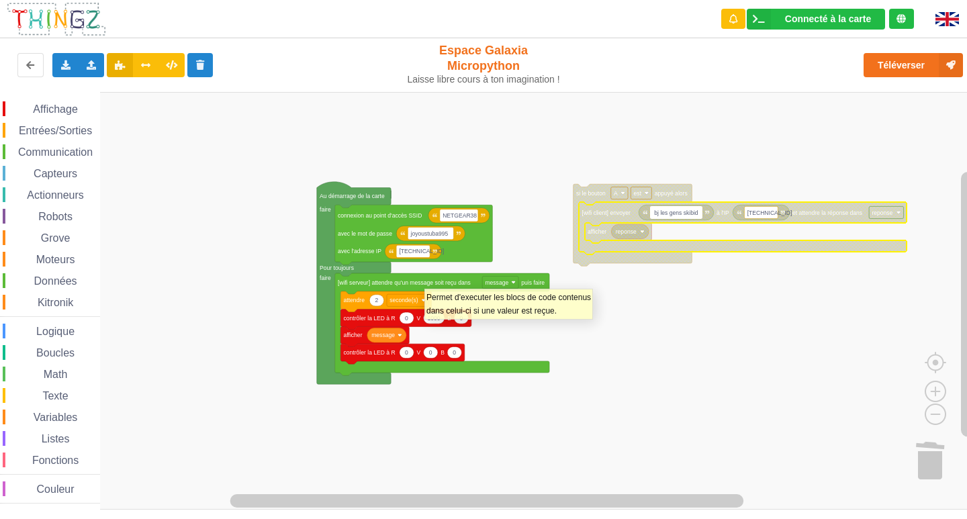
type input "bj les gens skibidi"
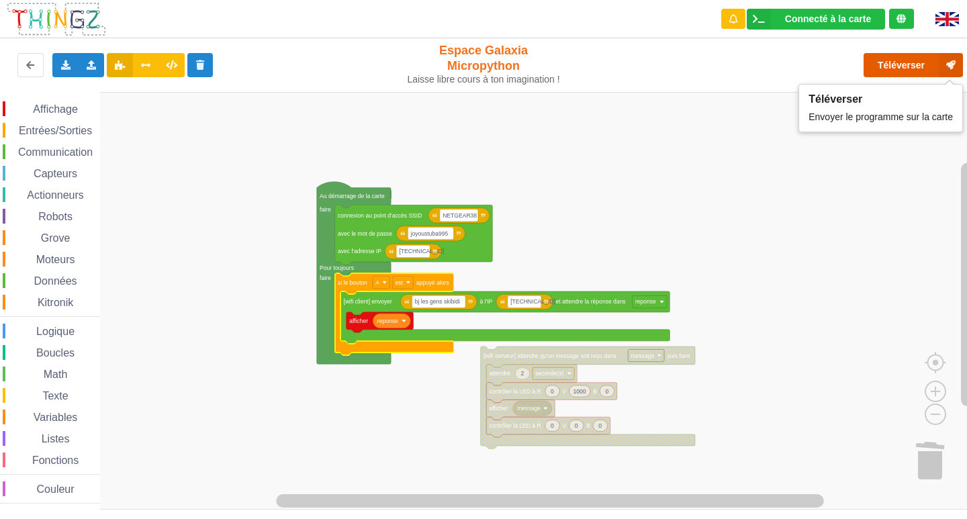
click at [920, 64] on button "Téléverser" at bounding box center [912, 65] width 99 height 24
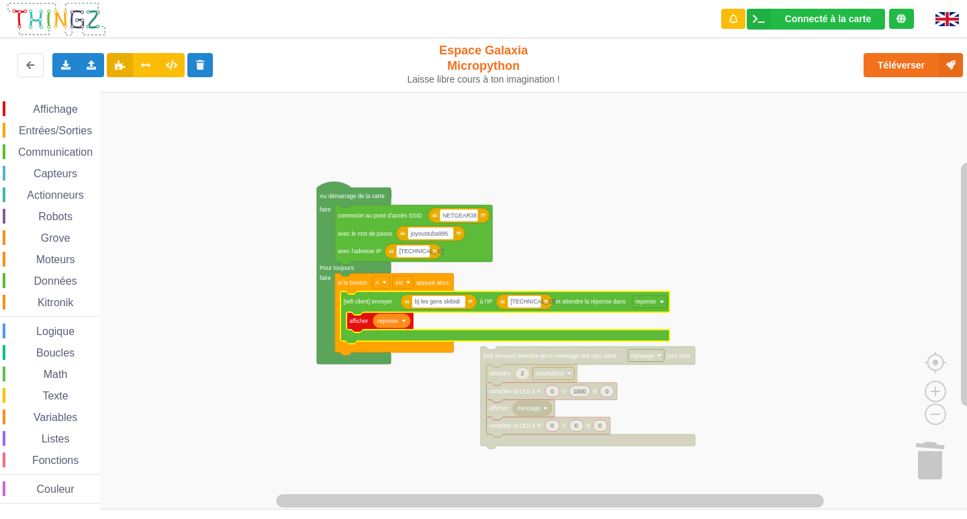
click at [649, 310] on icon "Espace de travail de Blocky" at bounding box center [504, 317] width 329 height 52
click at [653, 305] on text "reponse" at bounding box center [645, 301] width 21 height 7
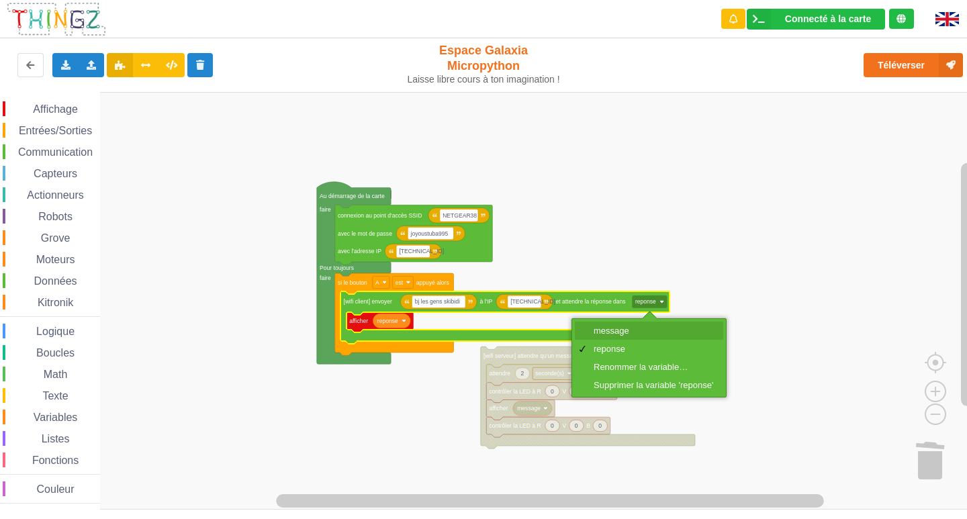
click at [635, 336] on div "message" at bounding box center [649, 331] width 148 height 18
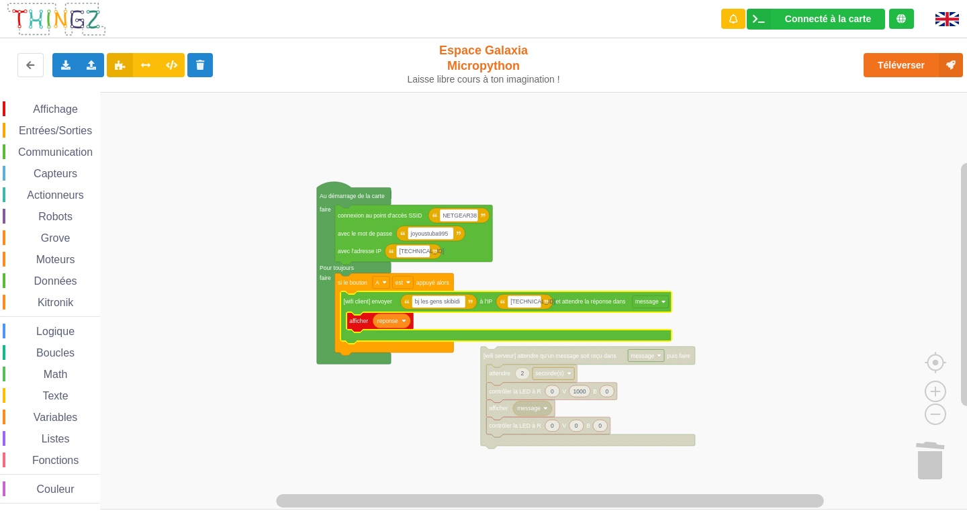
click at [899, 51] on div "Téléverser" at bounding box center [773, 65] width 397 height 43
click at [900, 58] on button "Téléverser" at bounding box center [912, 65] width 99 height 24
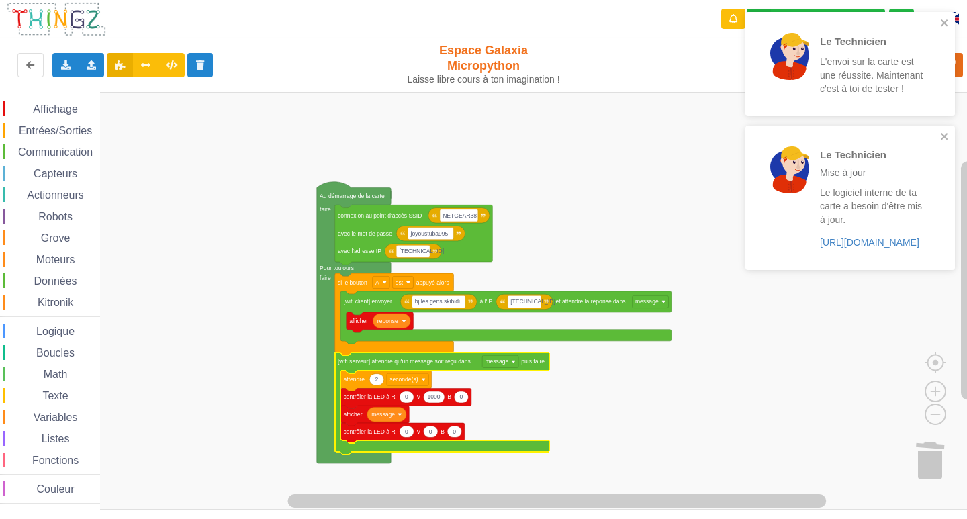
click at [665, 419] on rect "Espace de travail de Blocky" at bounding box center [488, 301] width 976 height 418
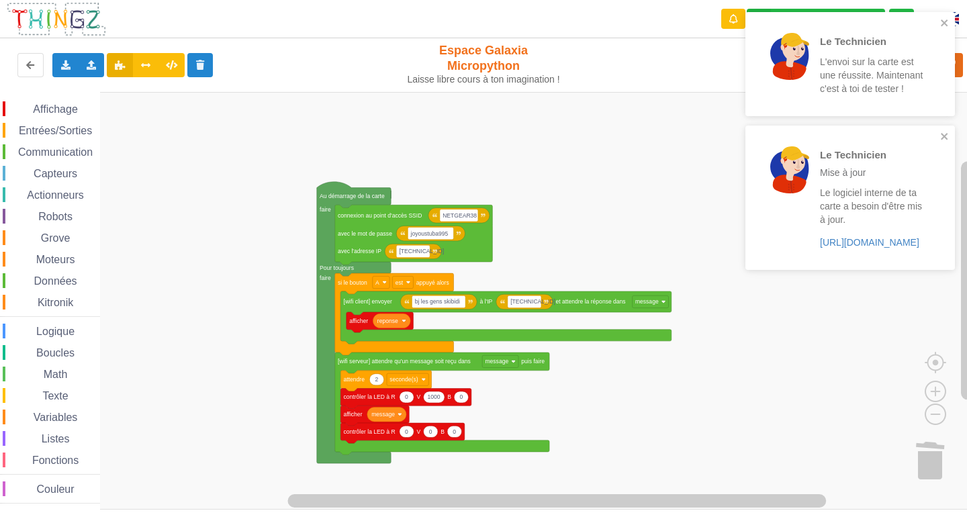
click at [941, 16] on div "Le Technicien L'envoi sur la carte est une réussite. Maintenant c'est à toi de …" at bounding box center [849, 64] width 209 height 104
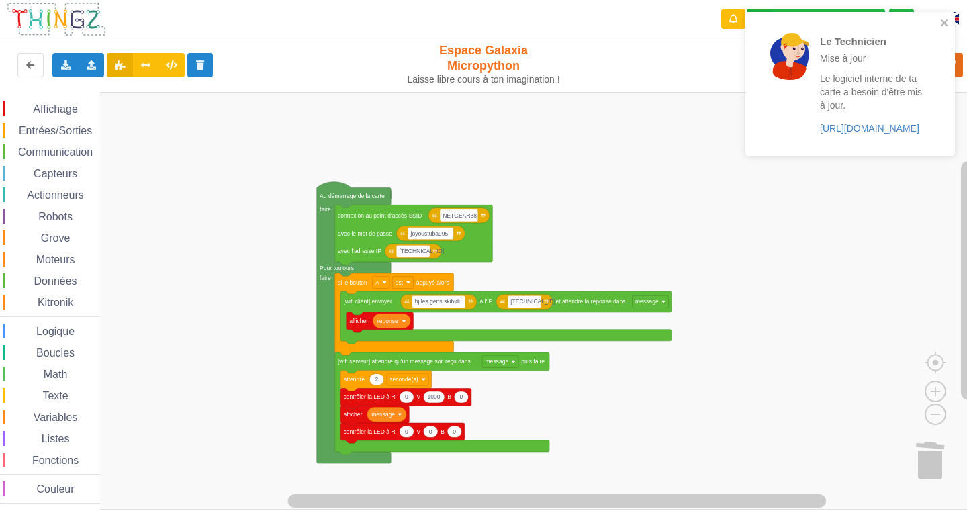
click at [889, 64] on div "Le Technicien Mise à jour" at bounding box center [872, 49] width 105 height 32
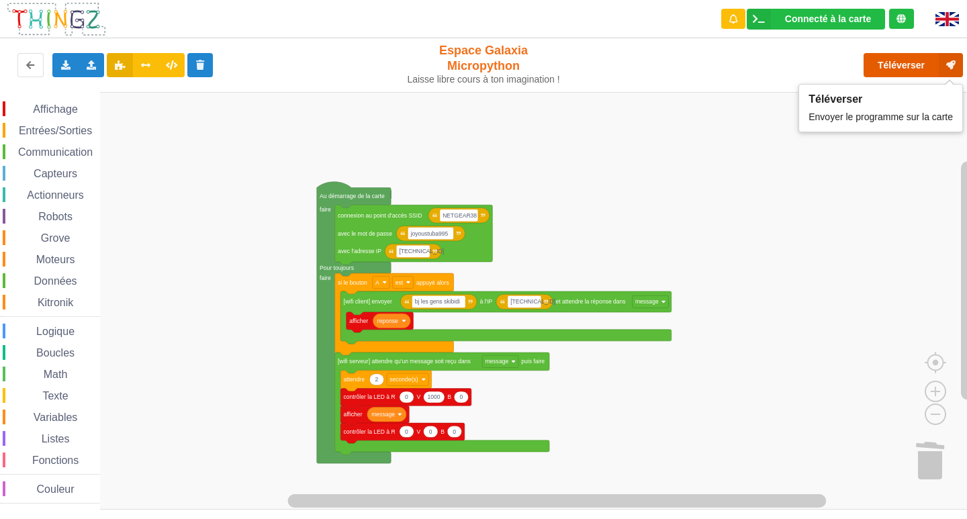
click at [897, 68] on button "Téléverser" at bounding box center [912, 65] width 99 height 24
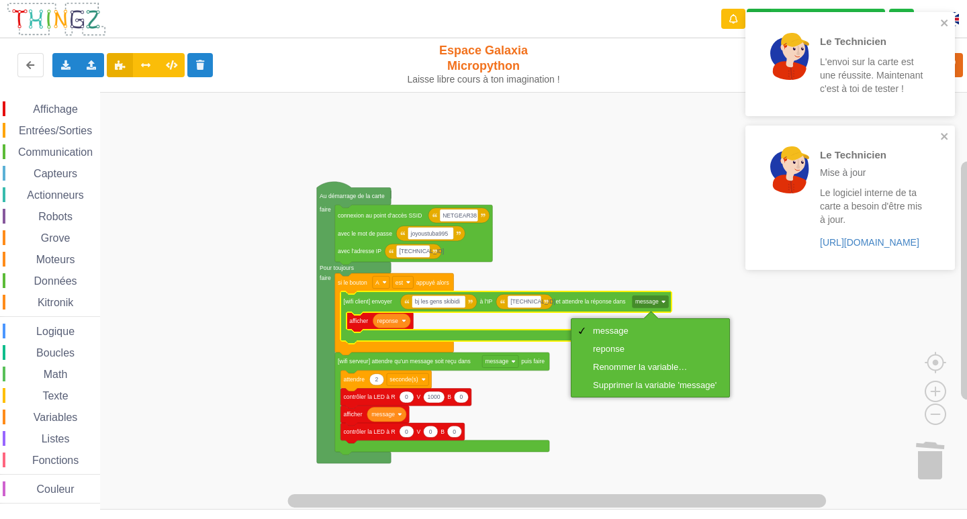
click at [681, 243] on rect "Espace de travail de Blocky" at bounding box center [488, 301] width 976 height 418
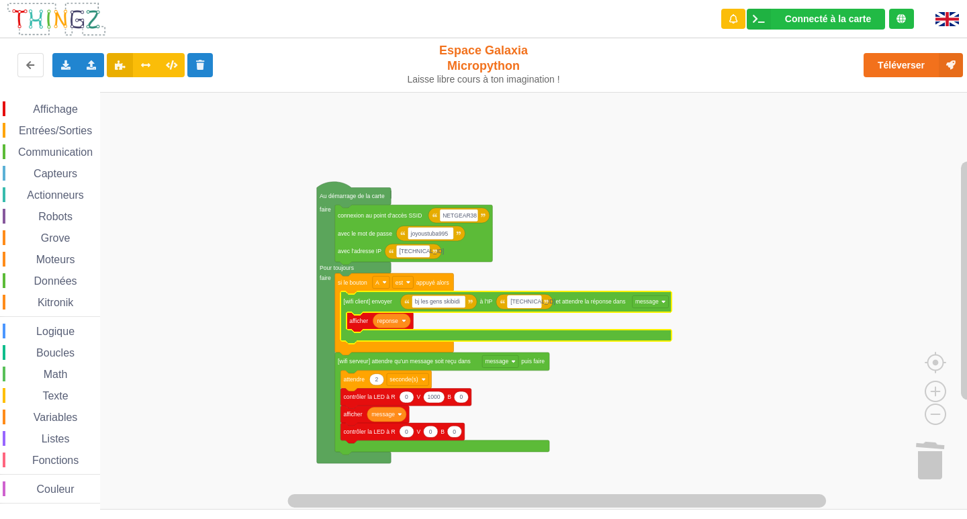
click at [534, 299] on text "[TECHNICAL_ID]" at bounding box center [532, 301] width 45 height 7
click at [534, 299] on input "[TECHNICAL_ID]" at bounding box center [525, 301] width 34 height 12
click at [536, 299] on input "[TECHNICAL_ID]" at bounding box center [525, 301] width 34 height 12
type input "[TECHNICAL_ID]"
click at [457, 301] on text "bj les gens skibidi" at bounding box center [437, 301] width 45 height 7
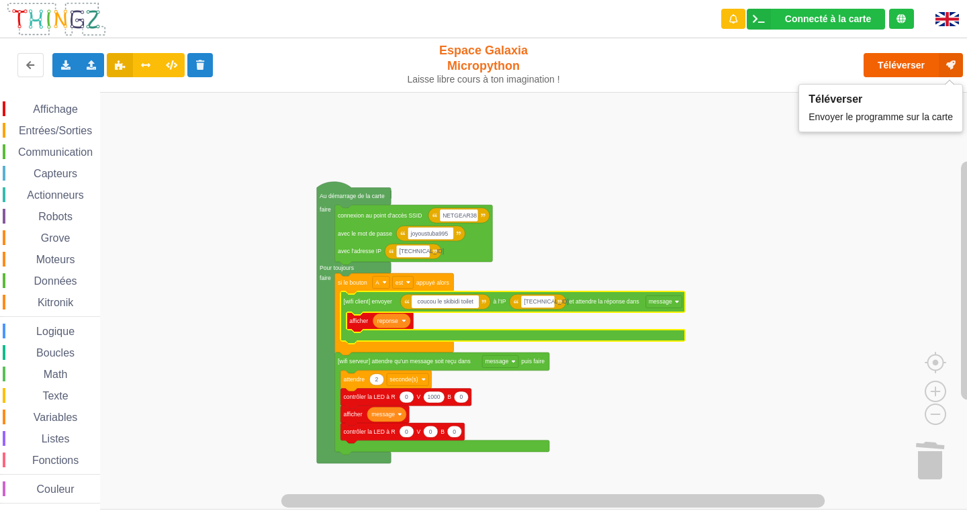
type input "coucou le skibidi toilet"
click at [911, 57] on button "Téléverser" at bounding box center [912, 65] width 99 height 24
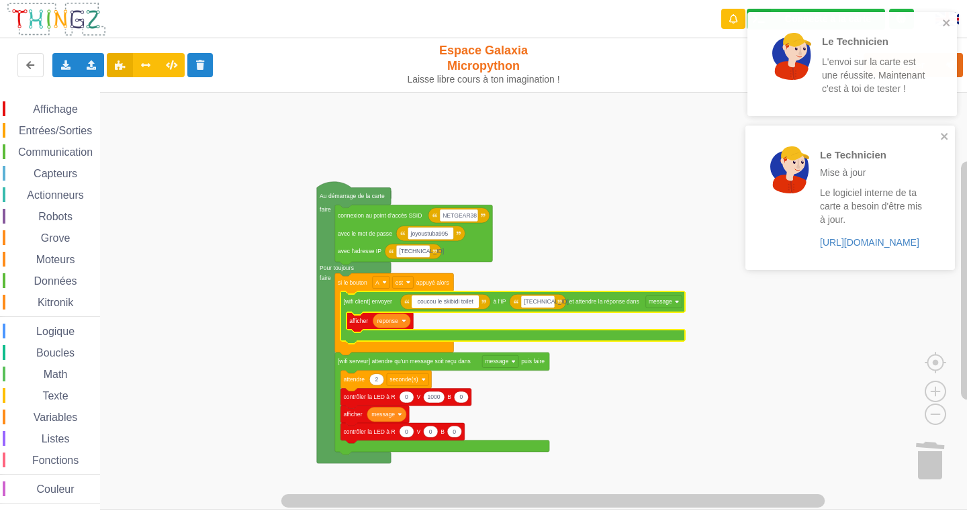
click at [937, 19] on div "Le Technicien L'envoi sur la carte est une réussite. Maintenant c'est à toi de …" at bounding box center [847, 63] width 189 height 93
click at [945, 21] on icon "close" at bounding box center [944, 22] width 9 height 11
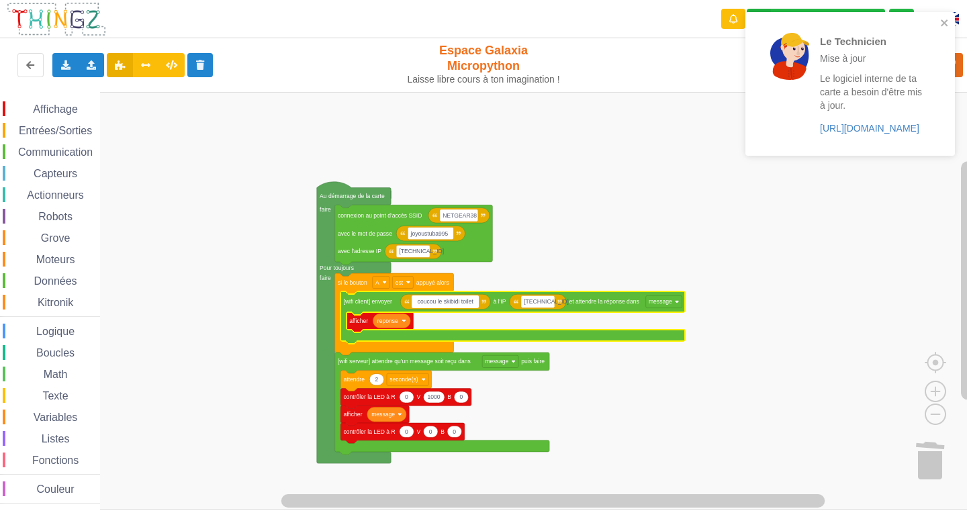
click at [939, 22] on div "Le Technicien Mise à jour Le logiciel interne de ta carte a besoin d'être mis à…" at bounding box center [845, 83] width 189 height 133
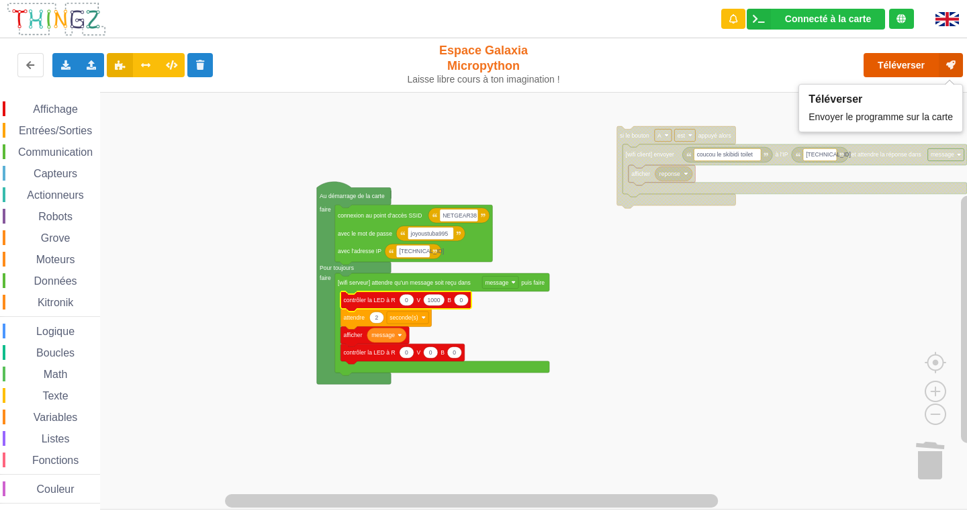
click at [915, 70] on button "Téléverser" at bounding box center [912, 65] width 99 height 24
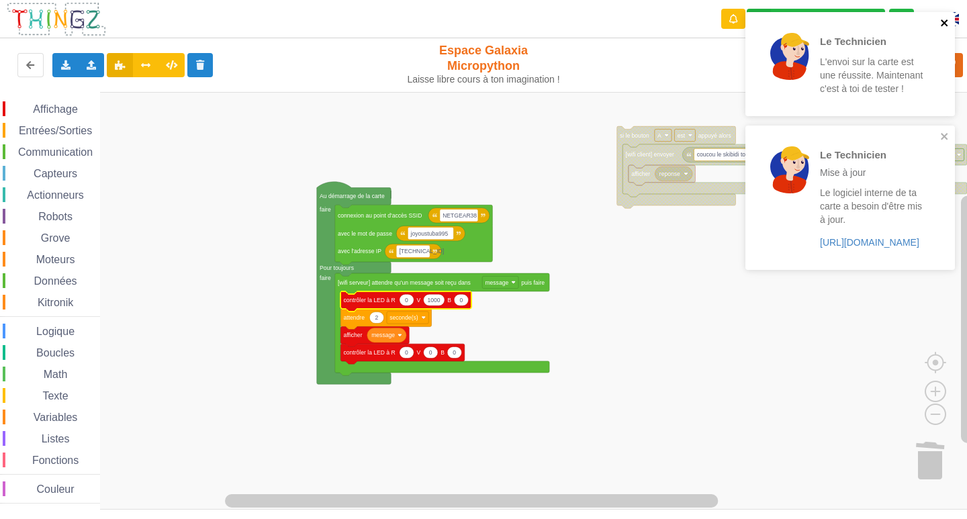
click at [947, 20] on icon "close" at bounding box center [944, 22] width 7 height 7
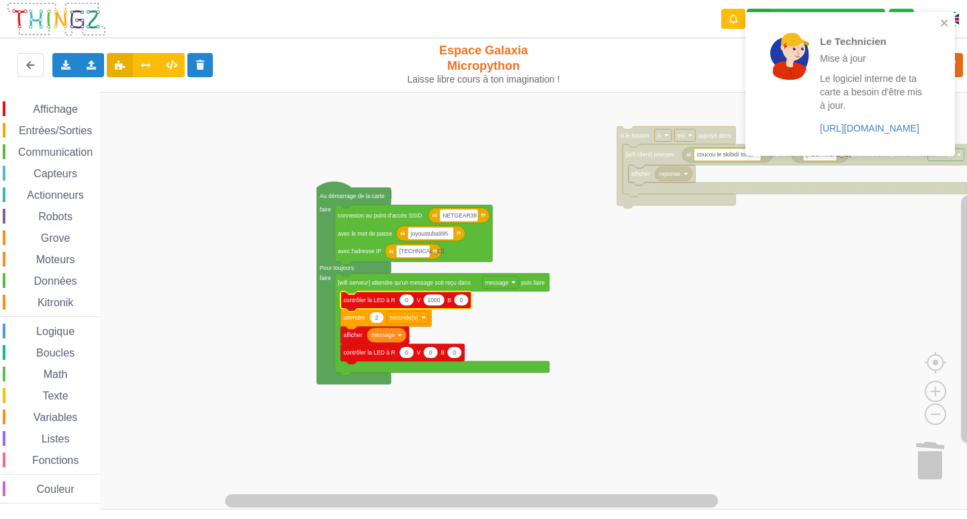
click at [937, 20] on div "Le Technicien Mise à jour Le logiciel interne de ta carte a besoin d'être mis à…" at bounding box center [845, 83] width 189 height 133
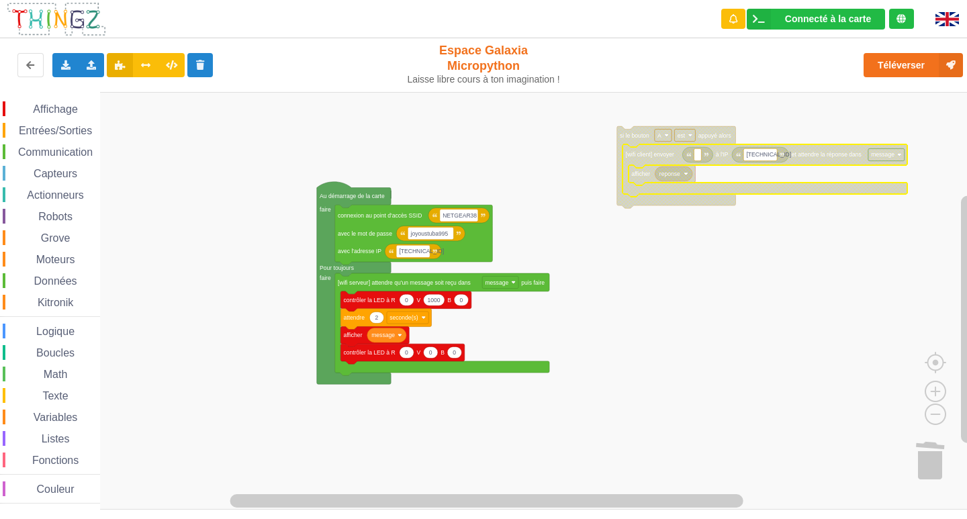
click at [767, 158] on text "[TECHNICAL_ID]" at bounding box center [768, 154] width 45 height 7
click at [773, 159] on input "[TECHNICAL_ID]" at bounding box center [760, 154] width 34 height 12
type input "[TECHNICAL_ID]"
click at [46, 419] on span "Variables" at bounding box center [56, 417] width 48 height 11
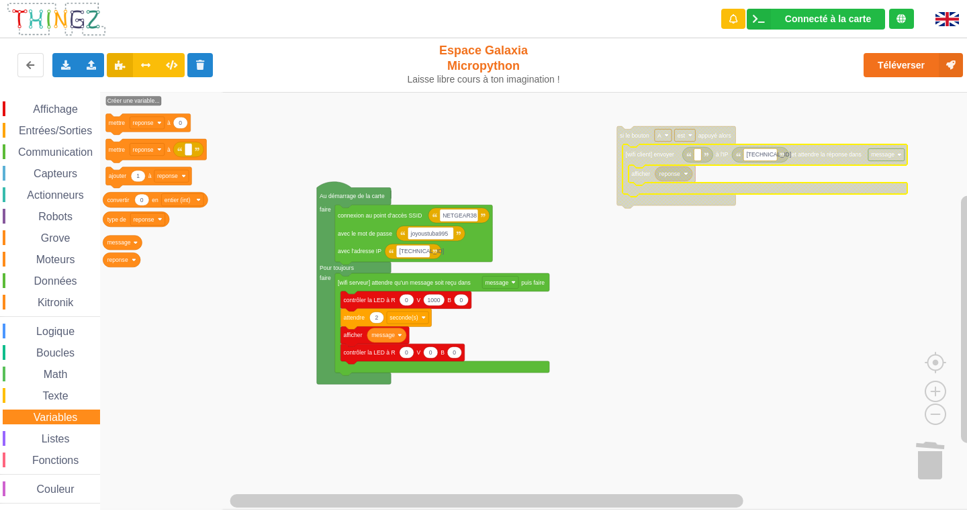
click at [57, 146] on div "Communication" at bounding box center [51, 151] width 97 height 15
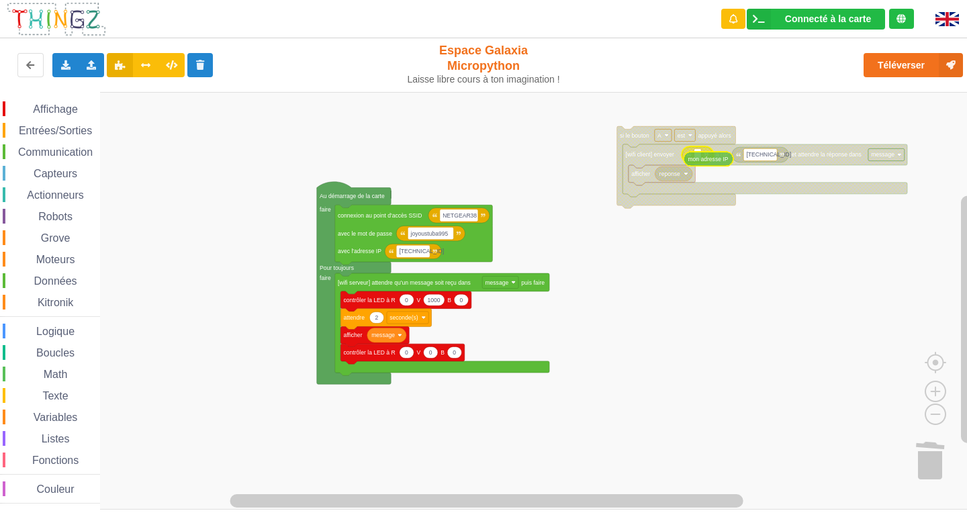
click at [714, 162] on div "Affichage Entrées/Sorties Communication Capteurs Actionneurs Robots Grove Moteu…" at bounding box center [488, 301] width 976 height 418
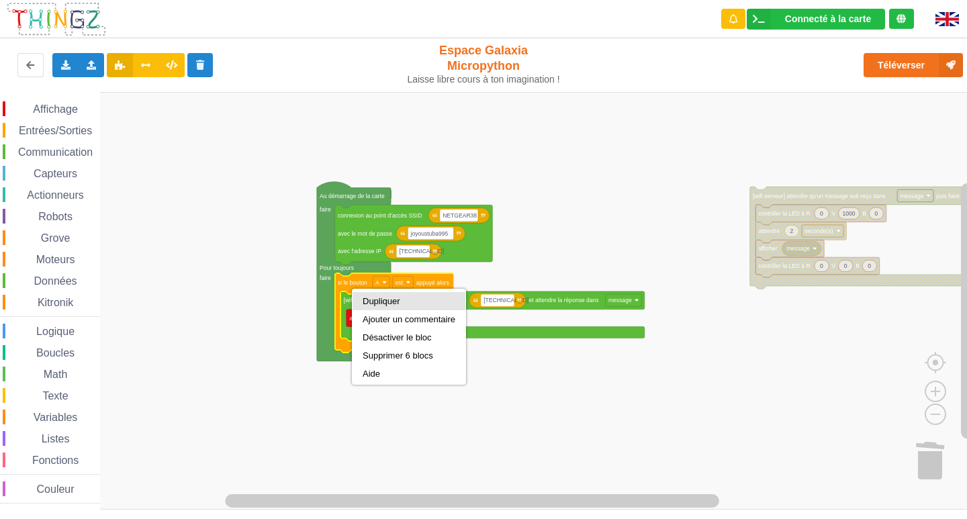
click at [402, 301] on div "Dupliquer" at bounding box center [409, 301] width 93 height 10
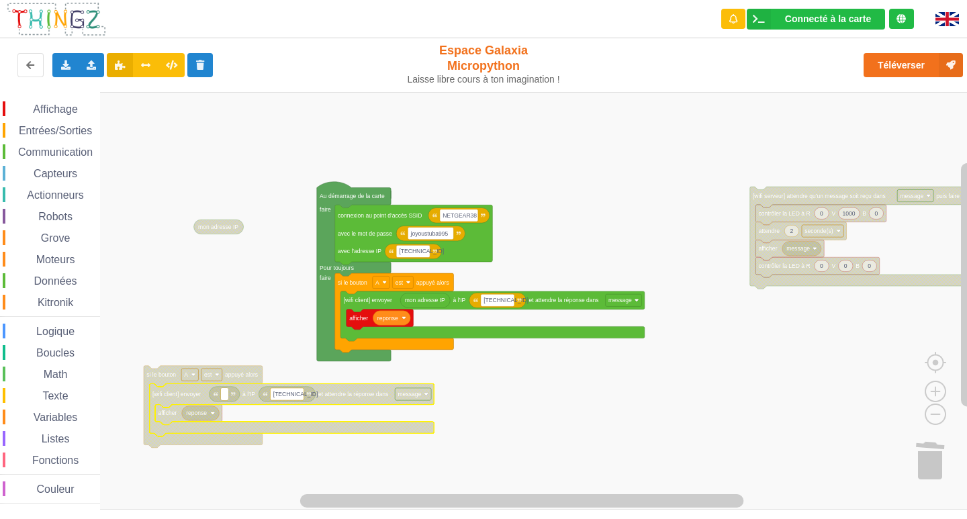
type input "m"
type input "cocuou"
click at [244, 396] on rect "Espace de travail de Blocky" at bounding box center [234, 394] width 26 height 12
click at [244, 396] on input "cocuou" at bounding box center [234, 394] width 26 height 12
type input "coucou"
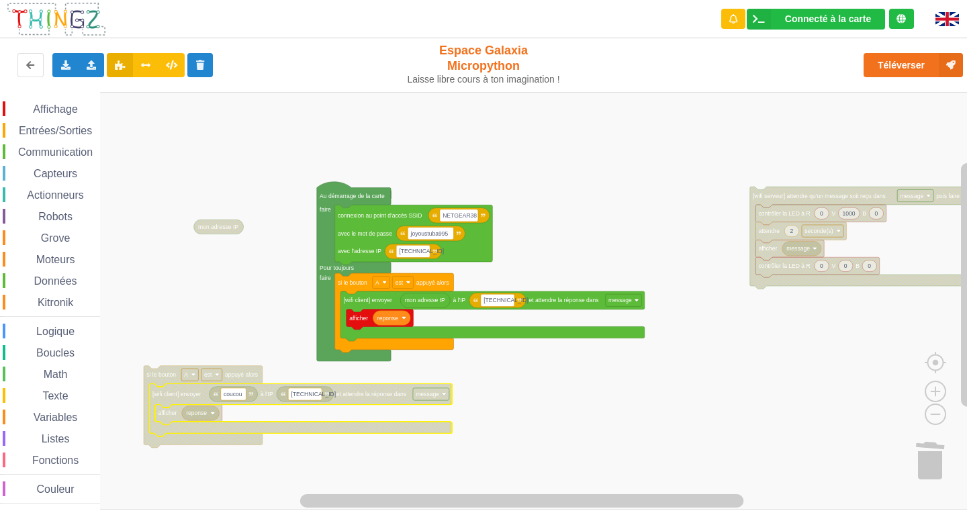
click at [313, 396] on text "[TECHNICAL_ID]" at bounding box center [313, 394] width 45 height 7
click at [316, 395] on input "[TECHNICAL_ID]" at bounding box center [305, 394] width 34 height 12
type input "[TECHNICAL_ID]"
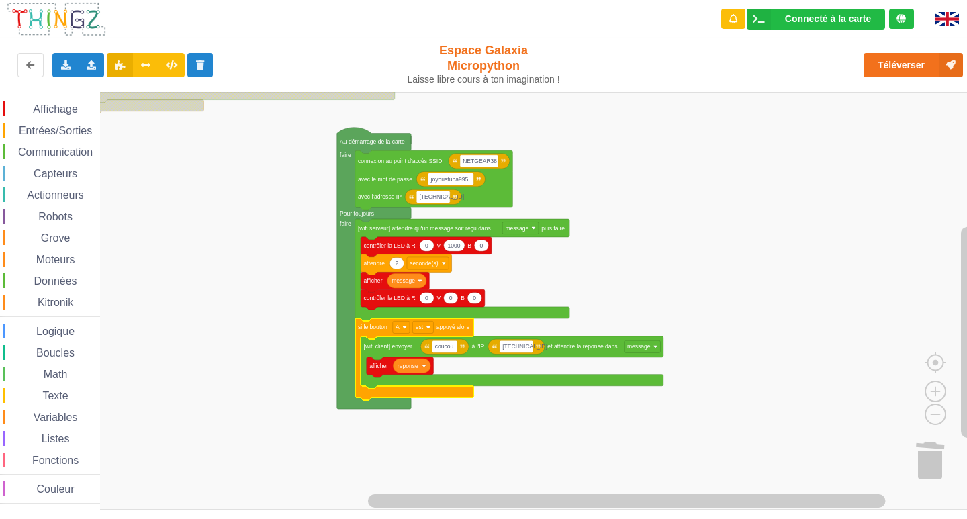
click at [361, 335] on icon "Espace de travail de Blocky" at bounding box center [414, 359] width 119 height 82
click at [659, 150] on rect "Espace de travail de Blocky" at bounding box center [488, 301] width 976 height 418
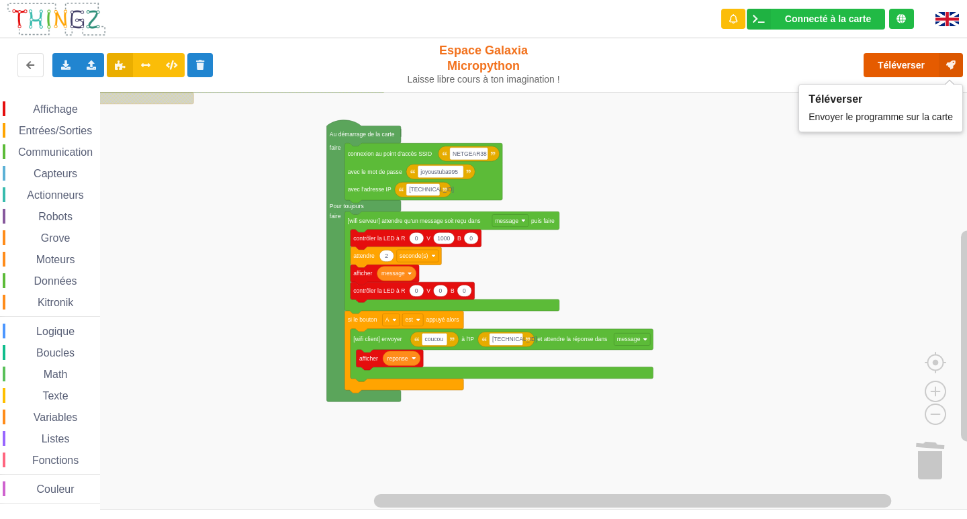
click at [895, 69] on button "Téléverser" at bounding box center [912, 65] width 99 height 24
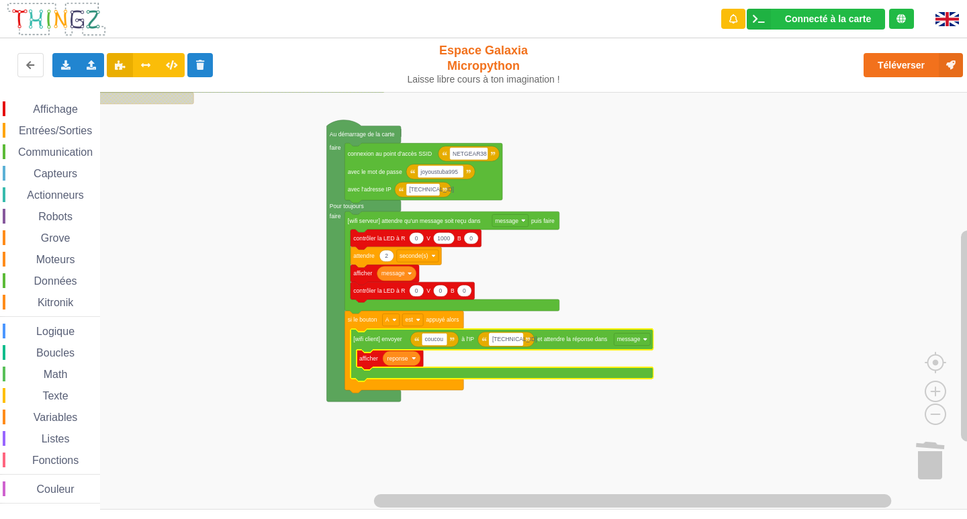
click at [514, 342] on text "[TECHNICAL_ID]" at bounding box center [514, 339] width 45 height 7
click at [518, 338] on input "[TECHNICAL_ID]" at bounding box center [506, 339] width 34 height 12
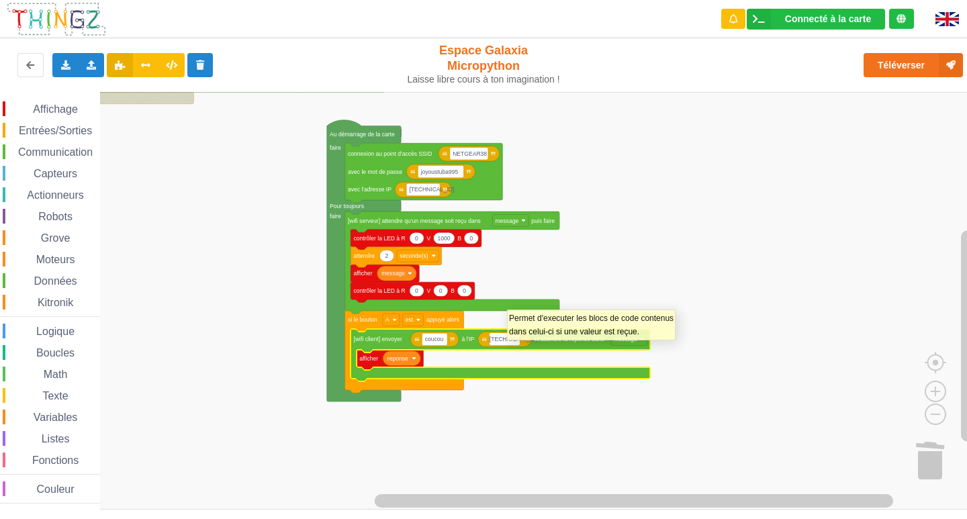
type input "[TECHNICAL_ID]"
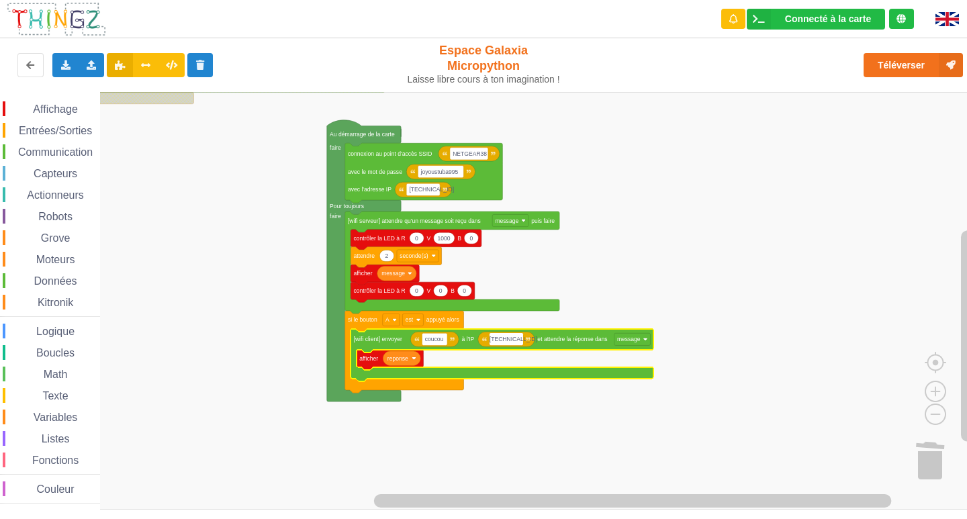
click at [814, 291] on rect "Espace de travail de Blocky" at bounding box center [488, 301] width 976 height 418
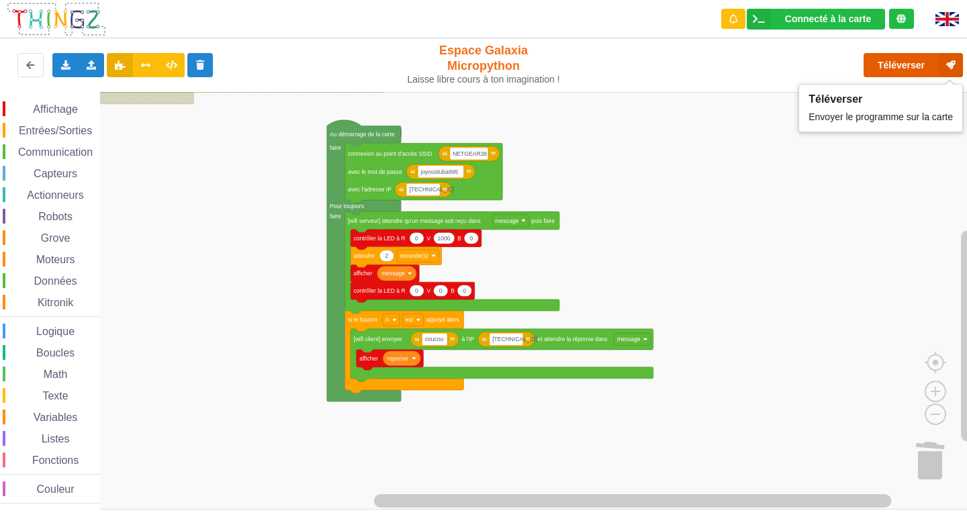
click at [910, 66] on button "Téléverser" at bounding box center [912, 65] width 99 height 24
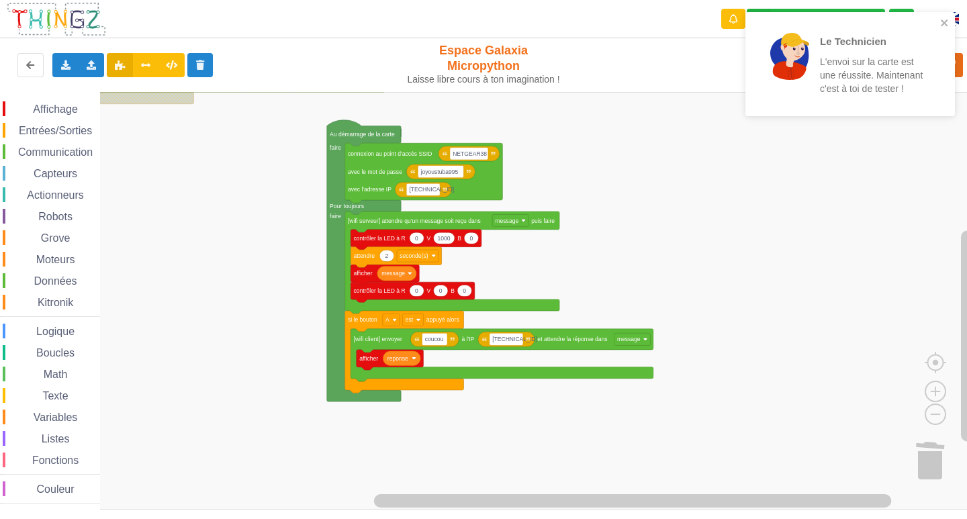
click at [842, 305] on rect "Espace de travail de Blocky" at bounding box center [488, 301] width 976 height 418
click at [945, 24] on icon "close" at bounding box center [944, 22] width 7 height 7
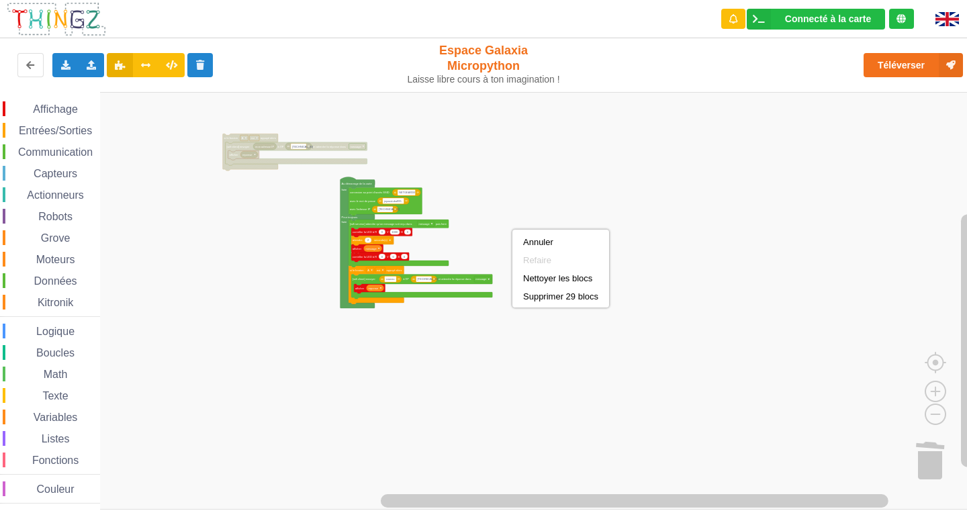
click at [469, 240] on rect "Espace de travail de Blocky" at bounding box center [488, 301] width 976 height 418
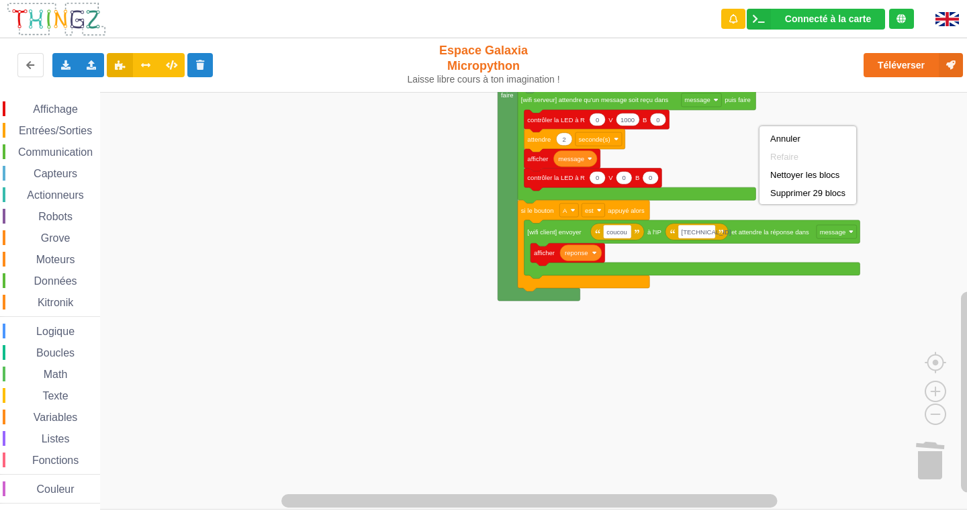
click at [733, 136] on rect "Espace de travail de Blocky" at bounding box center [488, 301] width 976 height 418
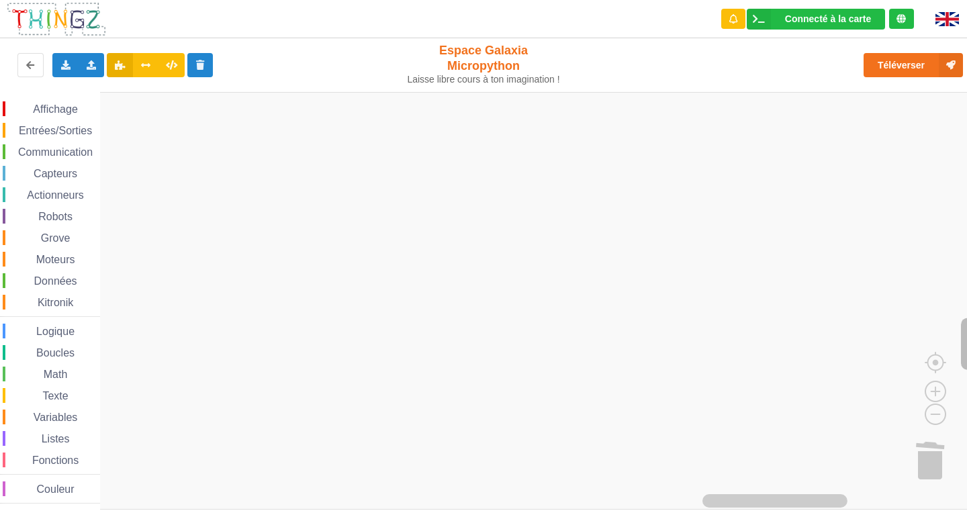
click at [964, 331] on rect "Espace de travail de Blocky" at bounding box center [967, 344] width 13 height 52
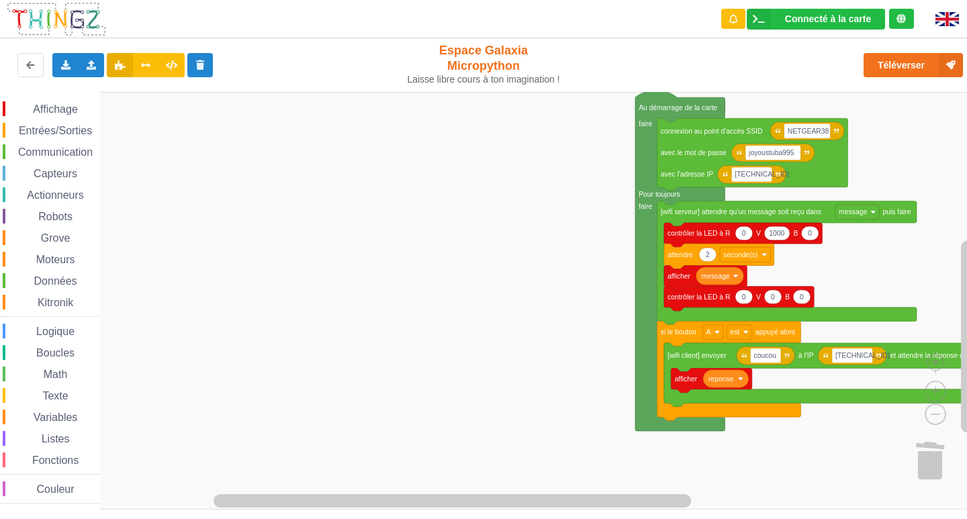
drag, startPoint x: 148, startPoint y: 516, endPoint x: 97, endPoint y: 540, distance: 56.7
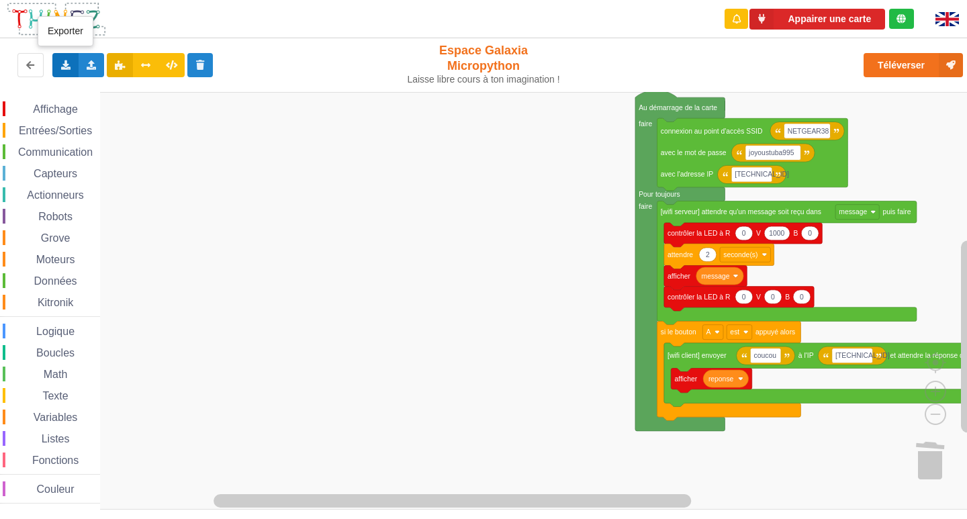
click at [65, 55] on div "Exporter l'assemblage de blocs Exporter l'assemblage de blocs au format Python" at bounding box center [65, 65] width 26 height 24
click at [82, 85] on div "Exporter l'assemblage de blocs" at bounding box center [175, 90] width 244 height 24
